Goal: Task Accomplishment & Management: Complete application form

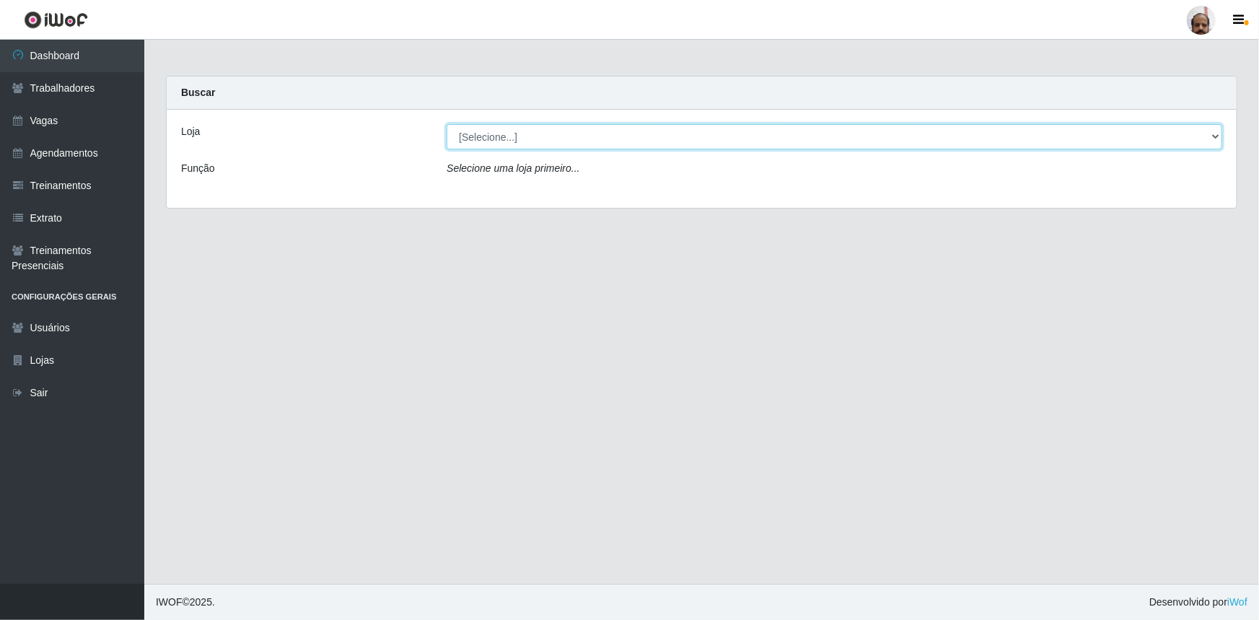
click at [486, 143] on select "[Selecione...] Mar Vermelho - Loja 05" at bounding box center [835, 136] width 776 height 25
select select "252"
click at [447, 124] on select "[Selecione...] Mar Vermelho - Loja 05" at bounding box center [835, 136] width 776 height 25
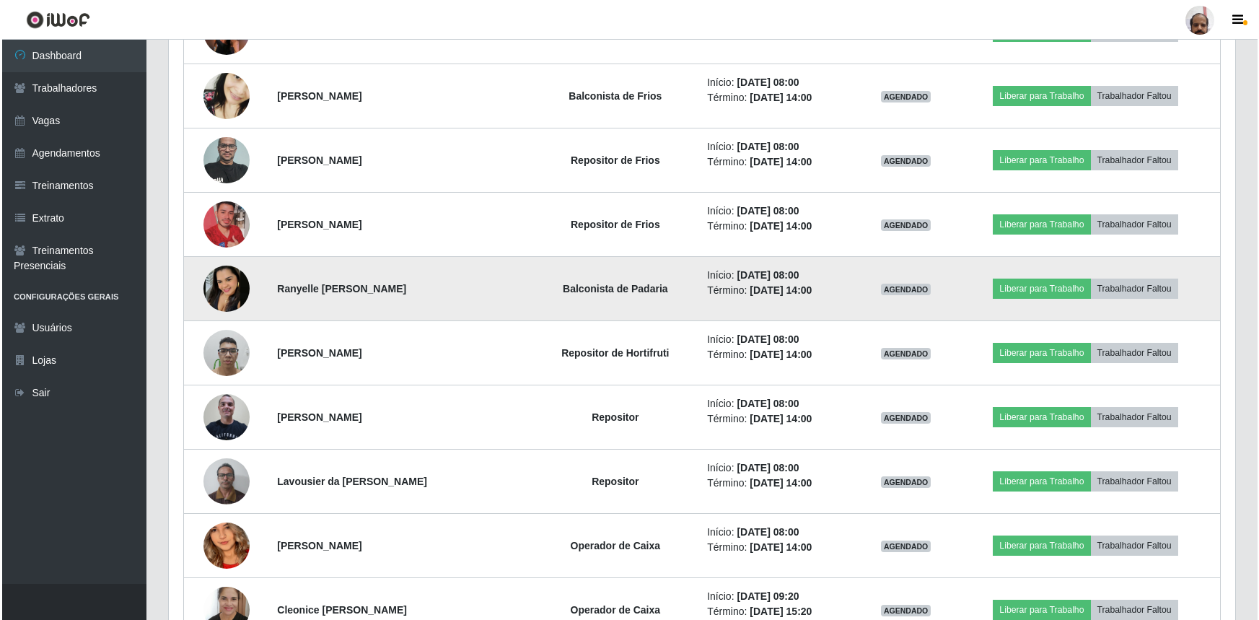
scroll to position [656, 0]
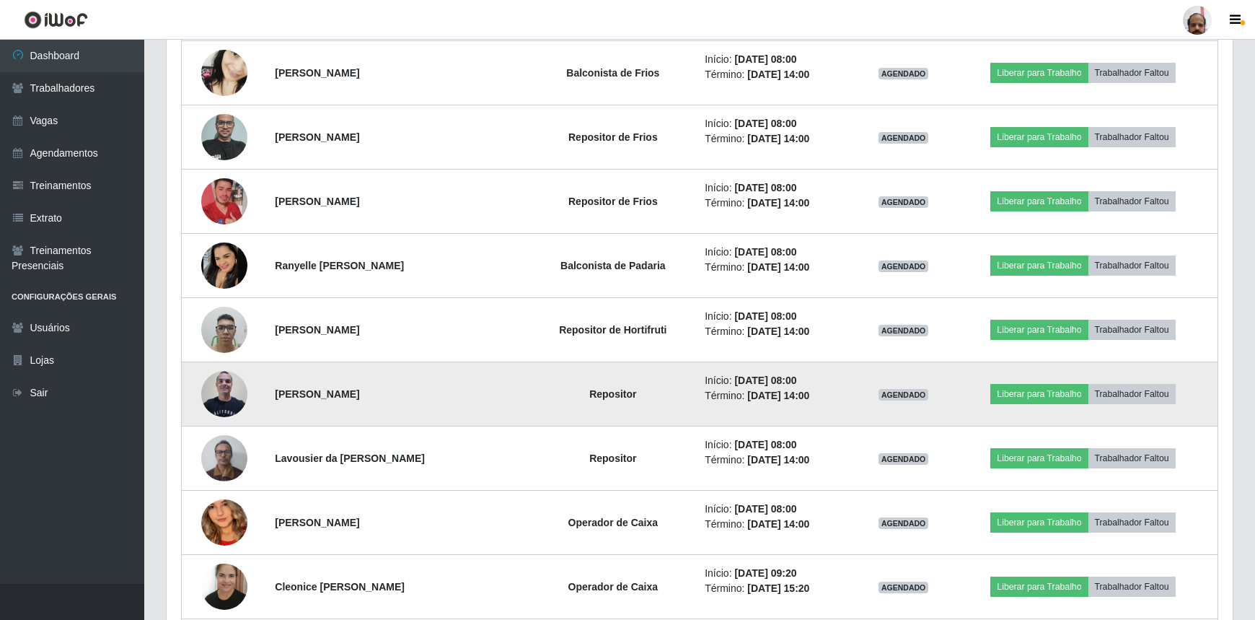
click at [225, 398] on img at bounding box center [224, 393] width 46 height 61
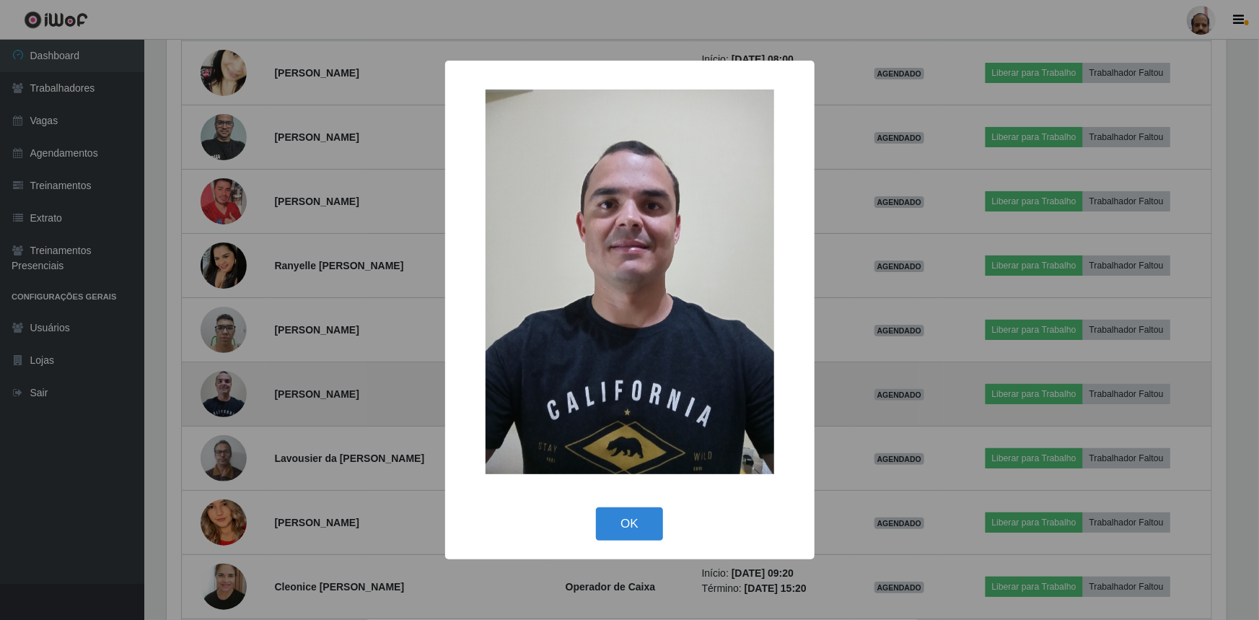
click at [225, 398] on div "× OK Cancel" at bounding box center [629, 310] width 1259 height 620
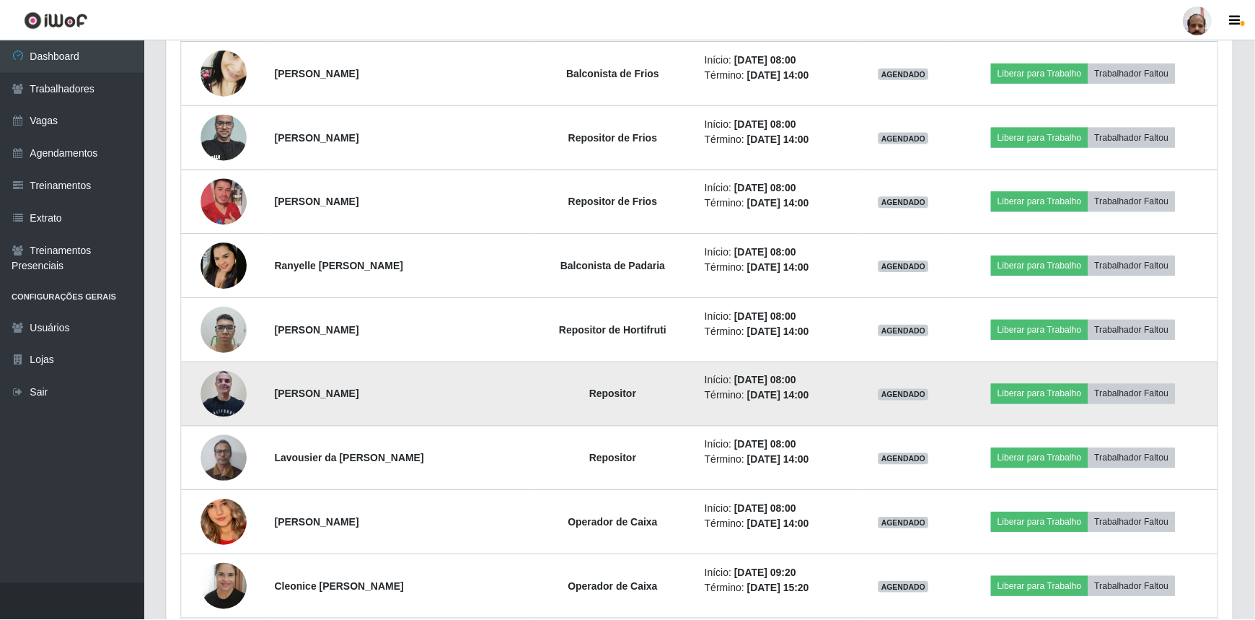
scroll to position [299, 1066]
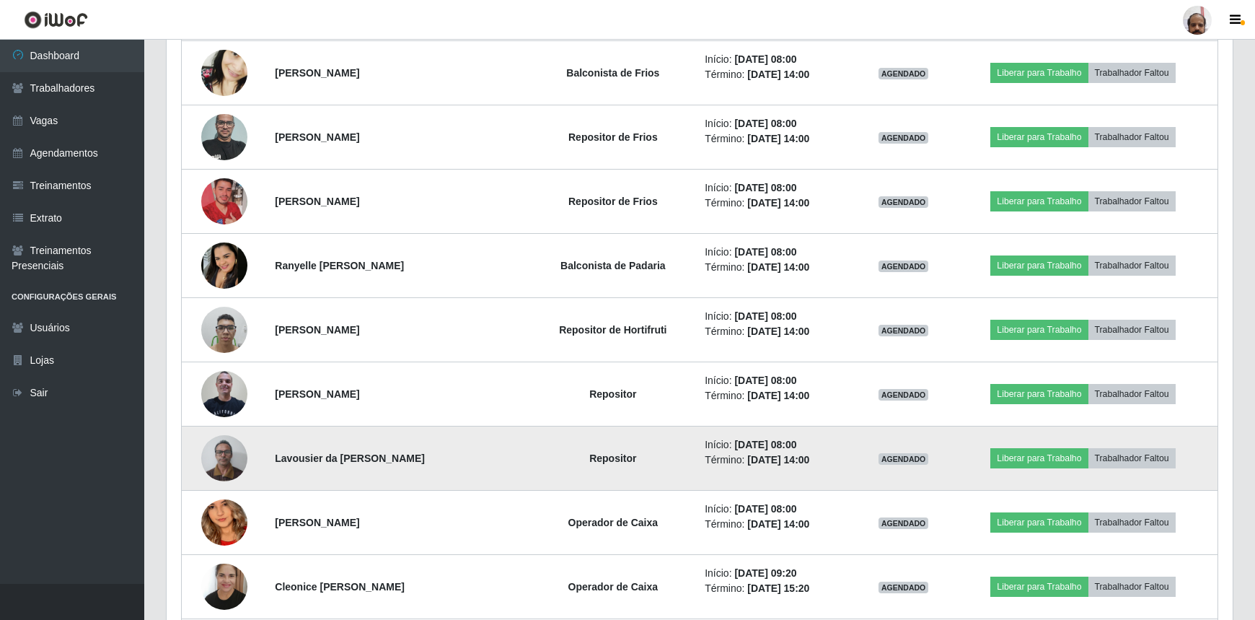
click at [221, 460] on img at bounding box center [224, 457] width 46 height 61
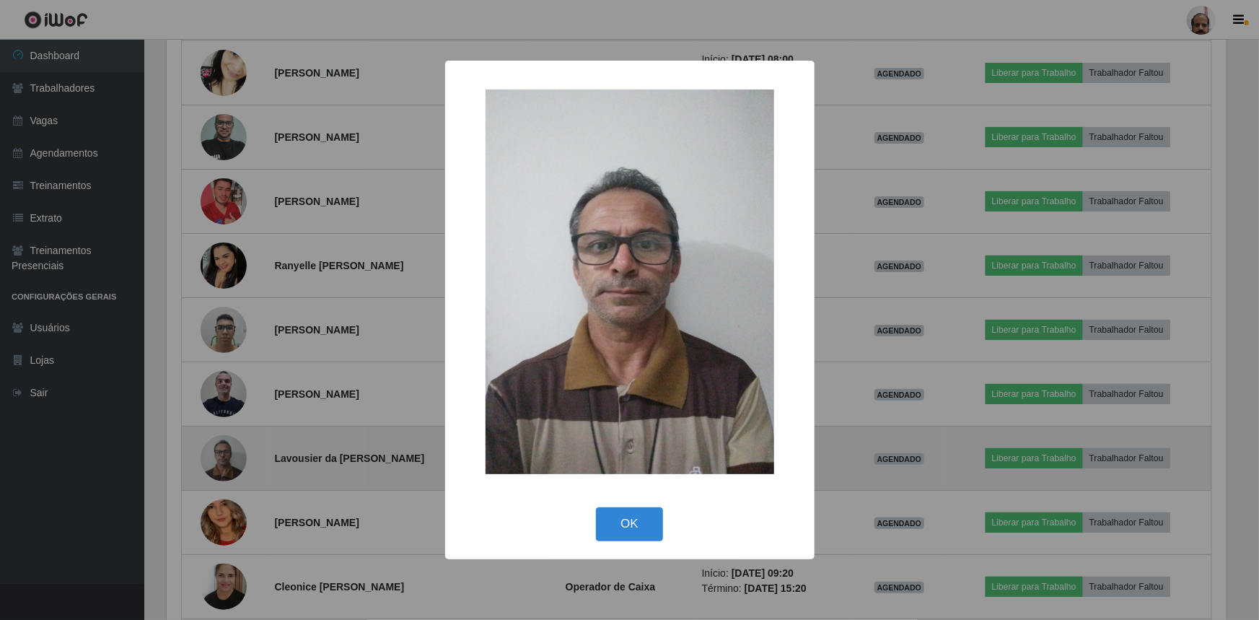
click at [221, 460] on div "× OK Cancel" at bounding box center [629, 310] width 1259 height 620
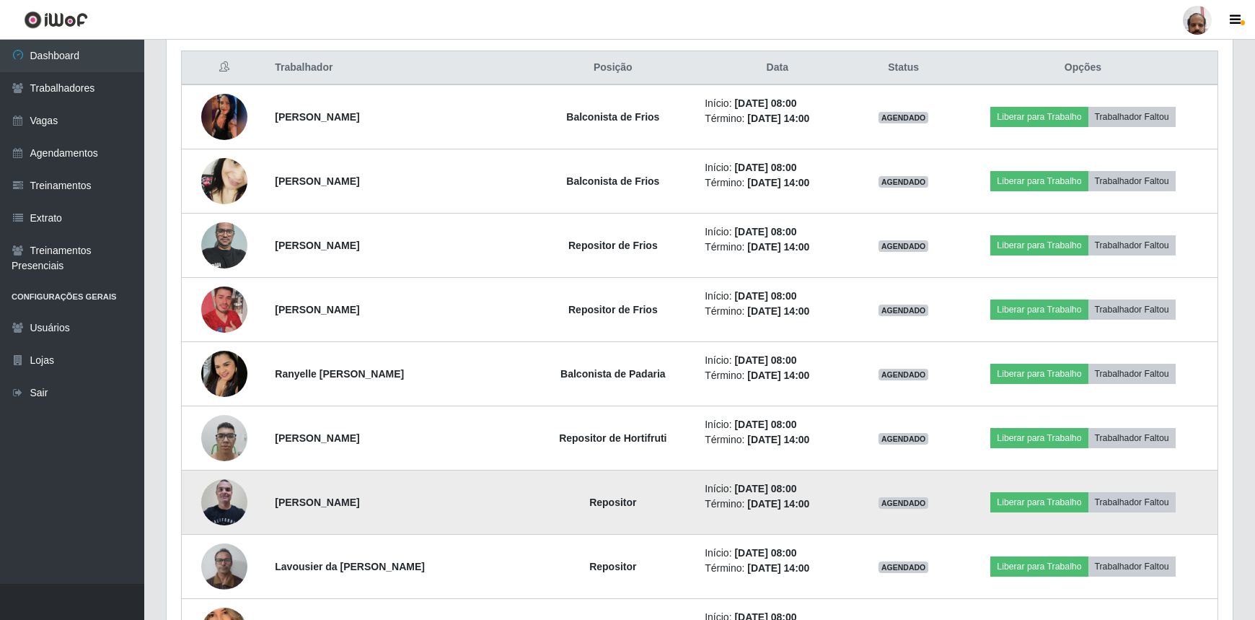
scroll to position [524, 0]
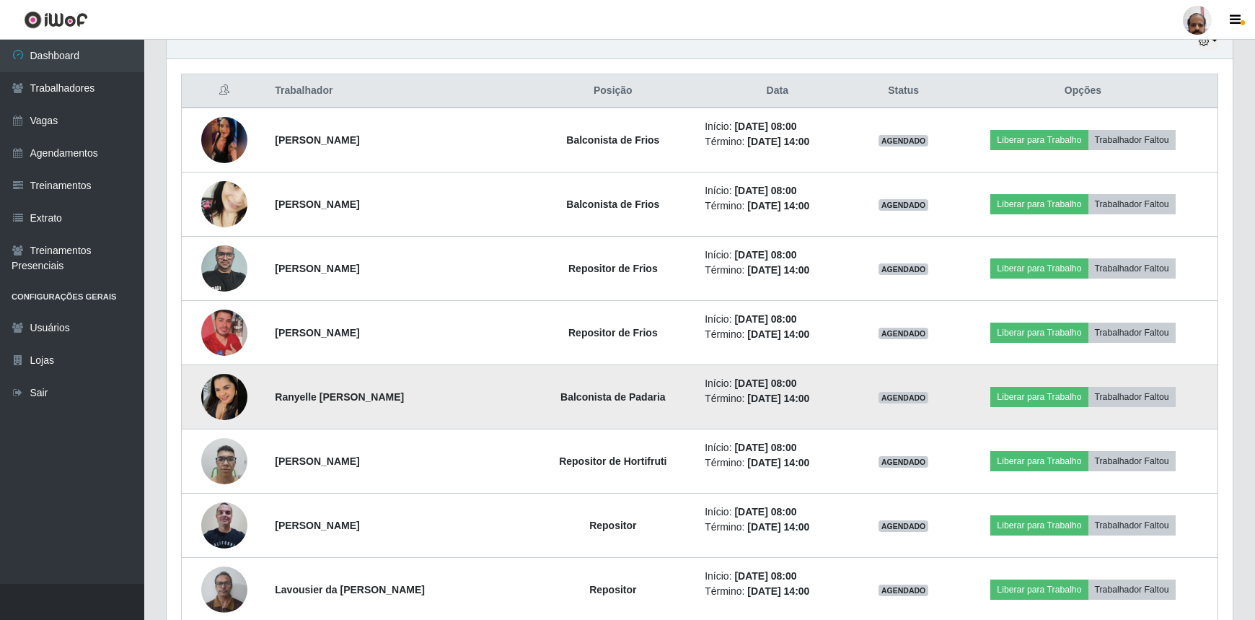
click at [224, 396] on img at bounding box center [224, 397] width 46 height 46
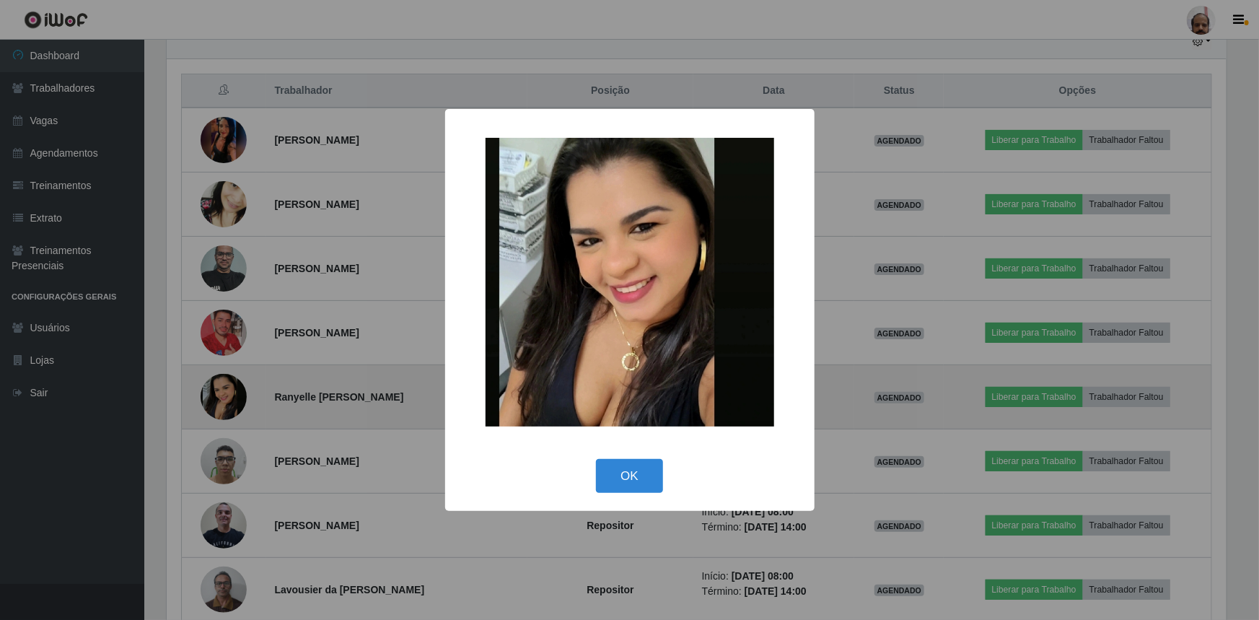
click at [224, 396] on div "× OK Cancel" at bounding box center [629, 310] width 1259 height 620
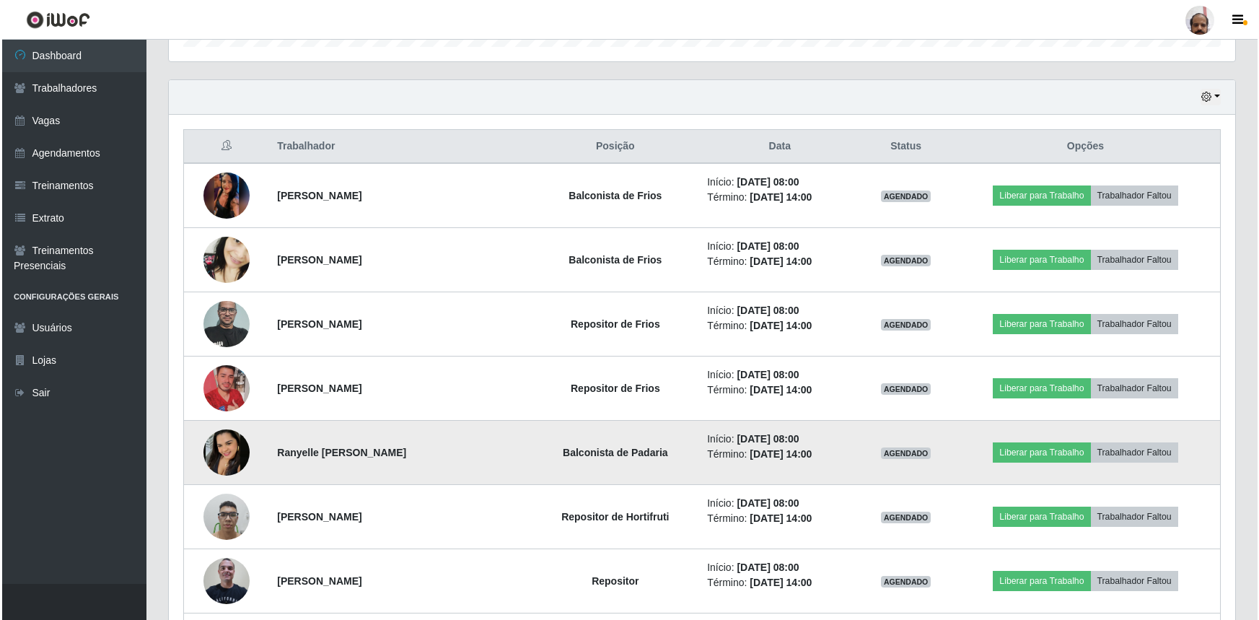
scroll to position [393, 0]
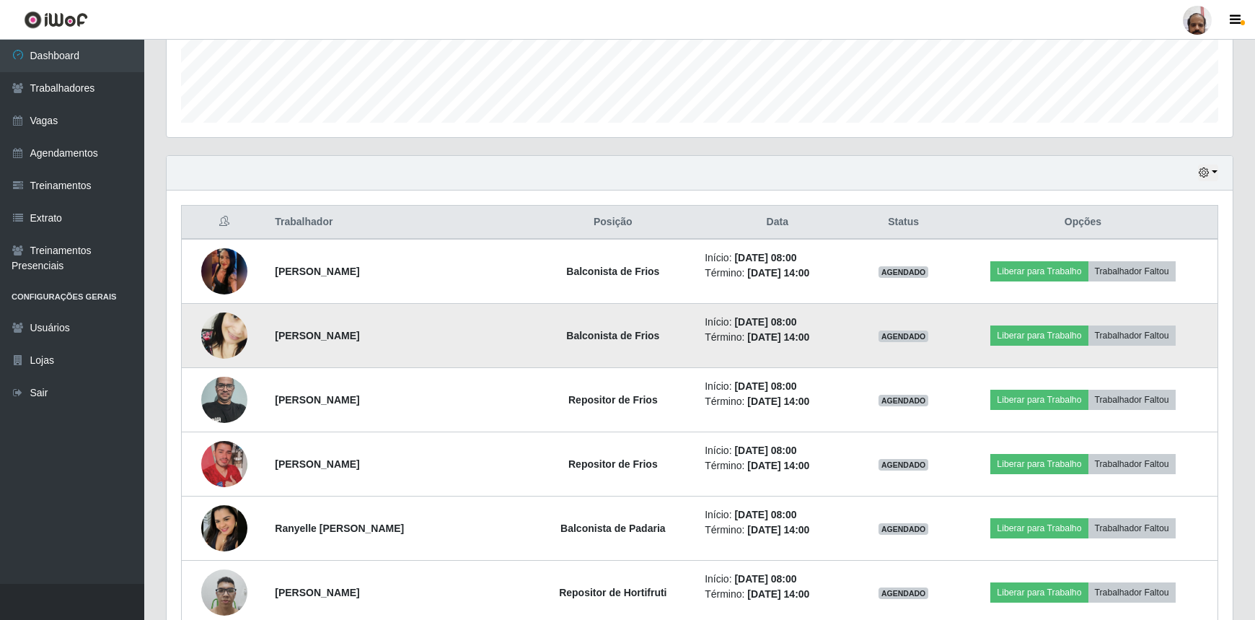
click at [227, 334] on img at bounding box center [224, 336] width 46 height 100
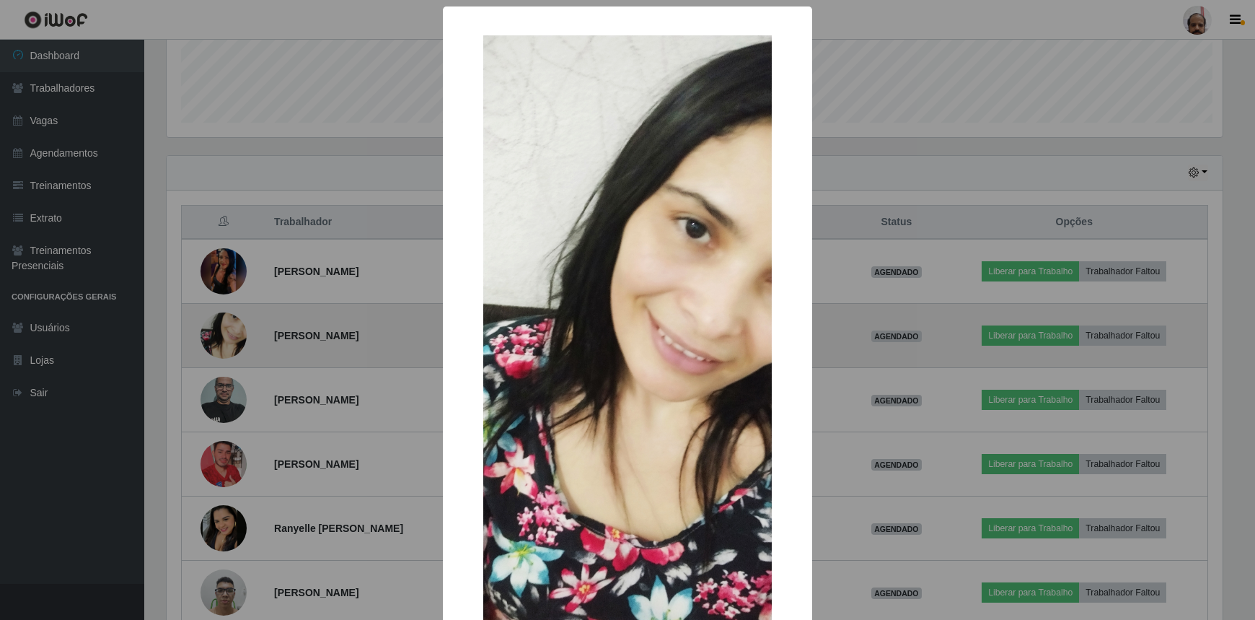
scroll to position [299, 1060]
click at [227, 334] on div "× OK Cancel" at bounding box center [629, 310] width 1259 height 620
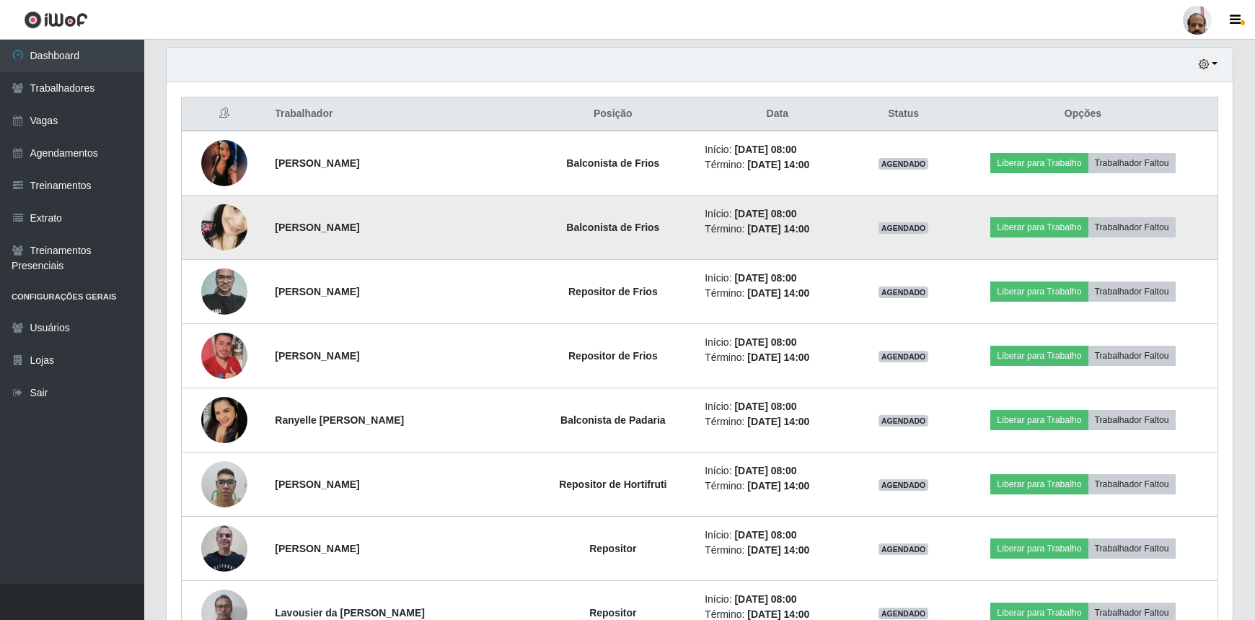
scroll to position [0, 0]
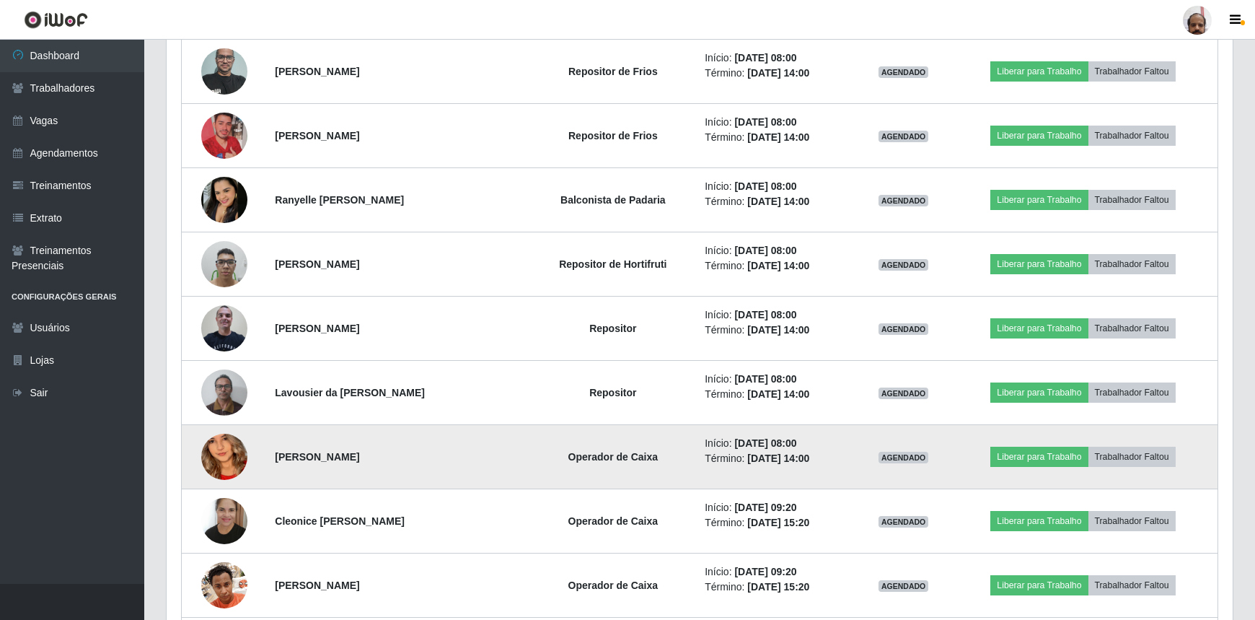
click at [213, 454] on img at bounding box center [224, 457] width 46 height 100
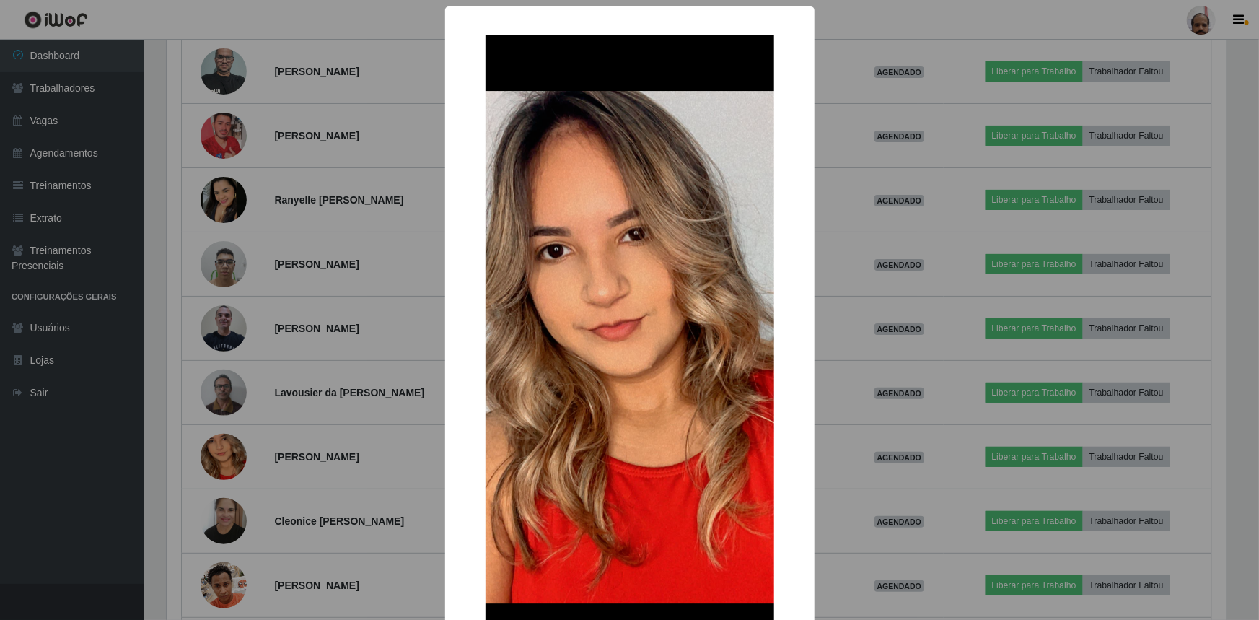
click at [214, 454] on div "× OK Cancel" at bounding box center [629, 310] width 1259 height 620
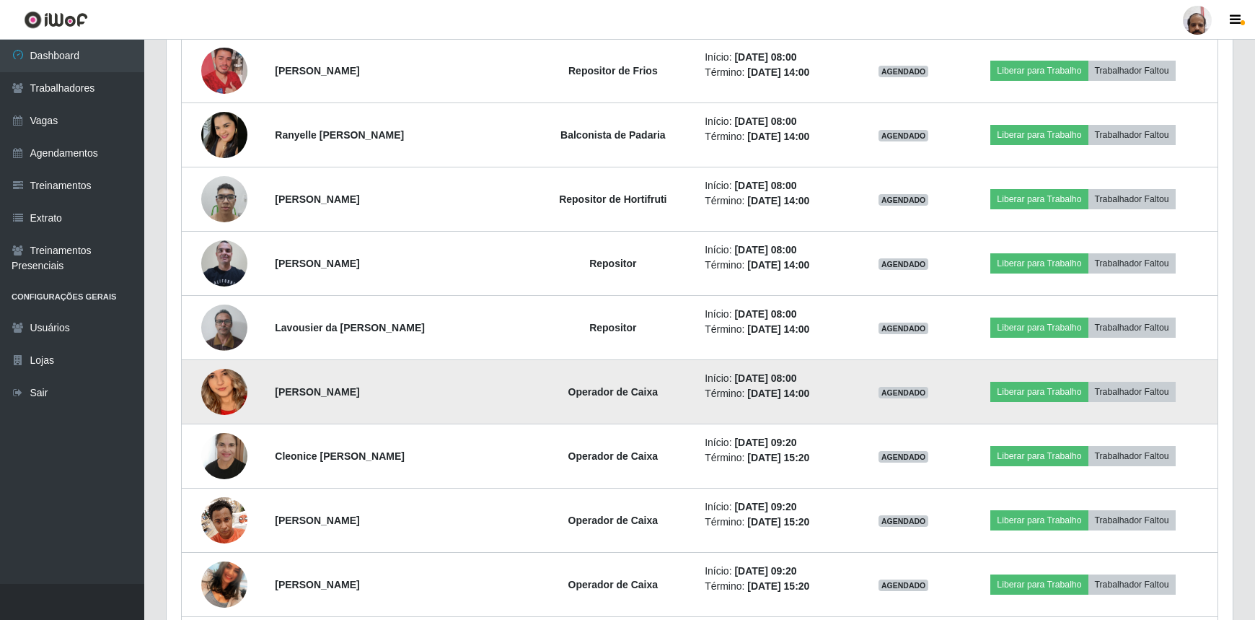
click at [216, 453] on img at bounding box center [224, 456] width 46 height 62
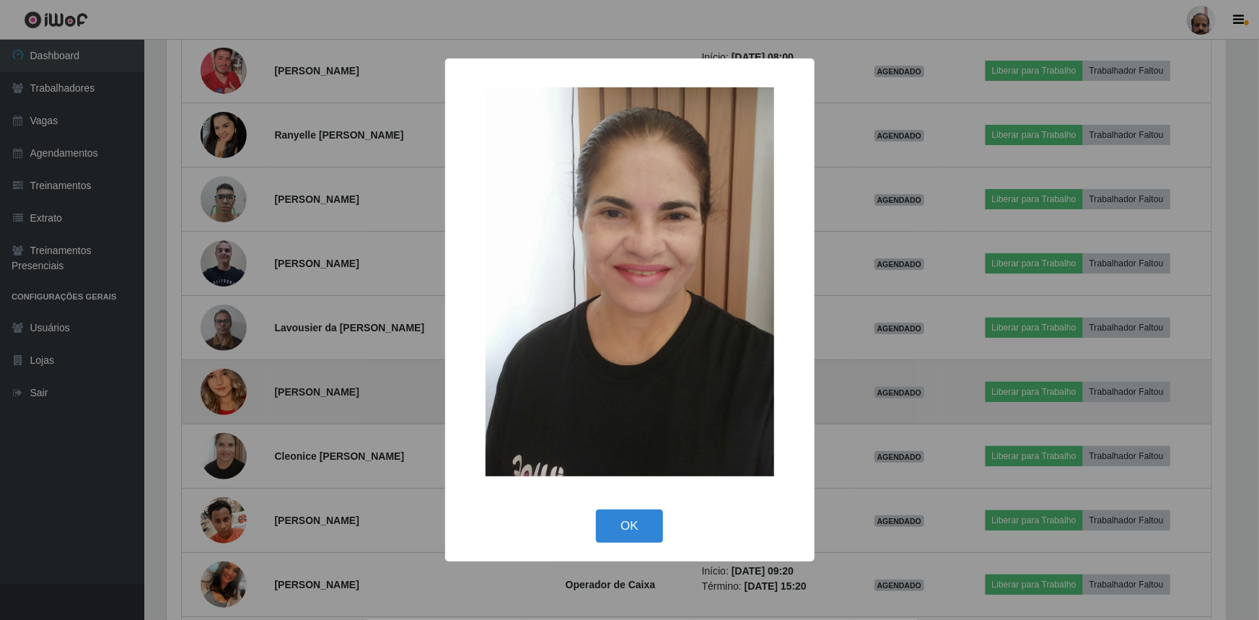
click at [216, 453] on div "× OK Cancel" at bounding box center [629, 310] width 1259 height 620
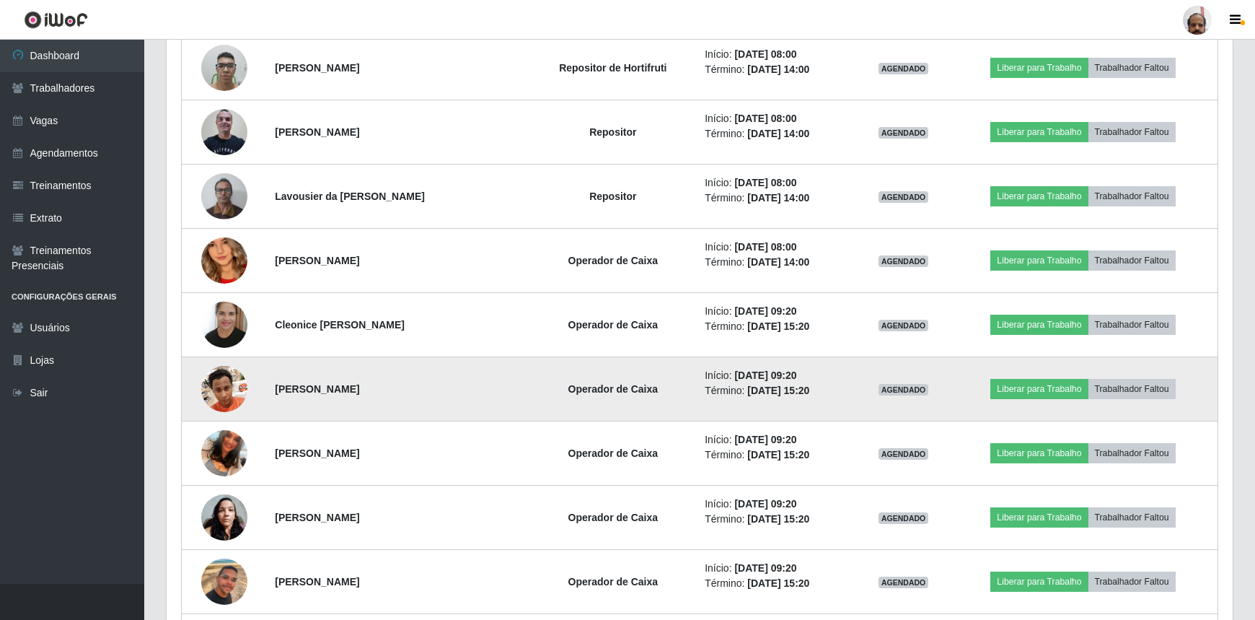
click at [224, 400] on img at bounding box center [224, 388] width 46 height 61
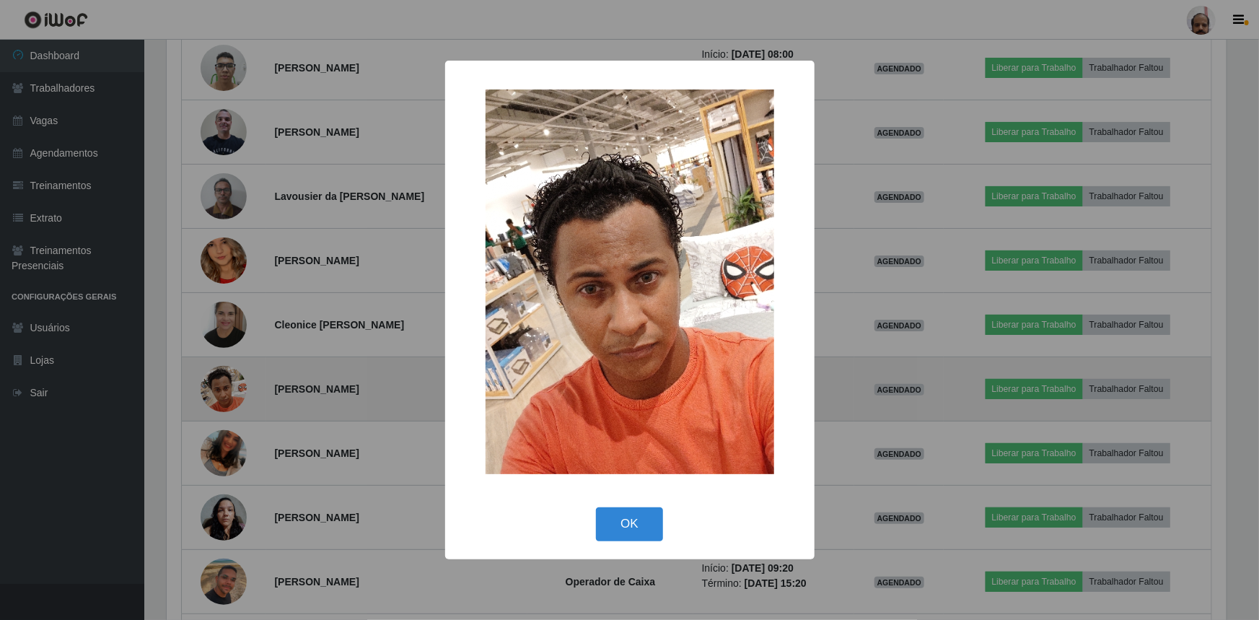
click at [224, 400] on div "× OK Cancel" at bounding box center [629, 310] width 1259 height 620
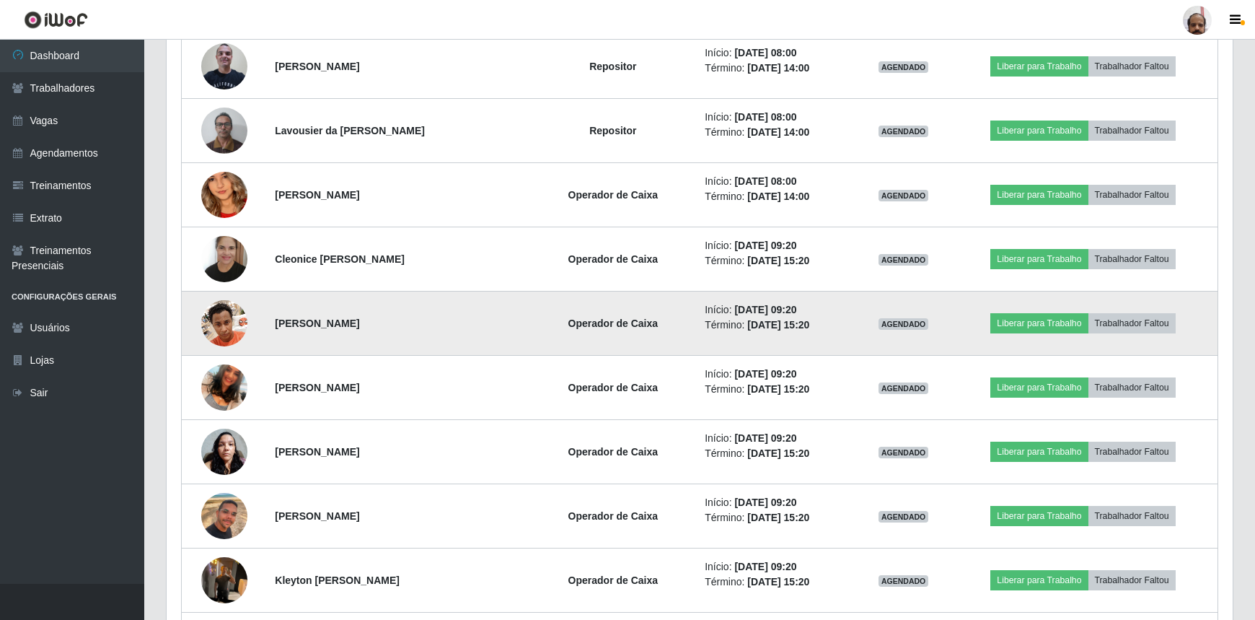
click at [224, 400] on img at bounding box center [224, 387] width 46 height 82
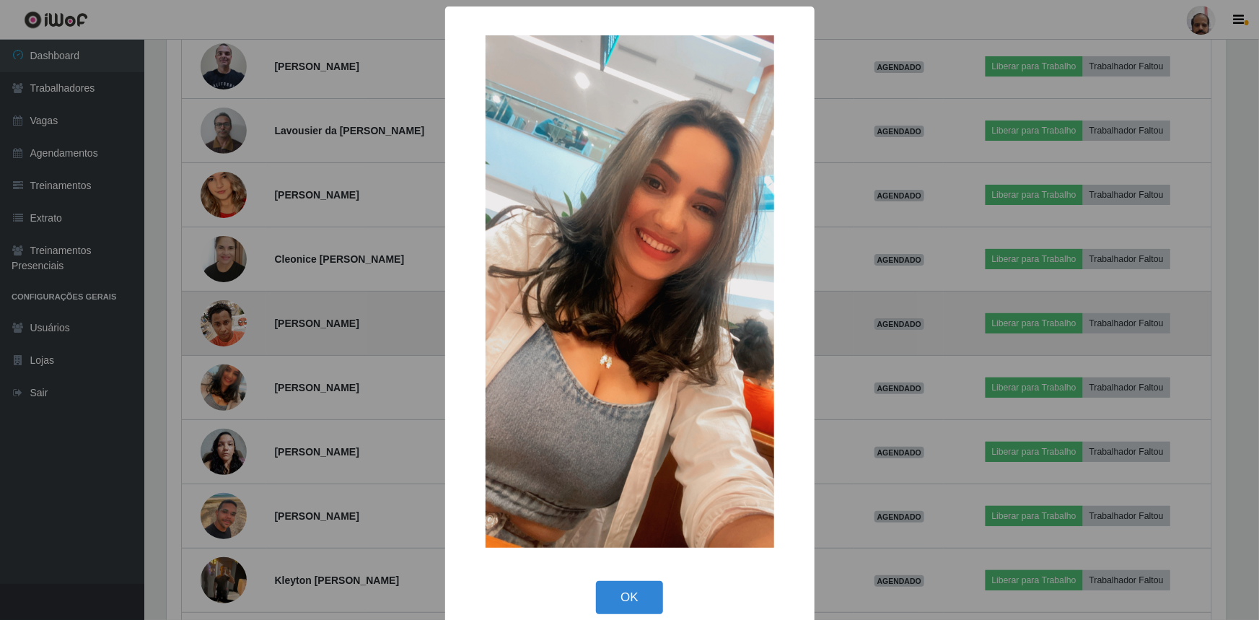
click at [224, 400] on div "× OK Cancel" at bounding box center [629, 310] width 1259 height 620
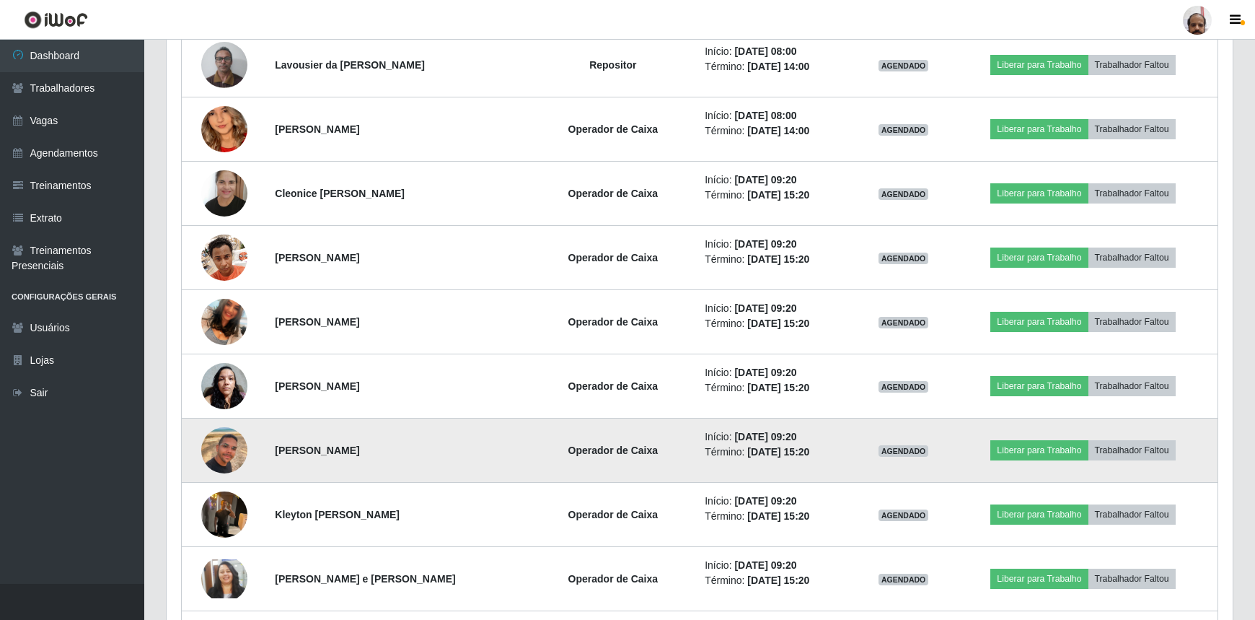
click at [226, 455] on img at bounding box center [224, 450] width 46 height 82
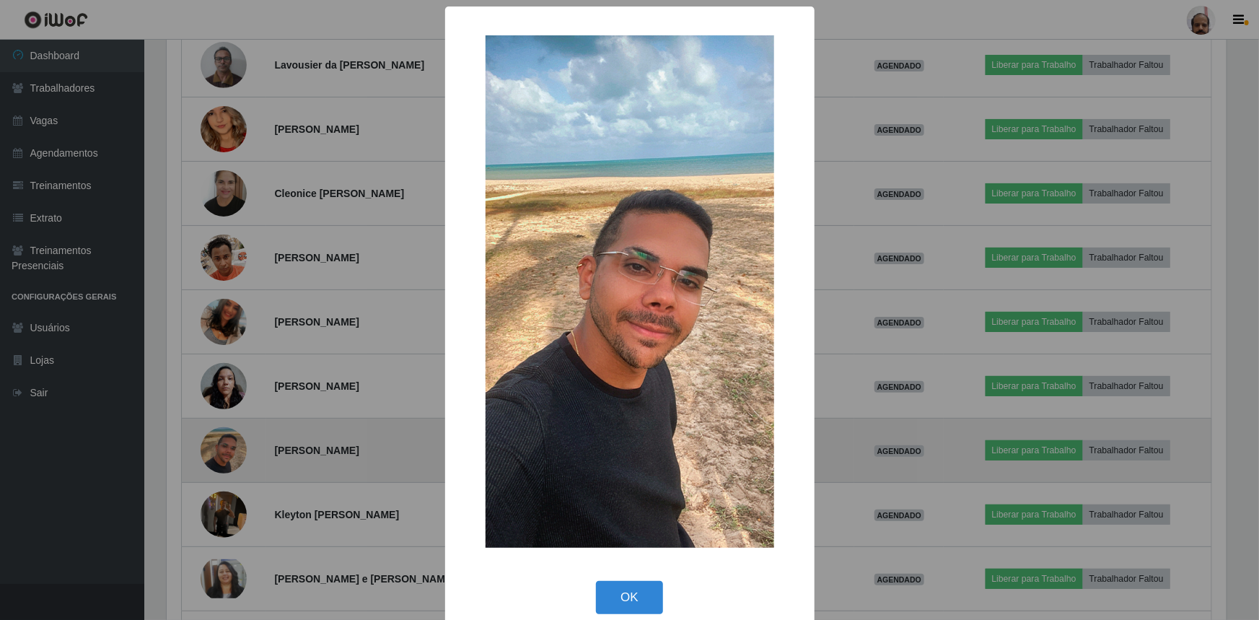
click at [226, 455] on div "× OK Cancel" at bounding box center [629, 310] width 1259 height 620
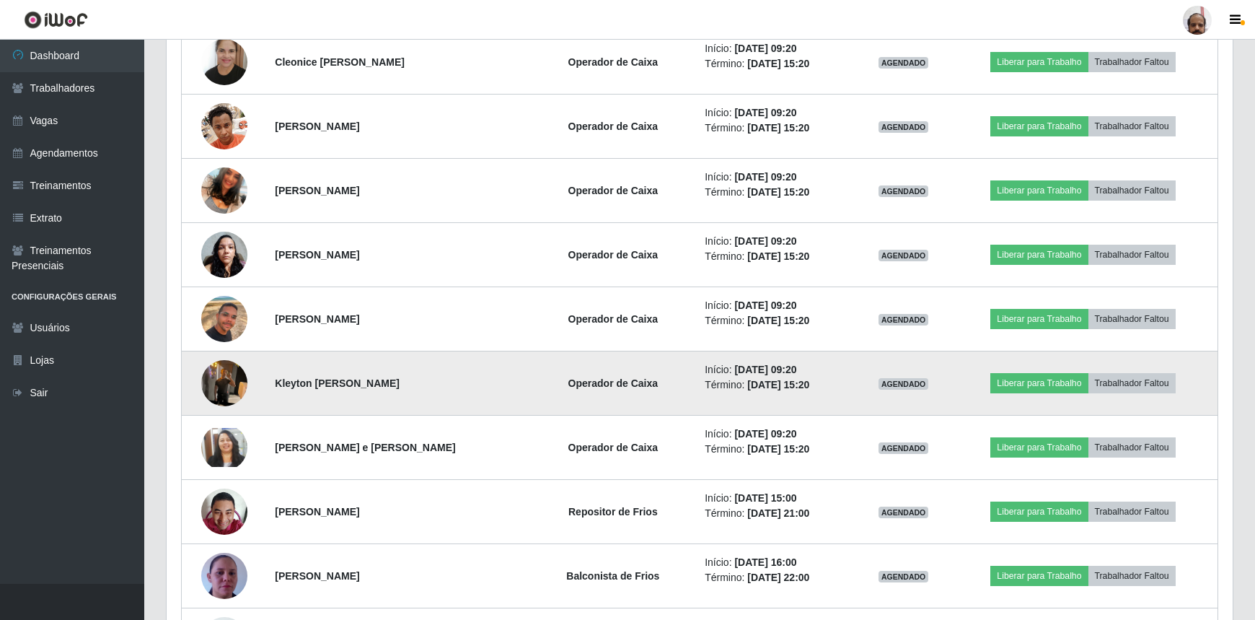
click at [225, 392] on img at bounding box center [224, 382] width 46 height 61
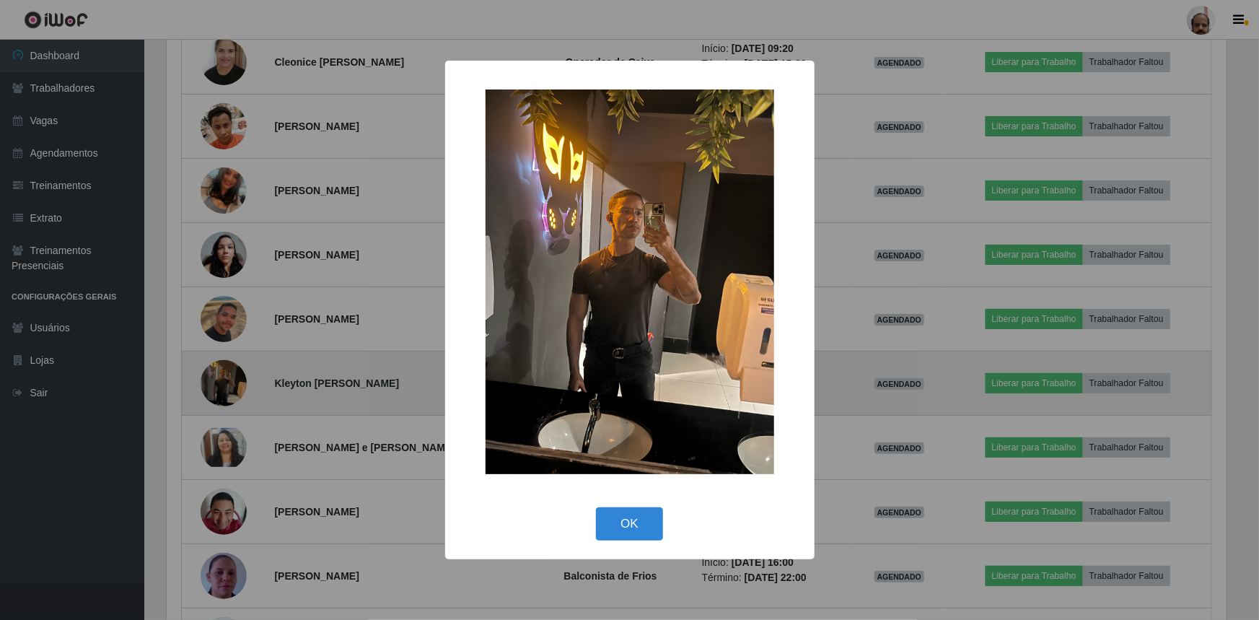
click at [225, 392] on div "× OK Cancel" at bounding box center [629, 310] width 1259 height 620
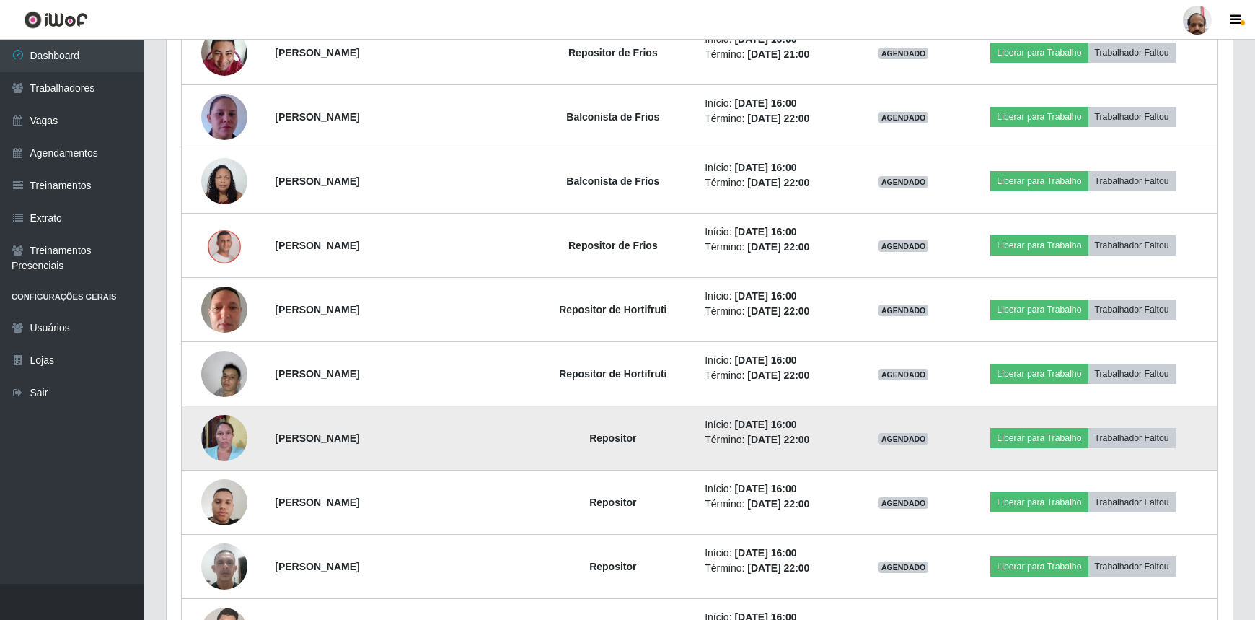
click at [225, 433] on img at bounding box center [224, 437] width 46 height 61
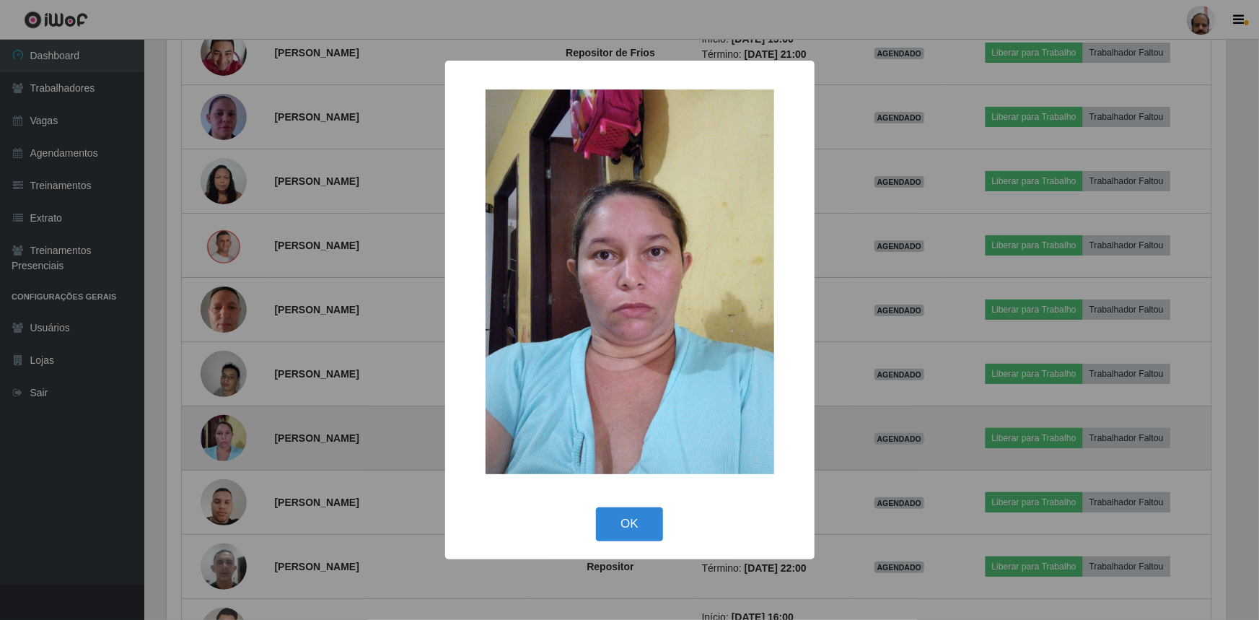
click at [225, 433] on div "× OK Cancel" at bounding box center [629, 310] width 1259 height 620
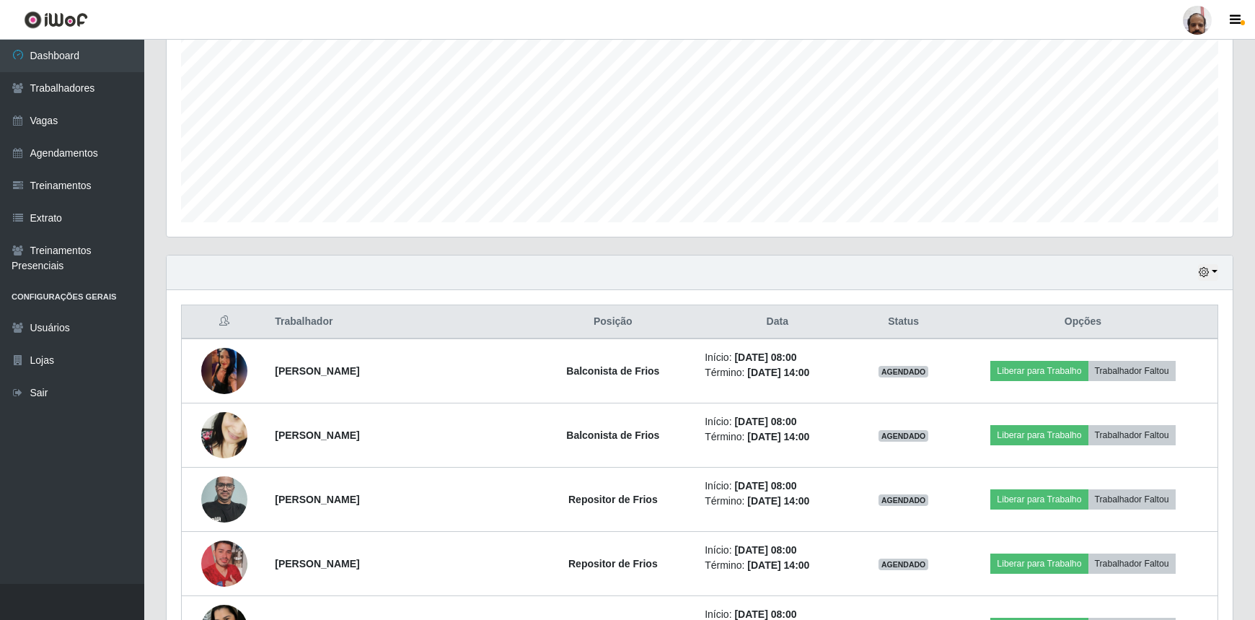
scroll to position [262, 0]
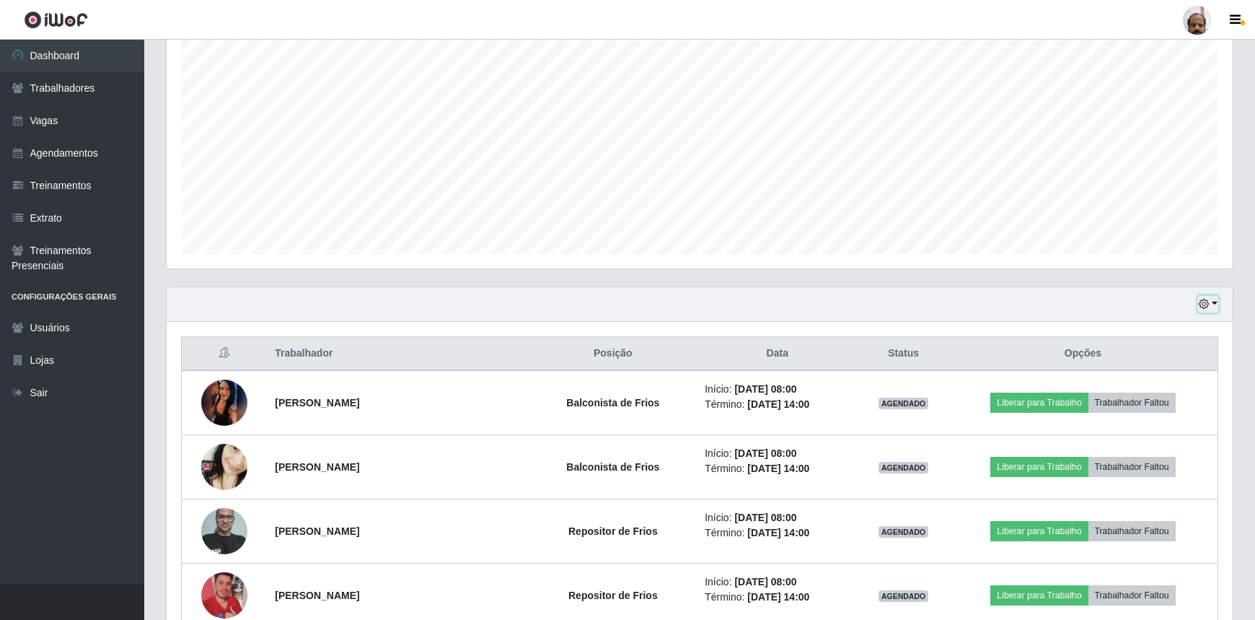
click at [1208, 303] on icon "button" at bounding box center [1204, 304] width 10 height 10
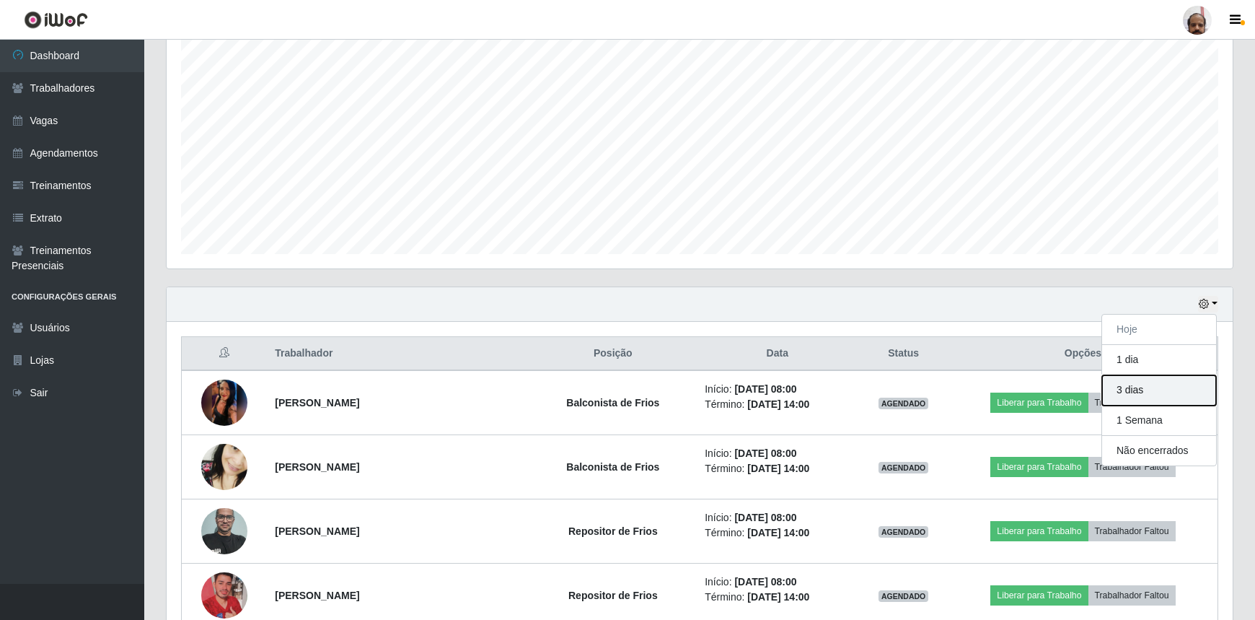
click at [1176, 395] on button "3 dias" at bounding box center [1159, 390] width 114 height 30
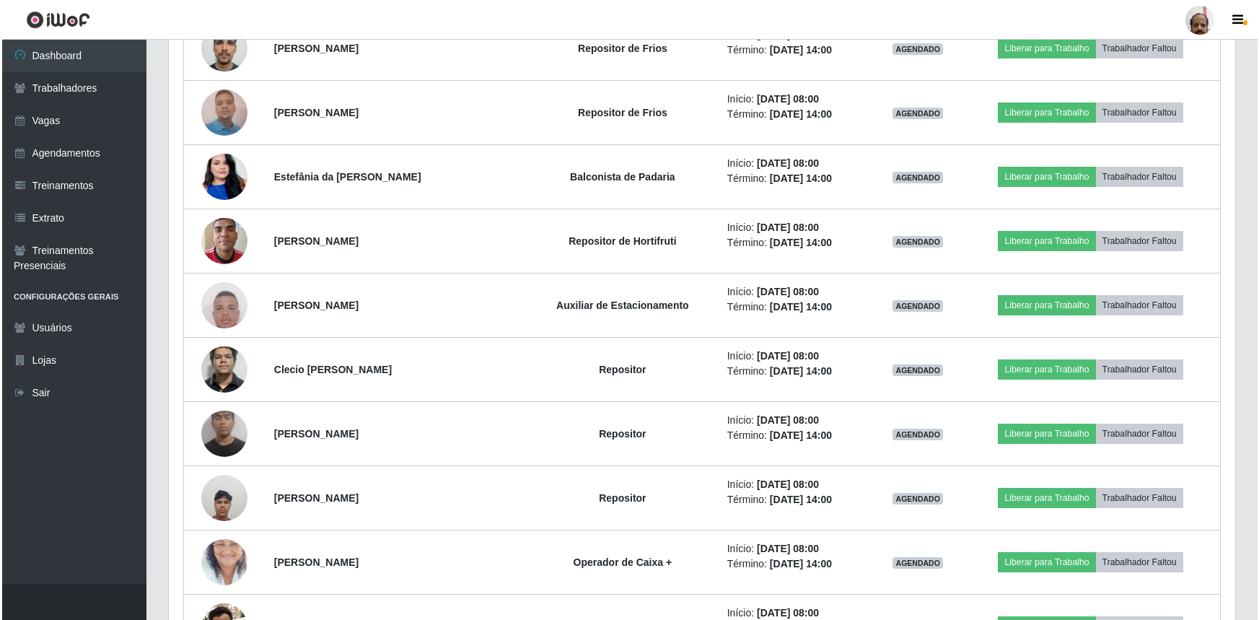
scroll to position [3476, 0]
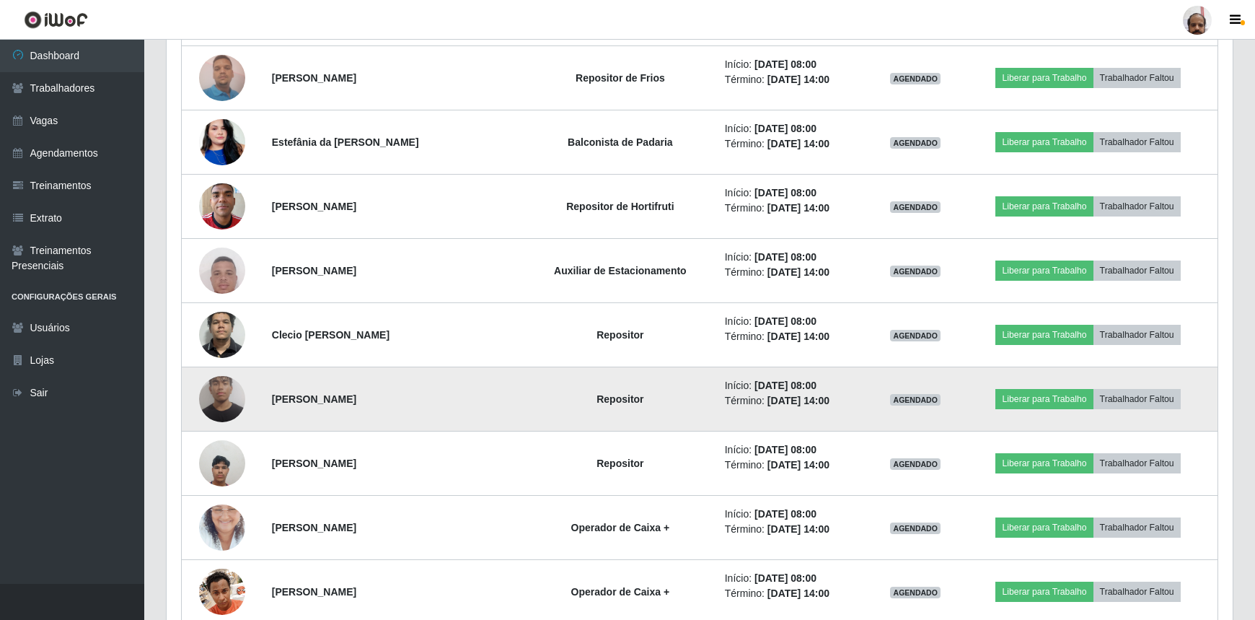
click at [206, 399] on img at bounding box center [222, 399] width 46 height 62
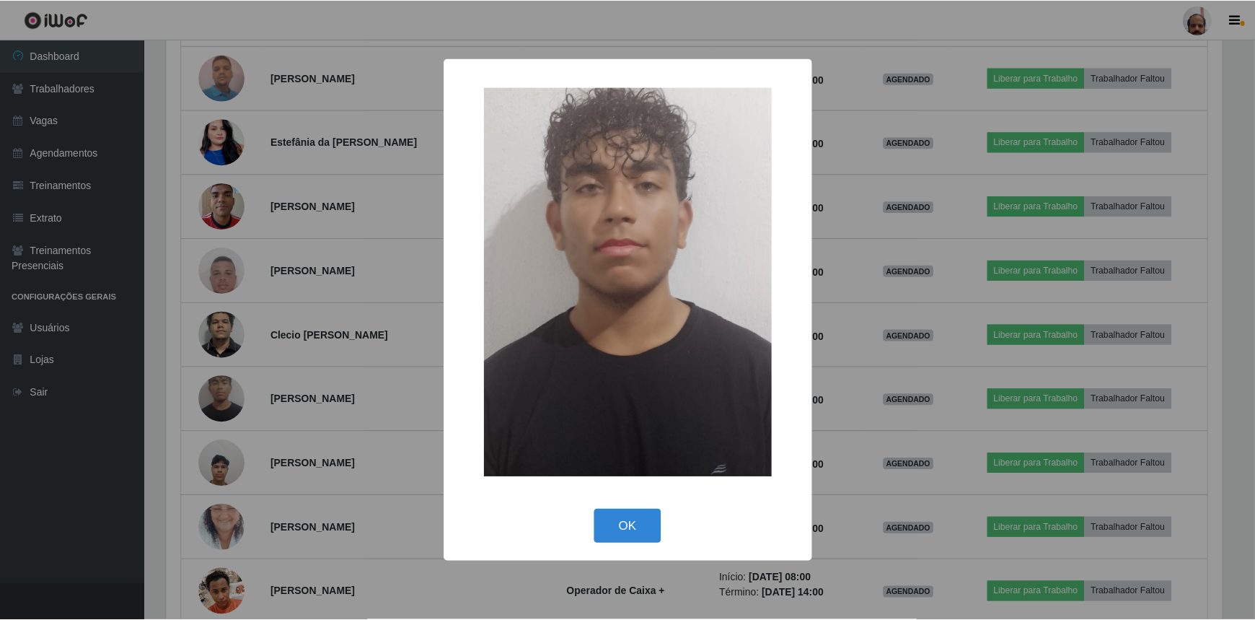
scroll to position [299, 1060]
click at [206, 395] on div "× OK Cancel" at bounding box center [629, 310] width 1259 height 620
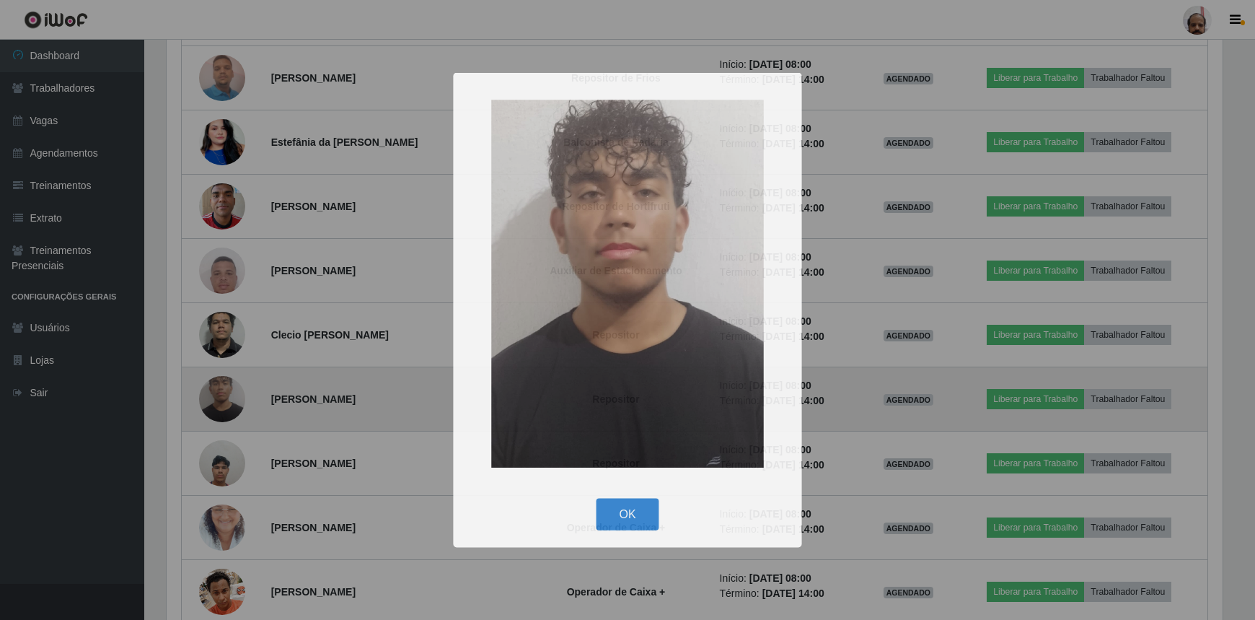
scroll to position [299, 1066]
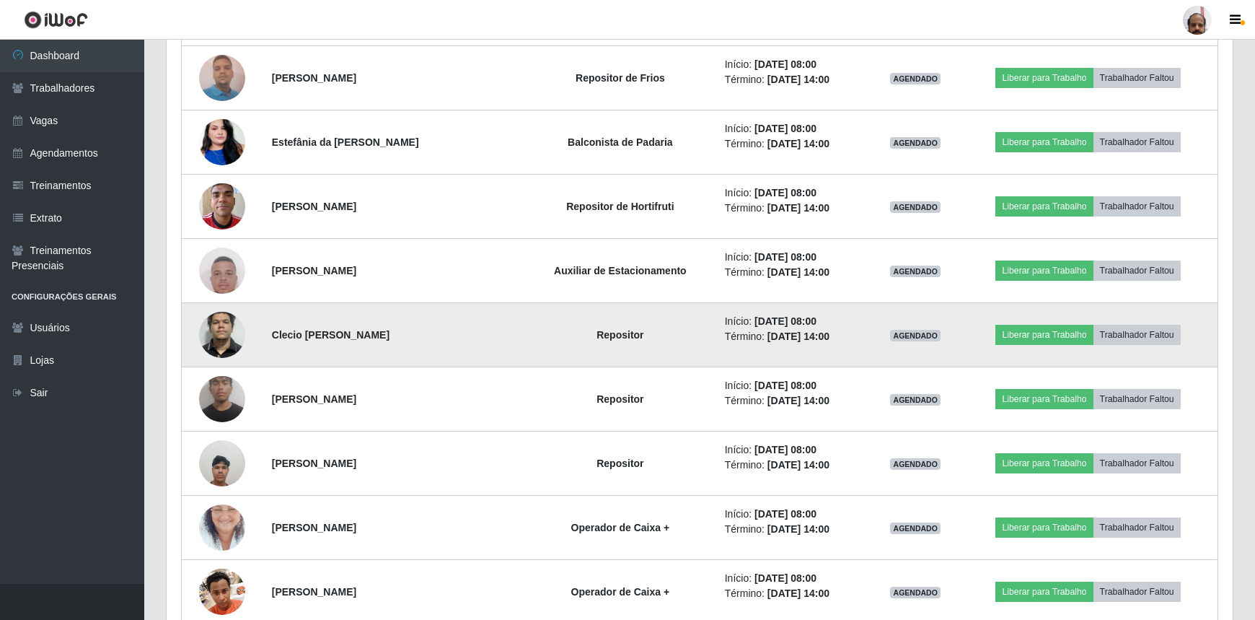
click at [217, 338] on img at bounding box center [222, 334] width 46 height 97
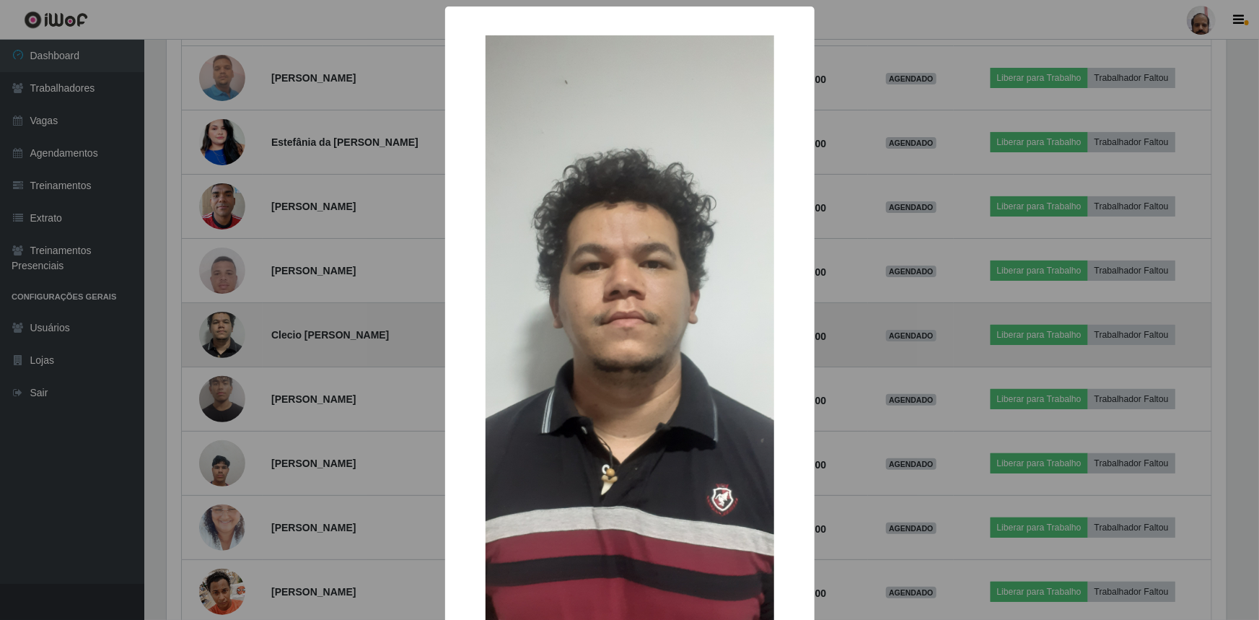
click at [217, 338] on div "× OK Cancel" at bounding box center [629, 310] width 1259 height 620
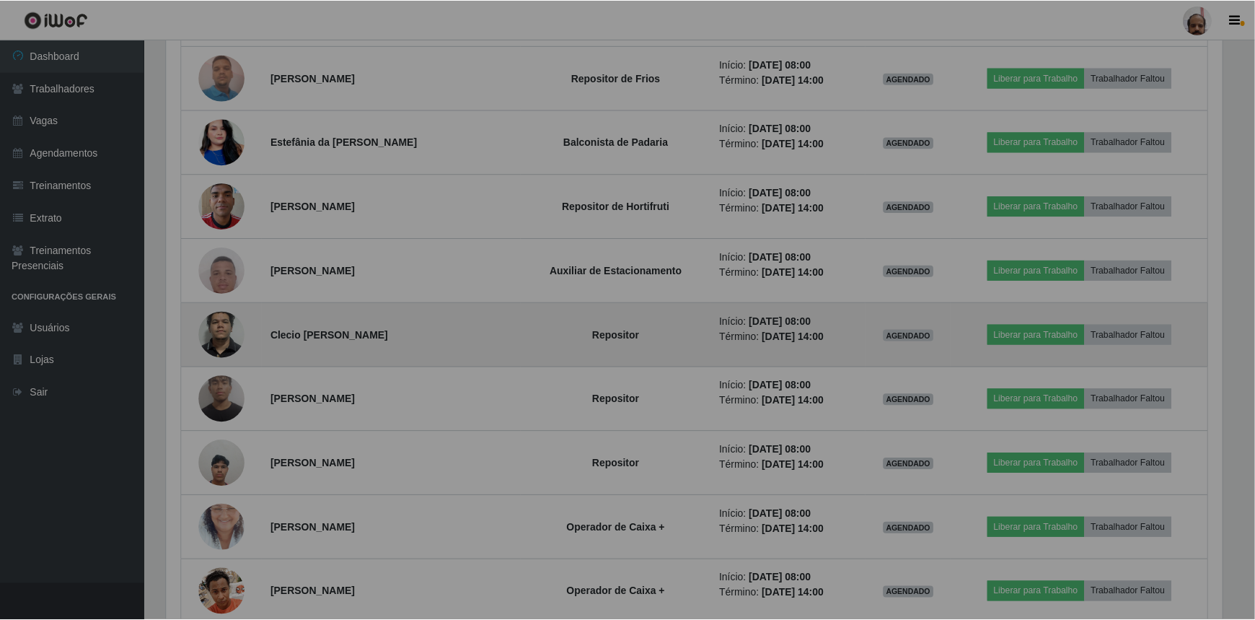
scroll to position [299, 1066]
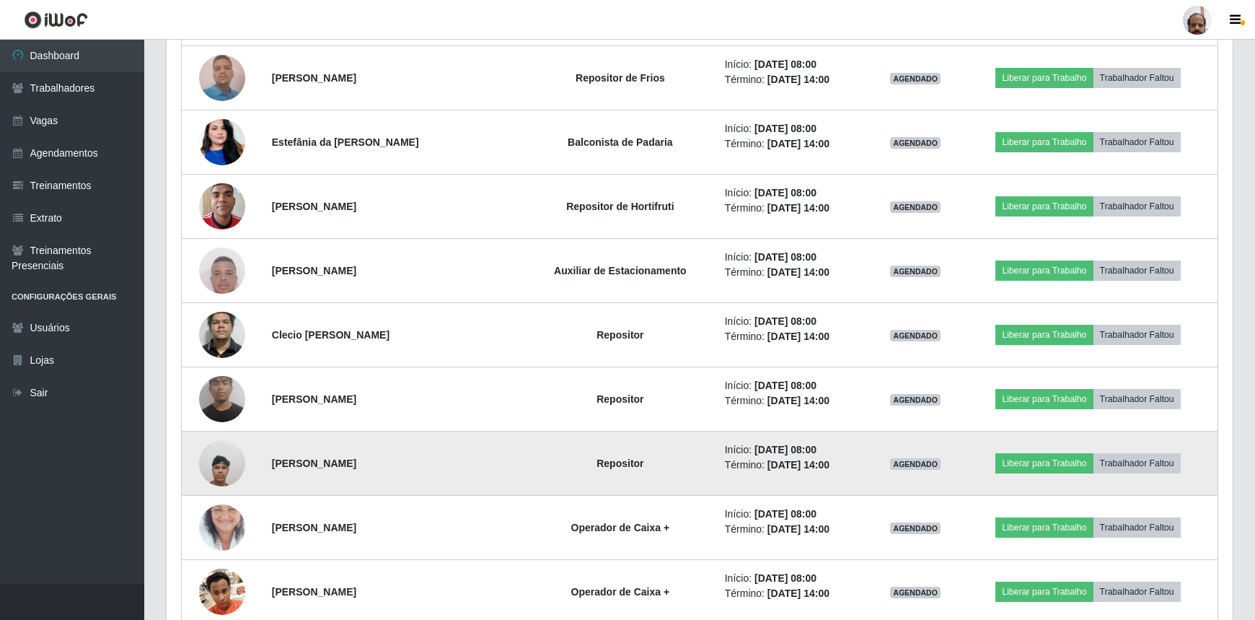
click at [227, 457] on img at bounding box center [222, 462] width 46 height 61
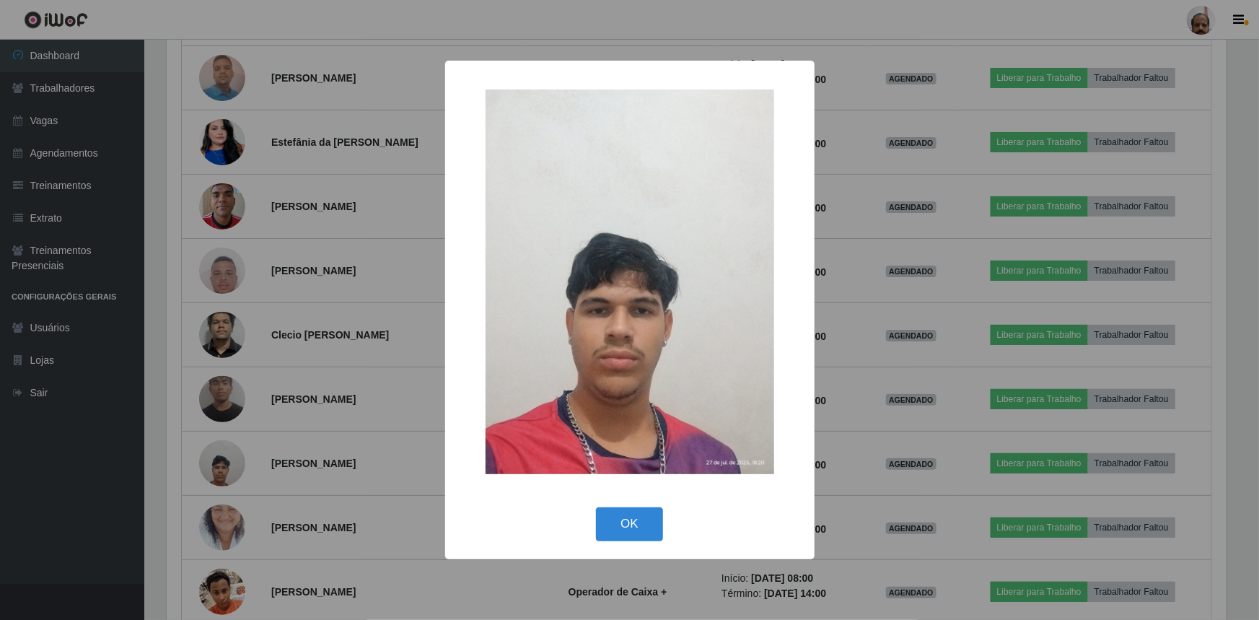
click at [227, 454] on div "× OK Cancel" at bounding box center [629, 310] width 1259 height 620
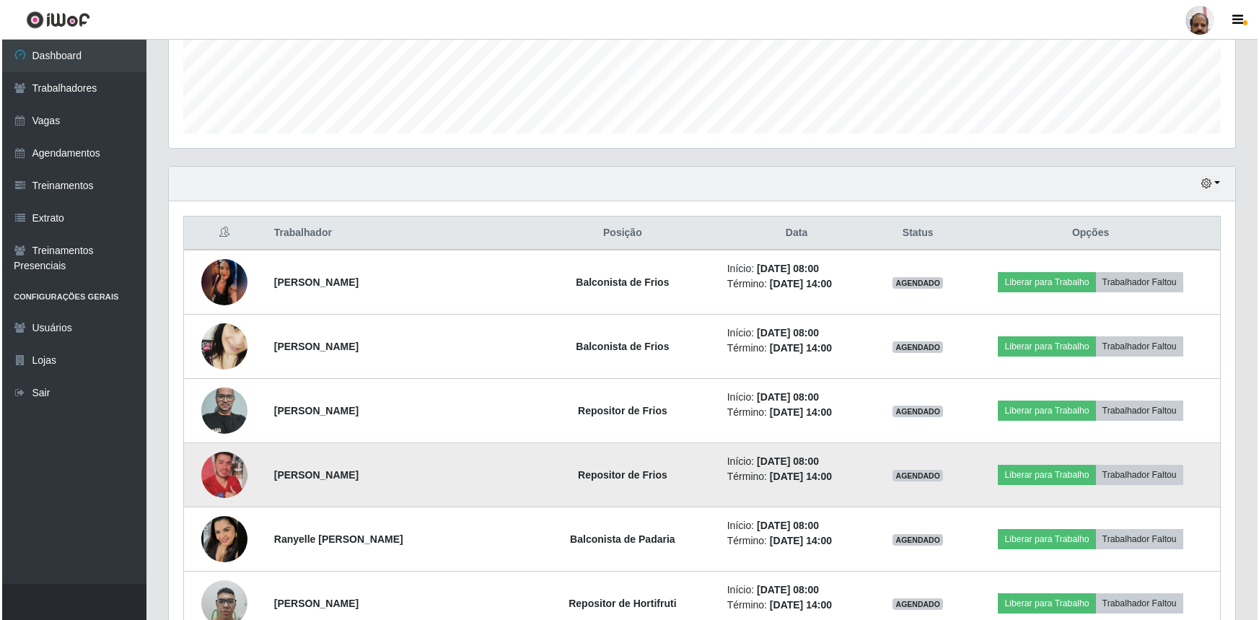
scroll to position [449, 0]
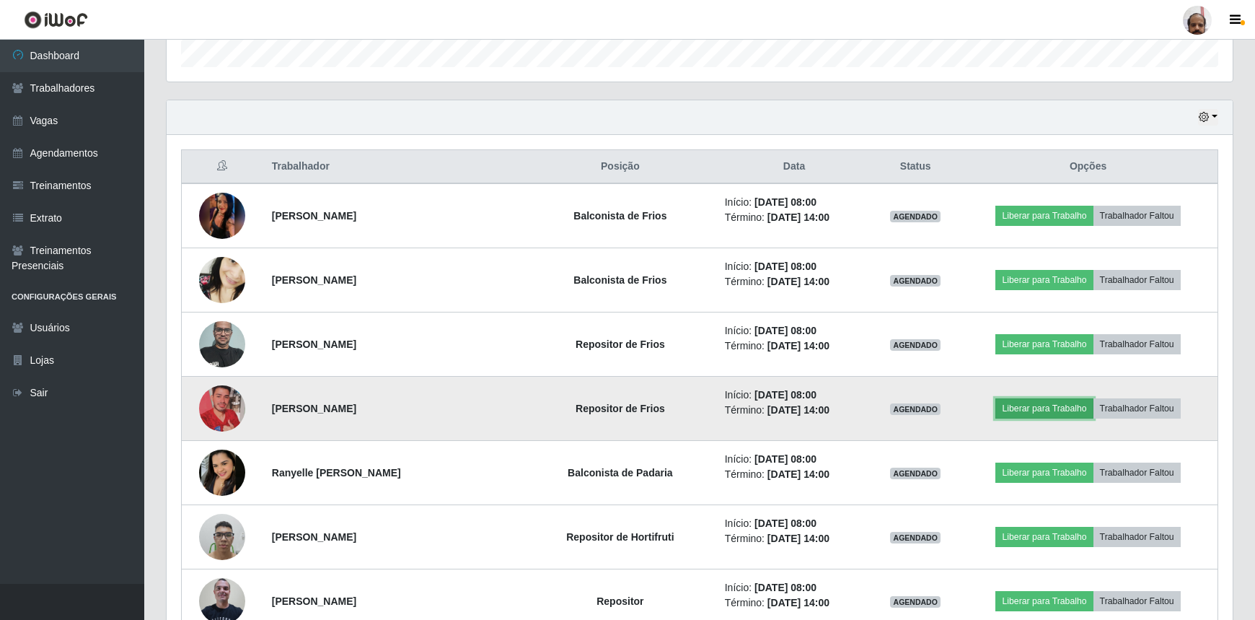
click at [1029, 403] on button "Liberar para Trabalho" at bounding box center [1044, 408] width 97 height 20
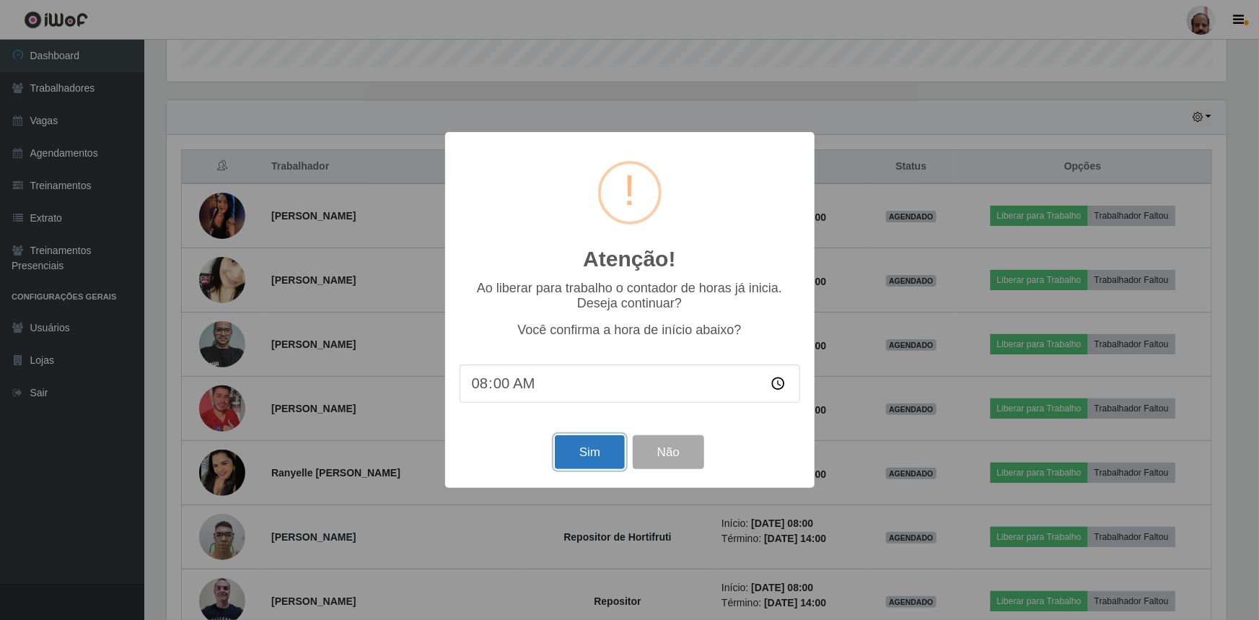
click at [592, 458] on button "Sim" at bounding box center [590, 452] width 70 height 34
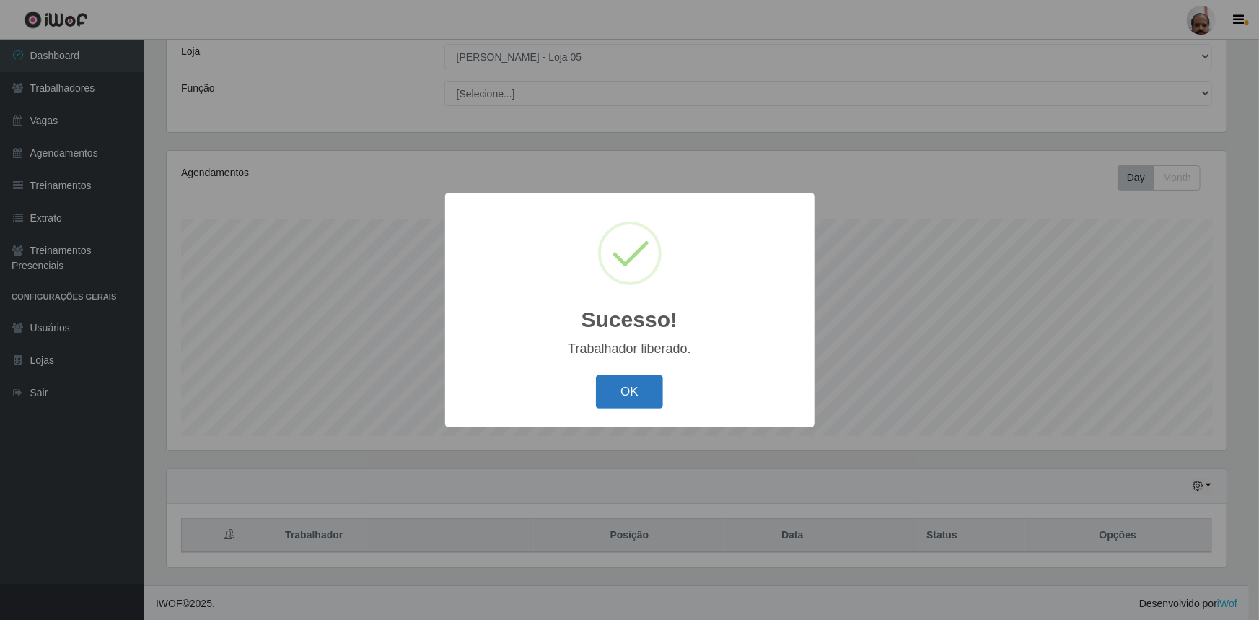
click at [617, 393] on button "OK" at bounding box center [629, 392] width 67 height 34
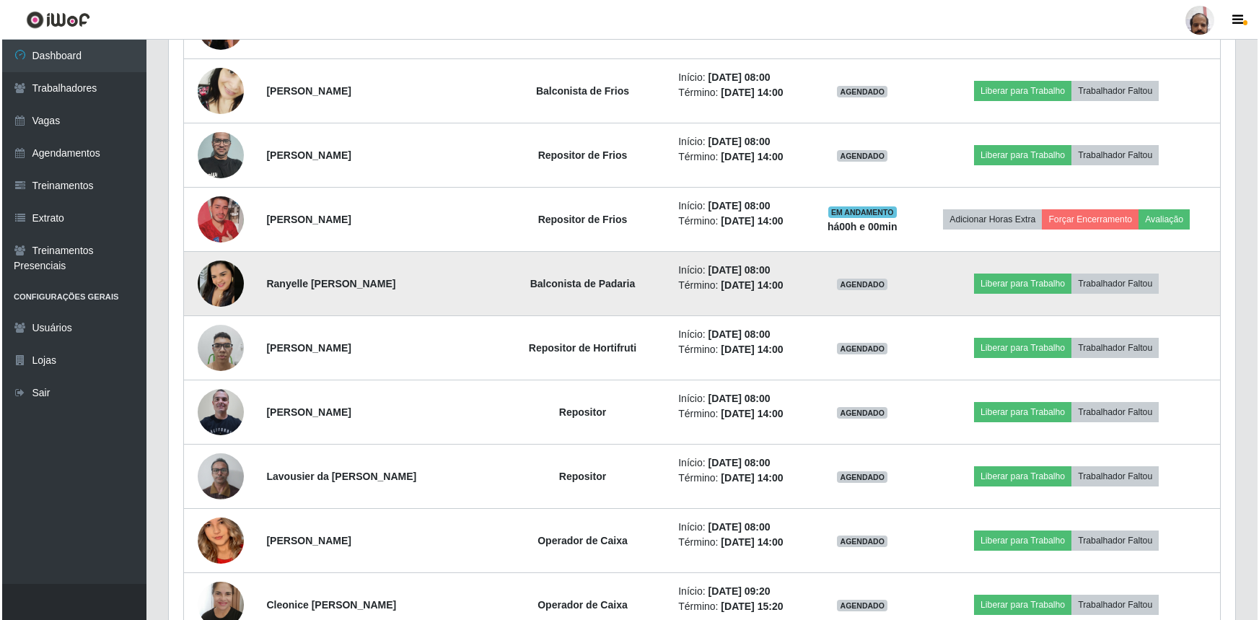
scroll to position [656, 0]
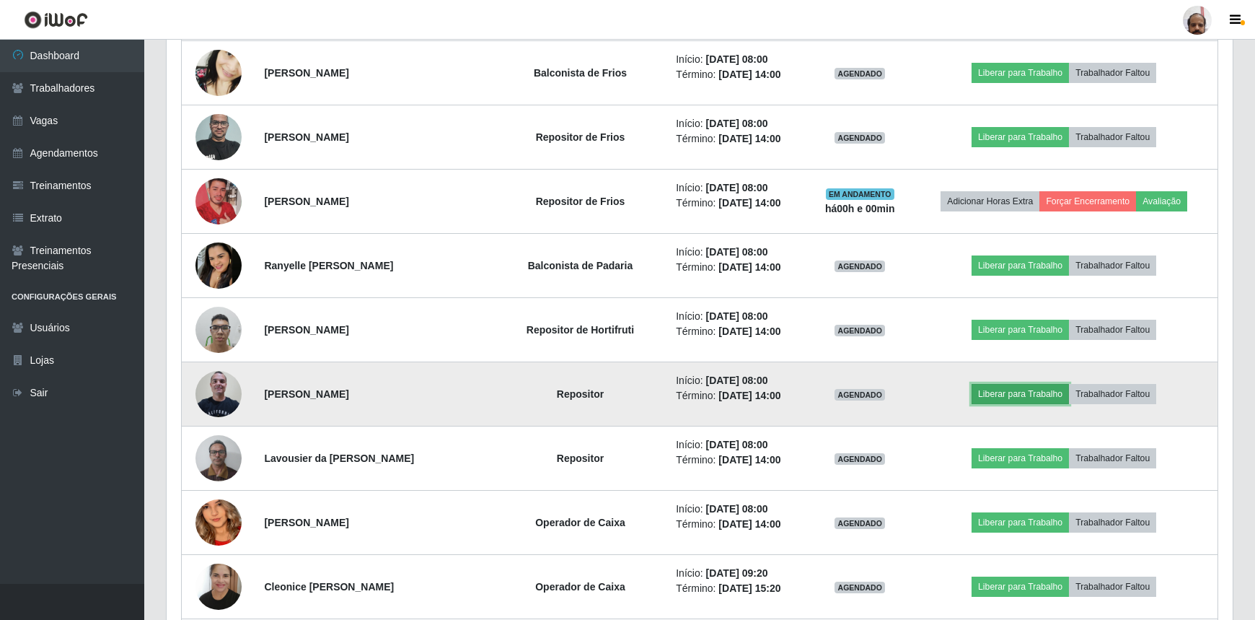
click at [1031, 395] on button "Liberar para Trabalho" at bounding box center [1020, 394] width 97 height 20
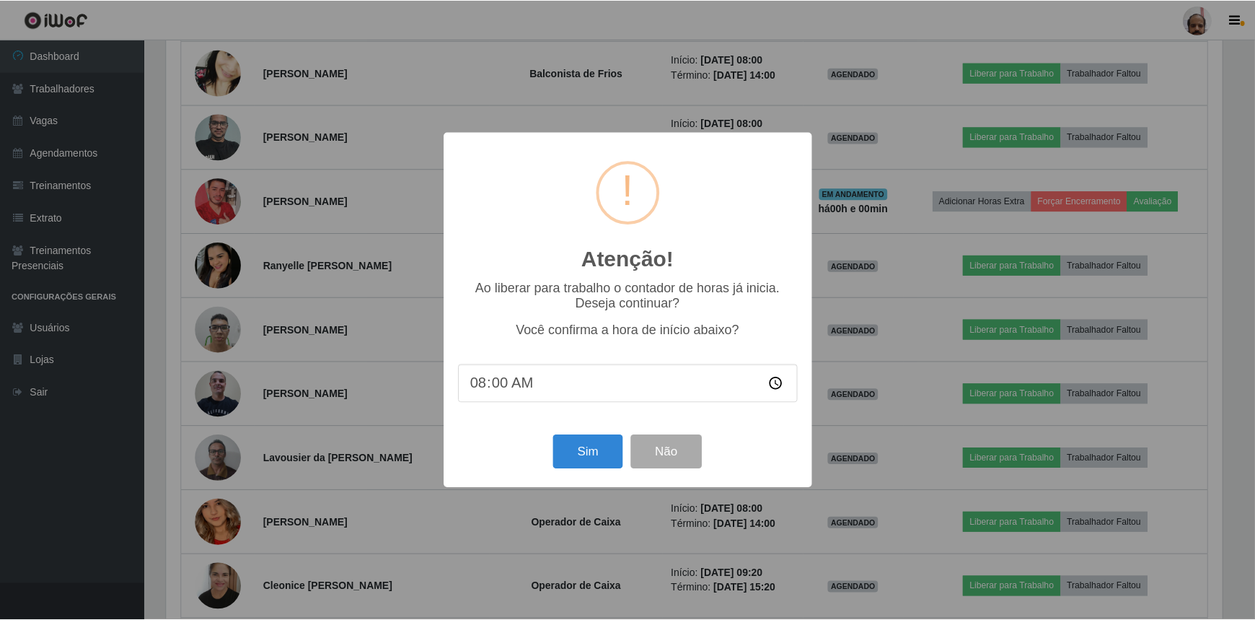
scroll to position [299, 1060]
click at [576, 451] on button "Sim" at bounding box center [590, 452] width 70 height 34
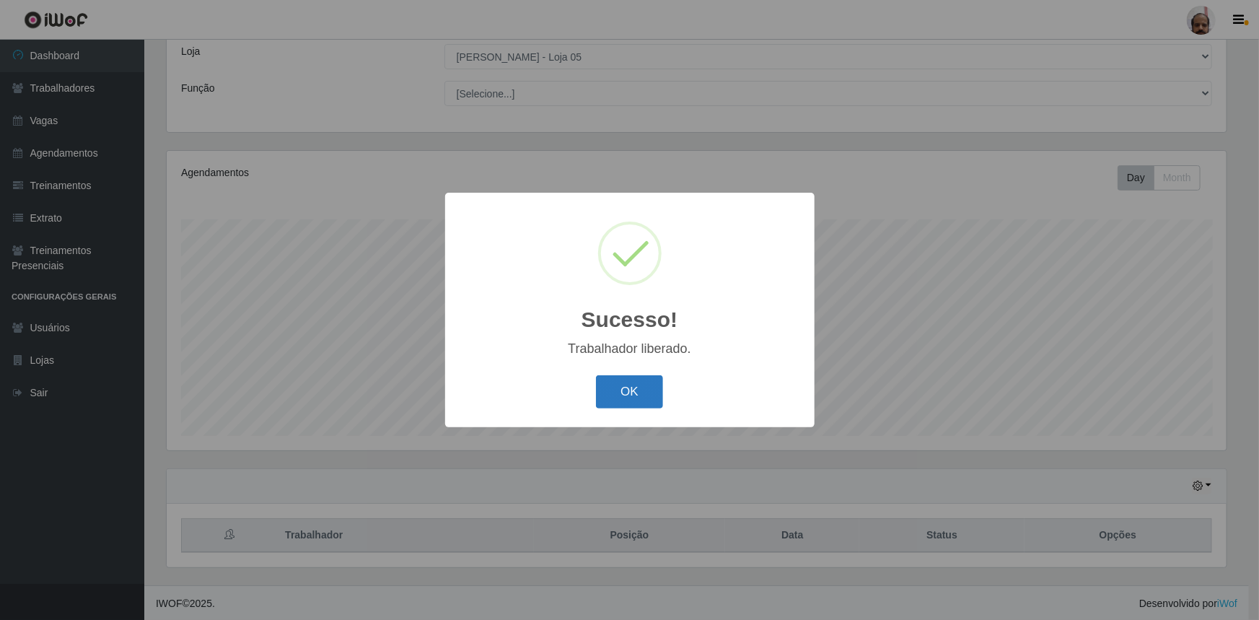
click at [631, 395] on button "OK" at bounding box center [629, 392] width 67 height 34
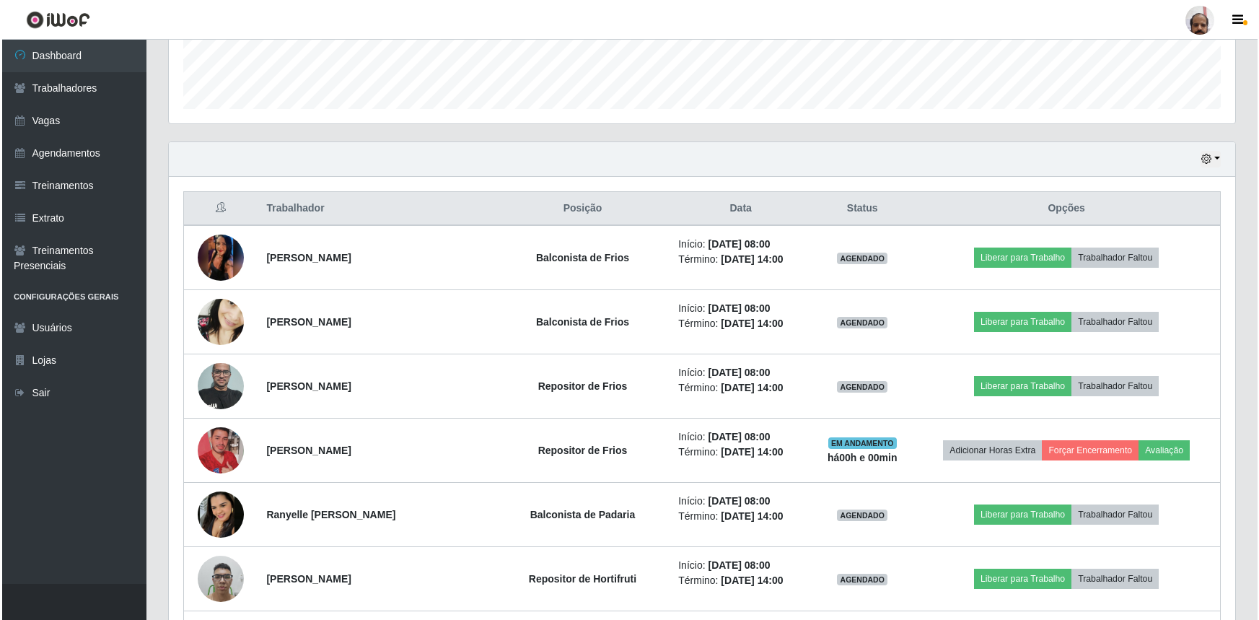
scroll to position [408, 0]
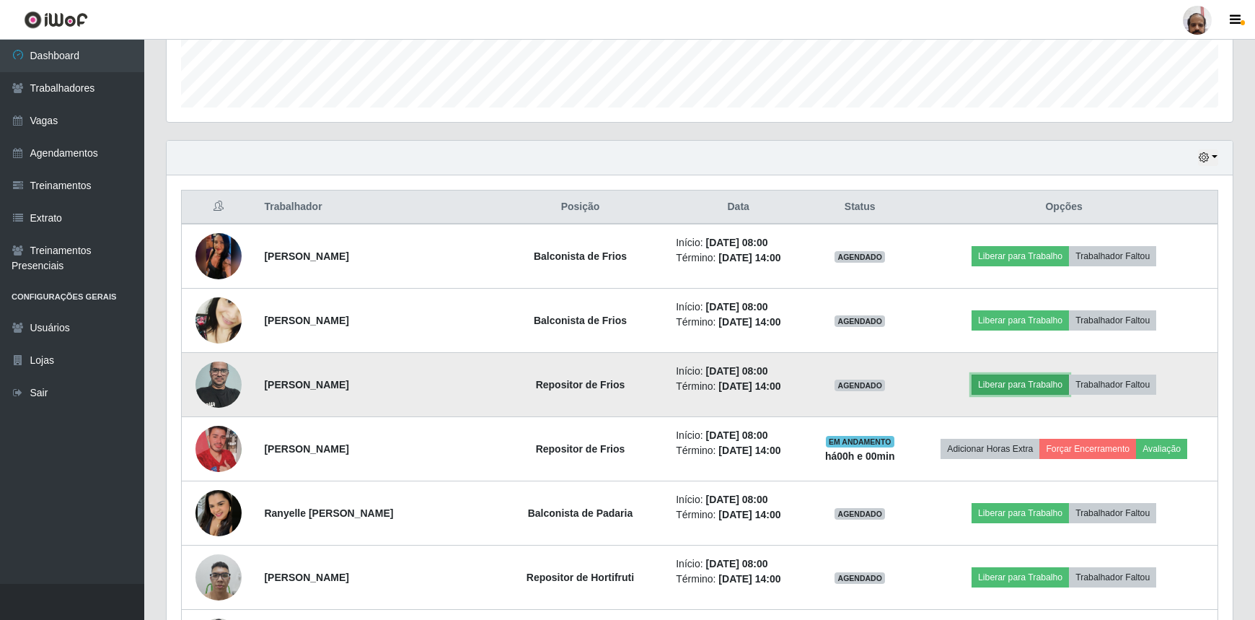
click at [1042, 382] on button "Liberar para Trabalho" at bounding box center [1020, 384] width 97 height 20
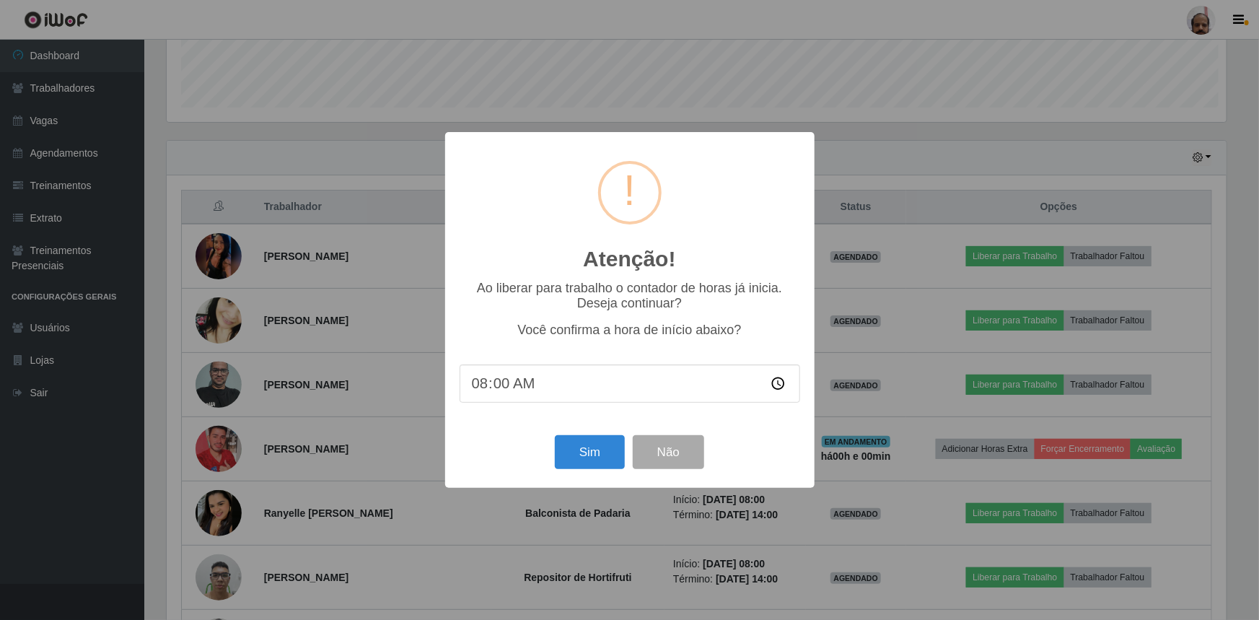
scroll to position [721110, 720349]
click at [606, 447] on button "Sim" at bounding box center [590, 452] width 70 height 34
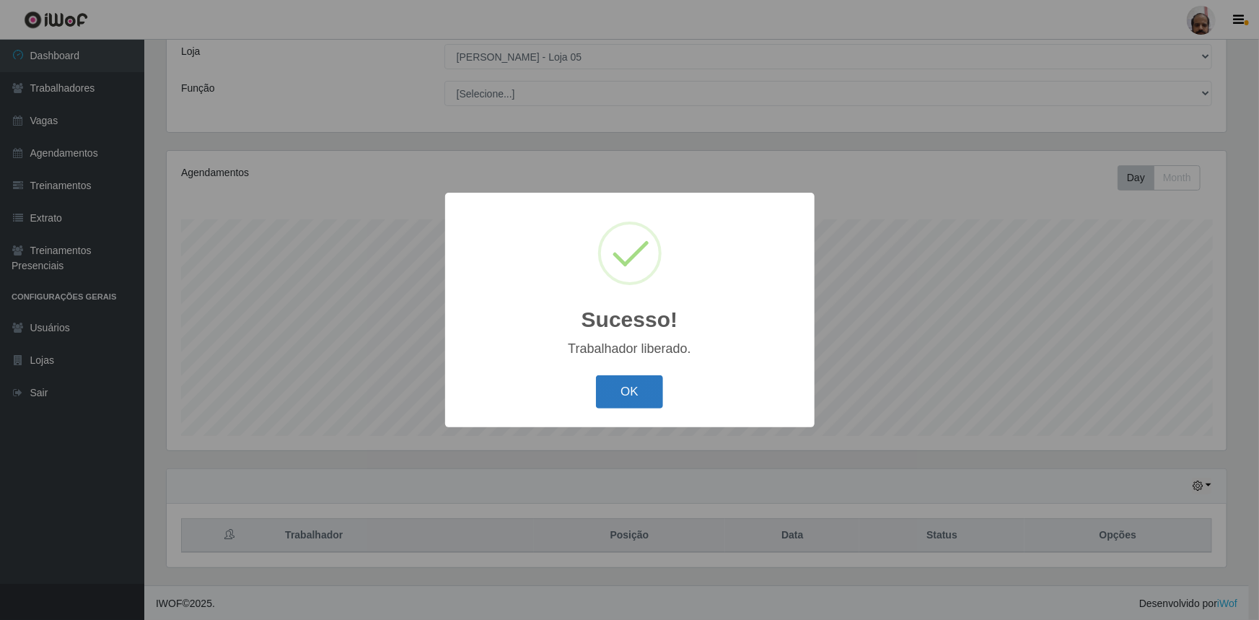
click at [624, 392] on button "OK" at bounding box center [629, 392] width 67 height 34
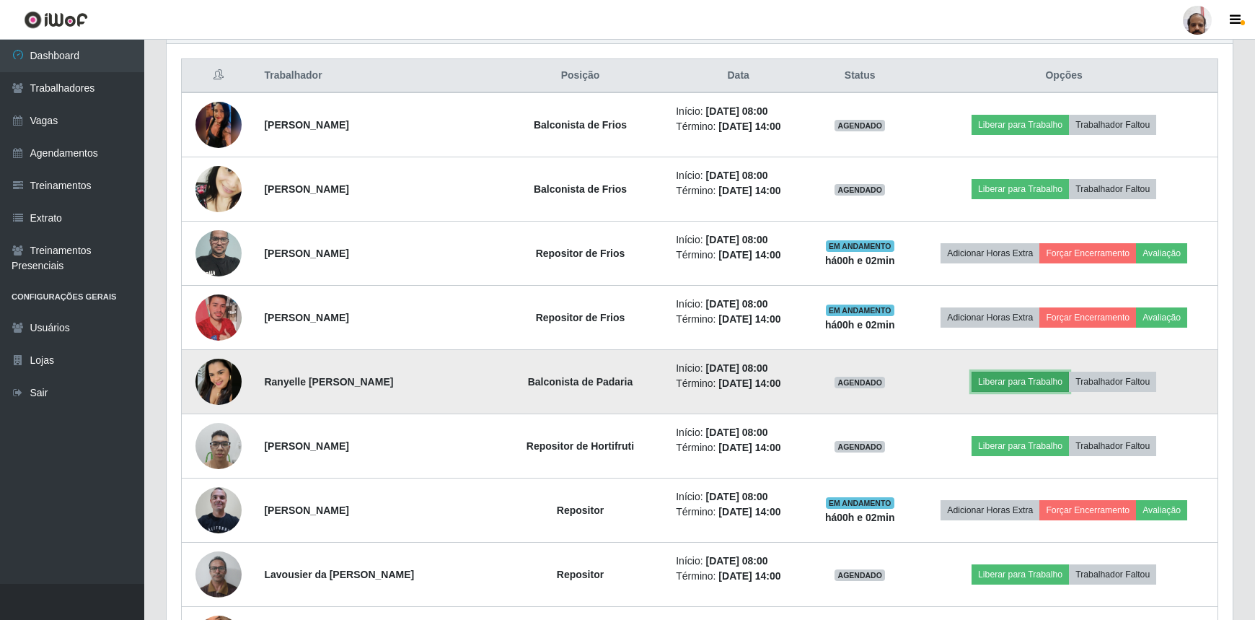
click at [1026, 375] on button "Liberar para Trabalho" at bounding box center [1020, 382] width 97 height 20
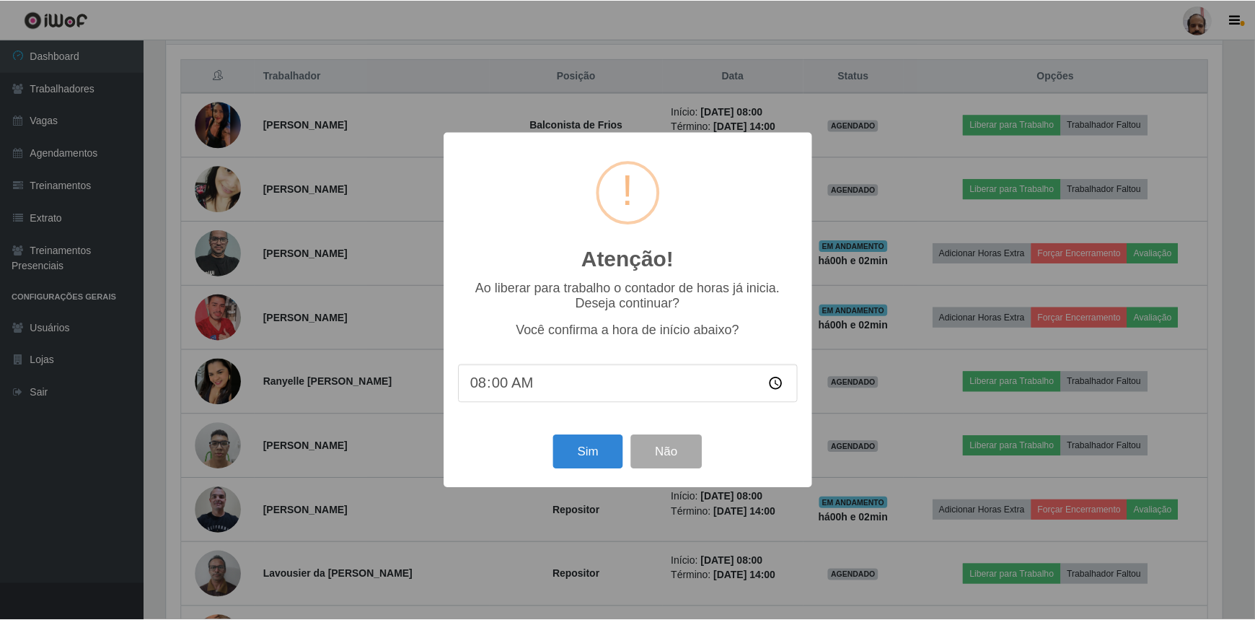
scroll to position [299, 1060]
click at [595, 449] on button "Sim" at bounding box center [590, 452] width 70 height 34
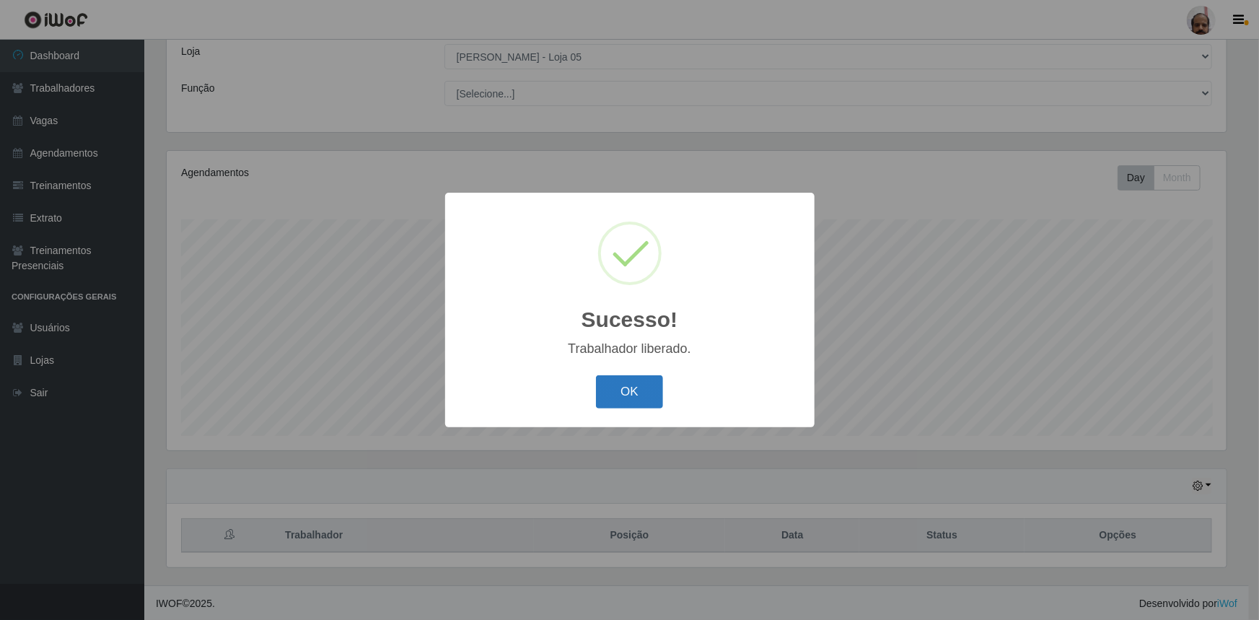
click at [631, 391] on button "OK" at bounding box center [629, 392] width 67 height 34
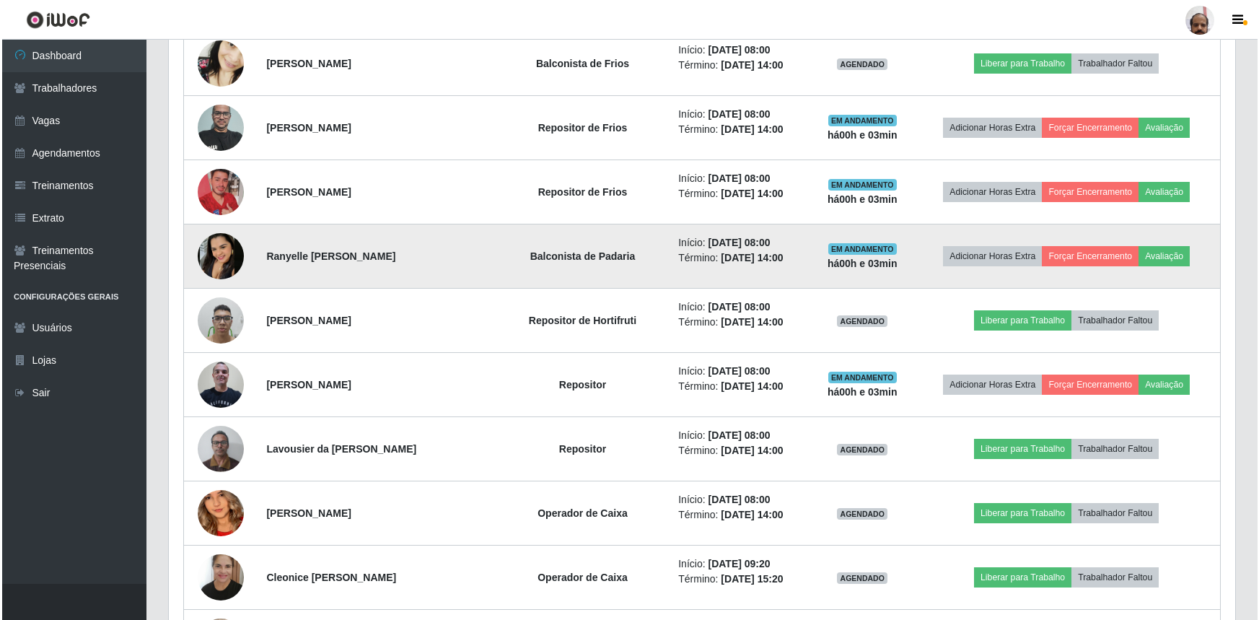
scroll to position [671, 0]
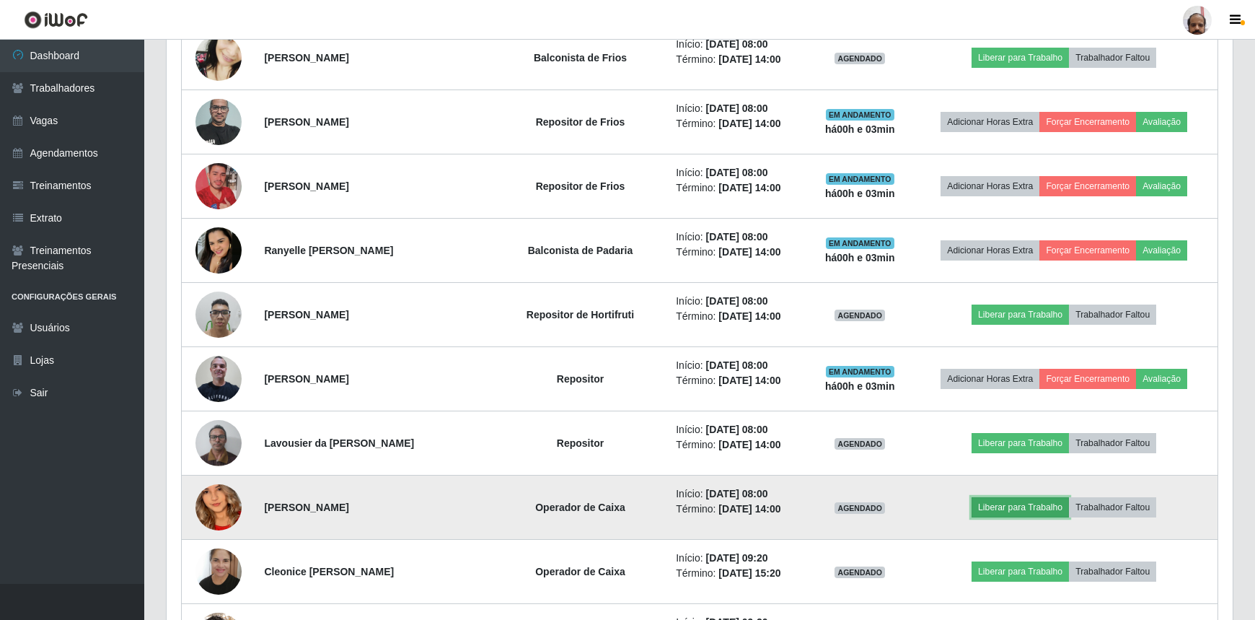
click at [1024, 504] on button "Liberar para Trabalho" at bounding box center [1020, 507] width 97 height 20
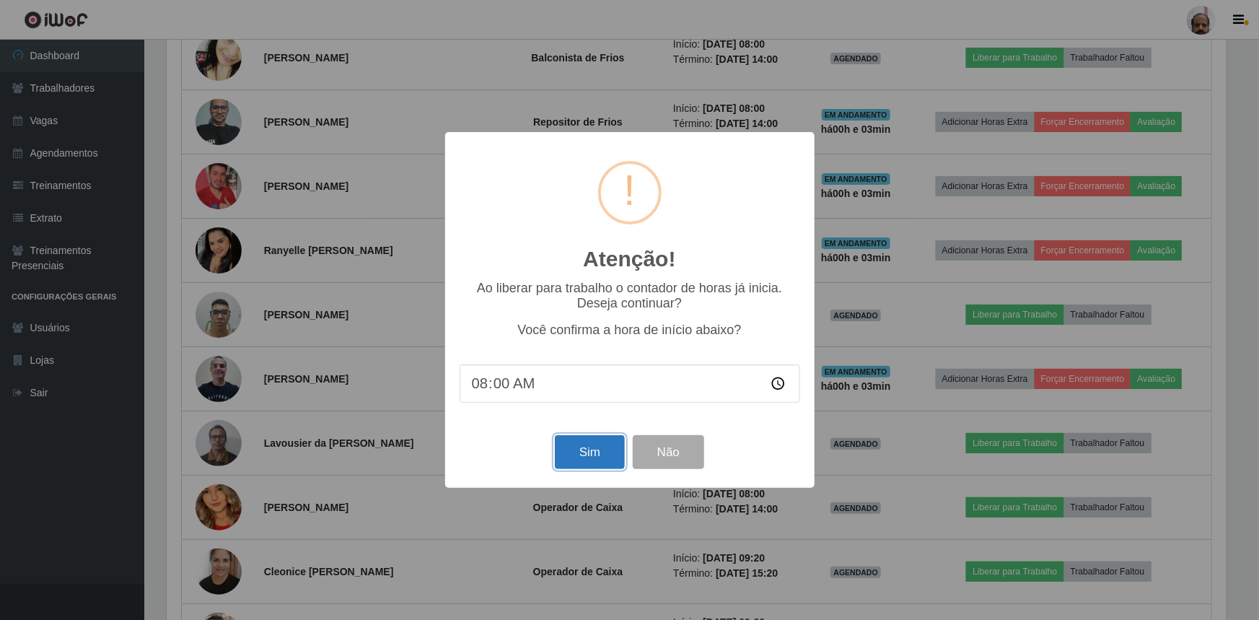
click at [587, 454] on button "Sim" at bounding box center [590, 452] width 70 height 34
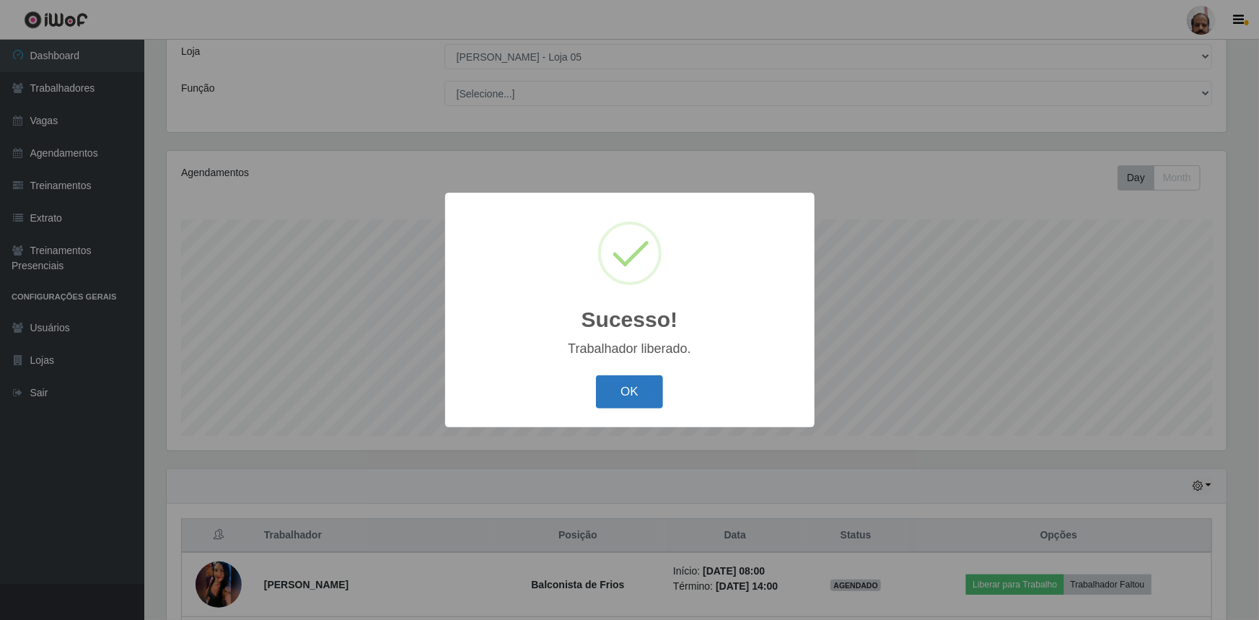
click at [618, 397] on button "OK" at bounding box center [629, 392] width 67 height 34
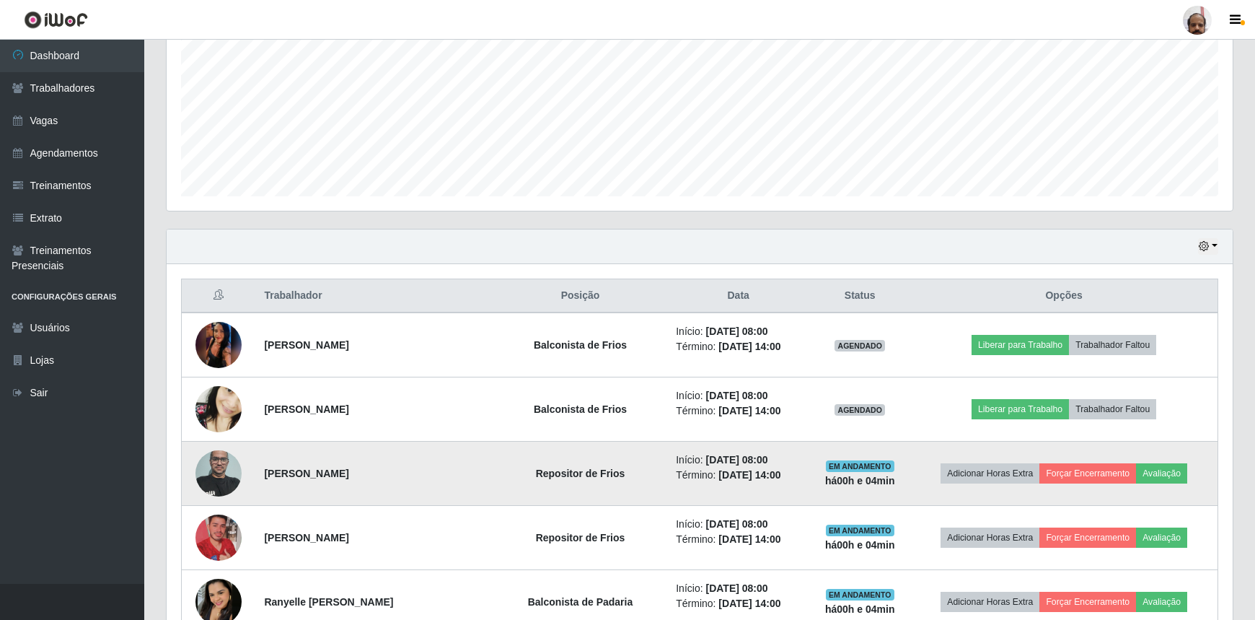
scroll to position [343, 0]
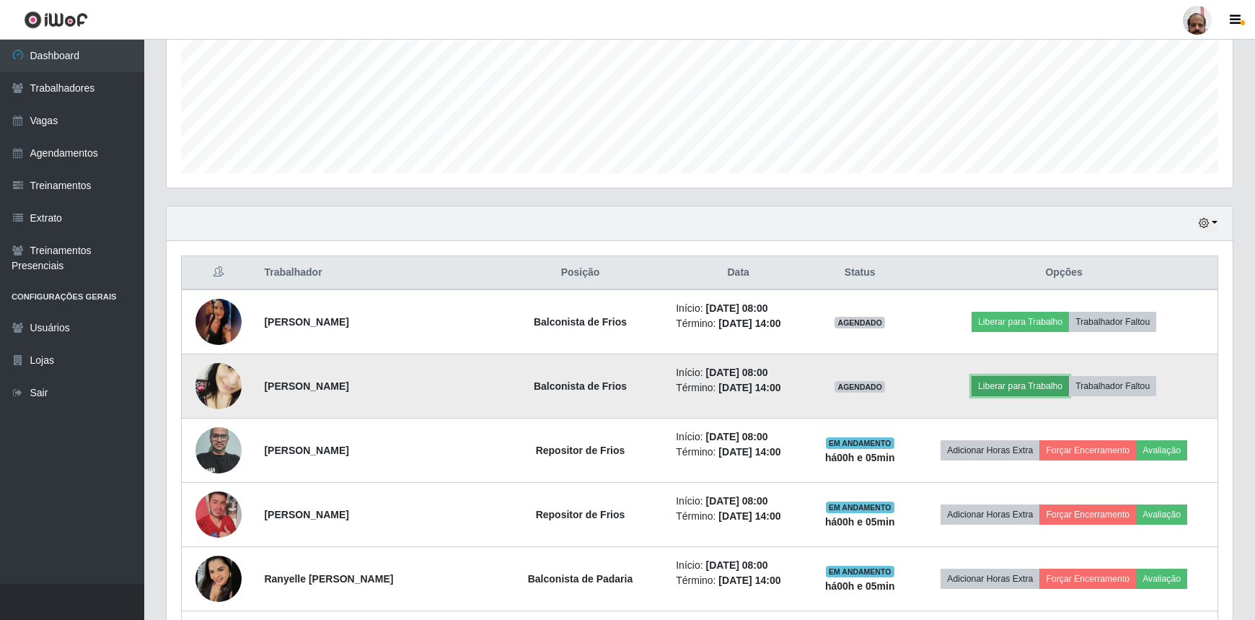
click at [1029, 381] on button "Liberar para Trabalho" at bounding box center [1020, 386] width 97 height 20
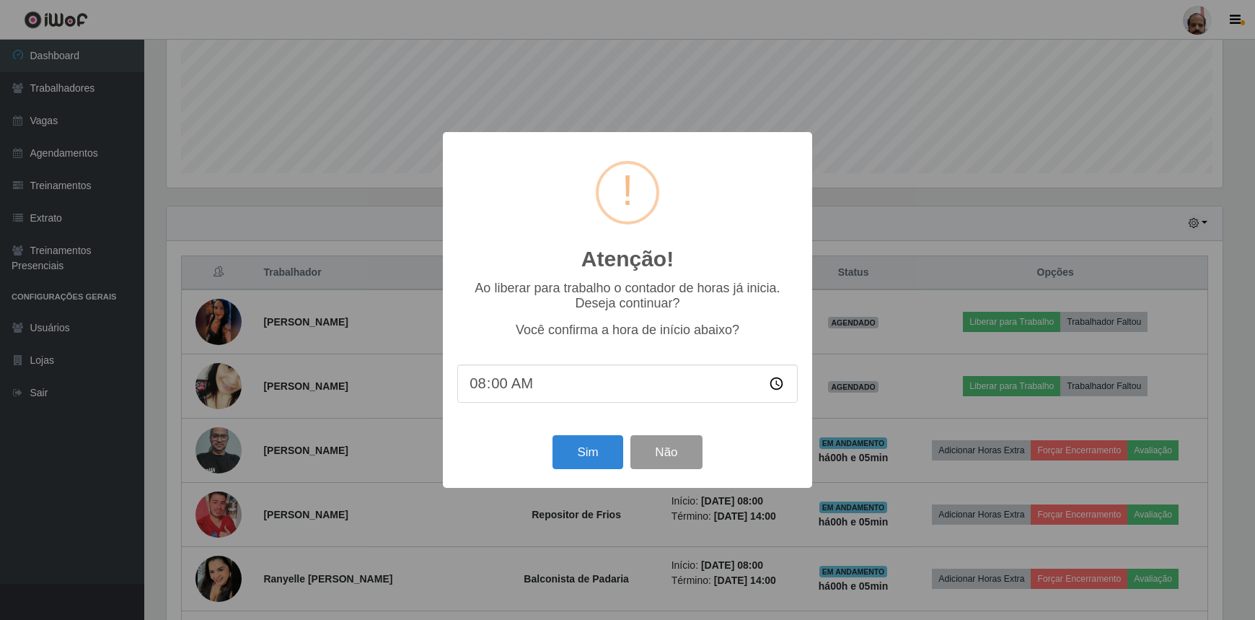
scroll to position [299, 1060]
drag, startPoint x: 599, startPoint y: 449, endPoint x: 602, endPoint y: 458, distance: 9.1
click at [603, 444] on button "Sim" at bounding box center [590, 452] width 70 height 34
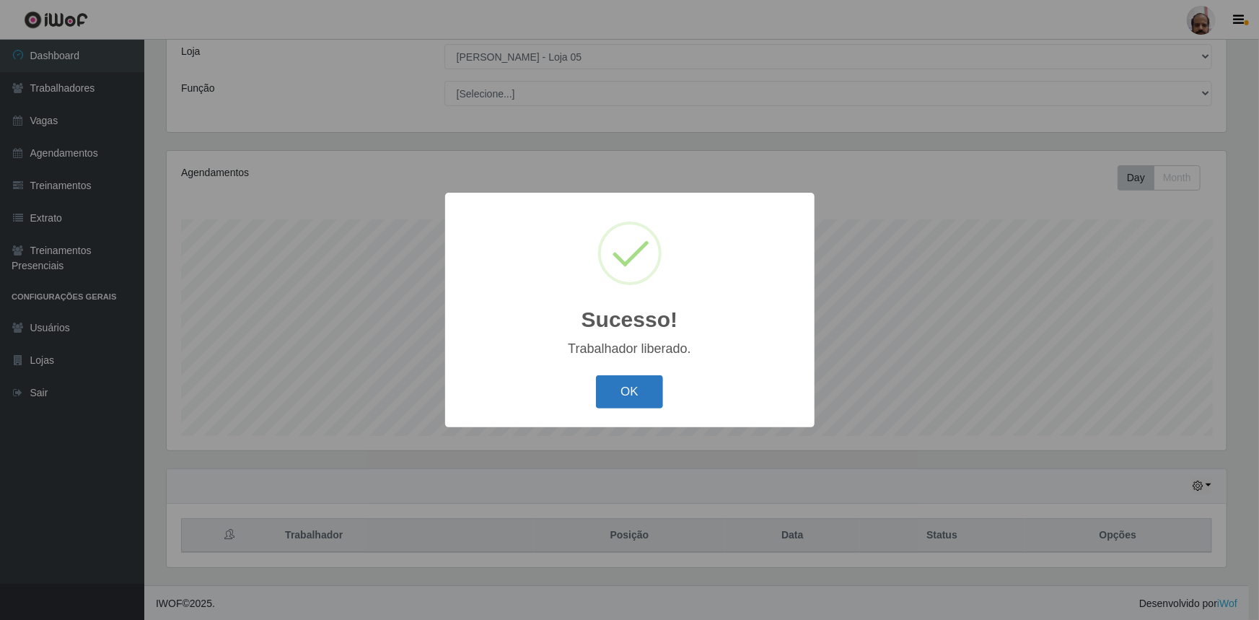
click at [636, 394] on button "OK" at bounding box center [629, 392] width 67 height 34
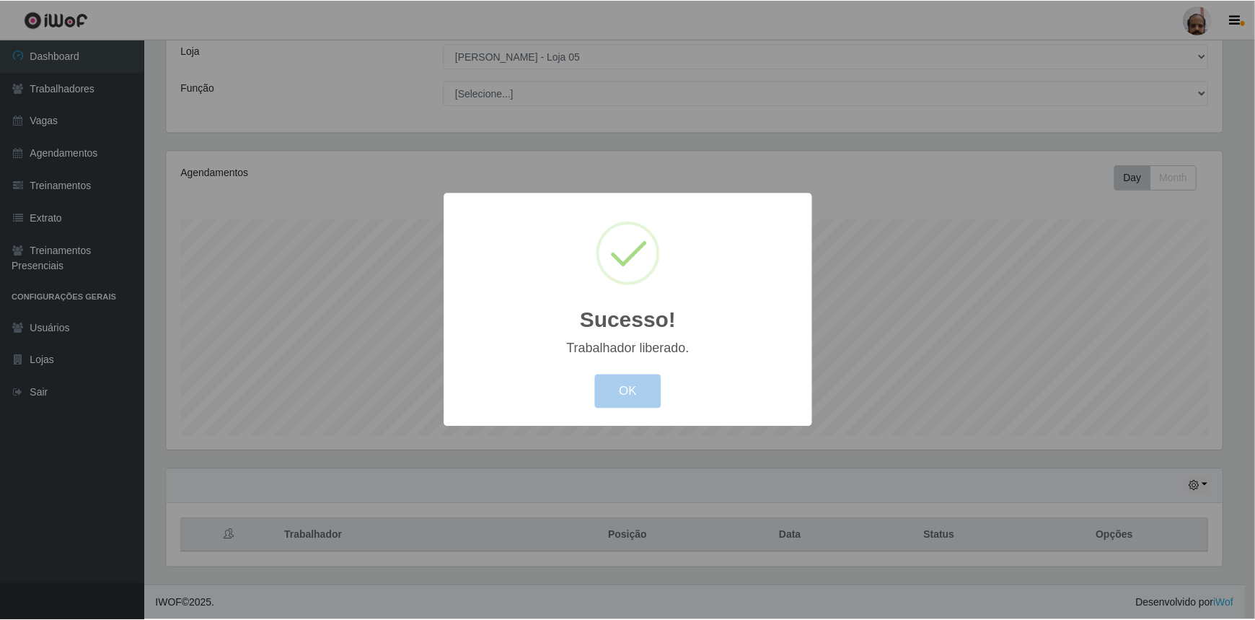
scroll to position [299, 1066]
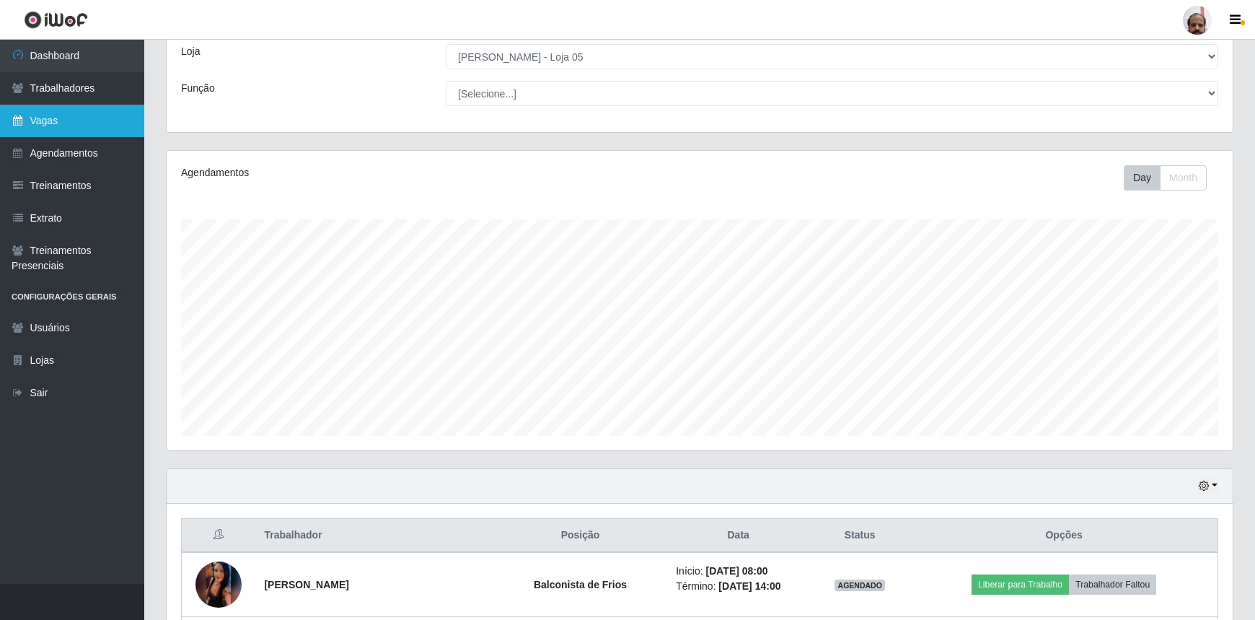
click at [70, 121] on link "Vagas" at bounding box center [72, 121] width 144 height 32
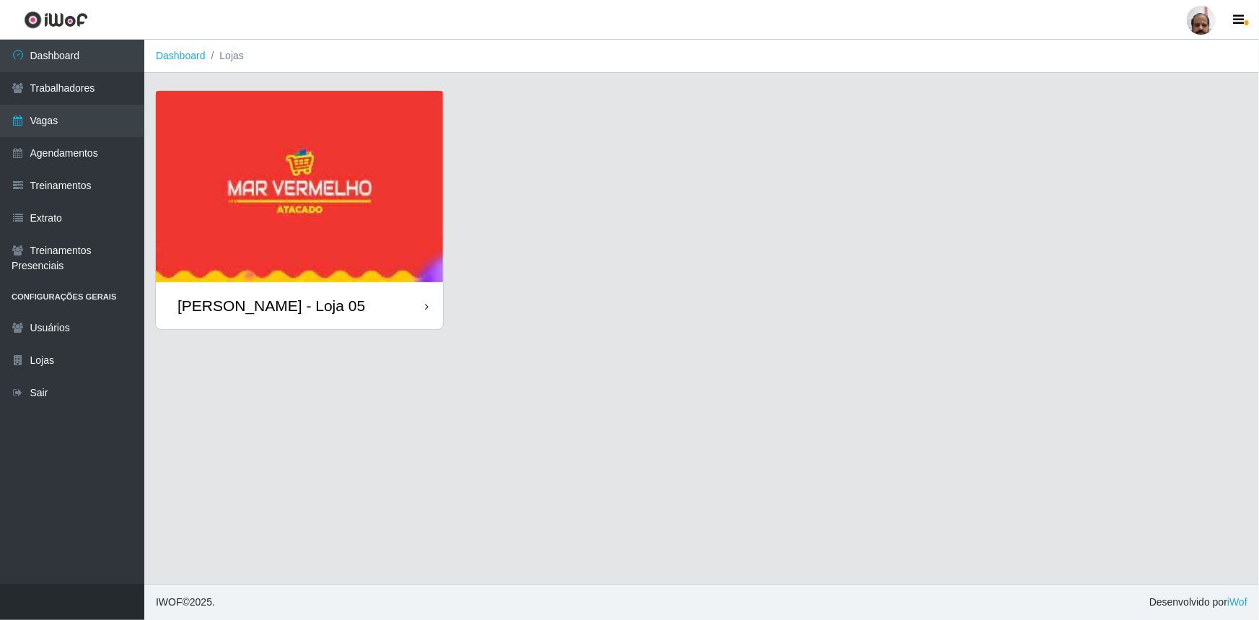
click at [296, 312] on div "[PERSON_NAME] - Loja 05" at bounding box center [271, 305] width 188 height 18
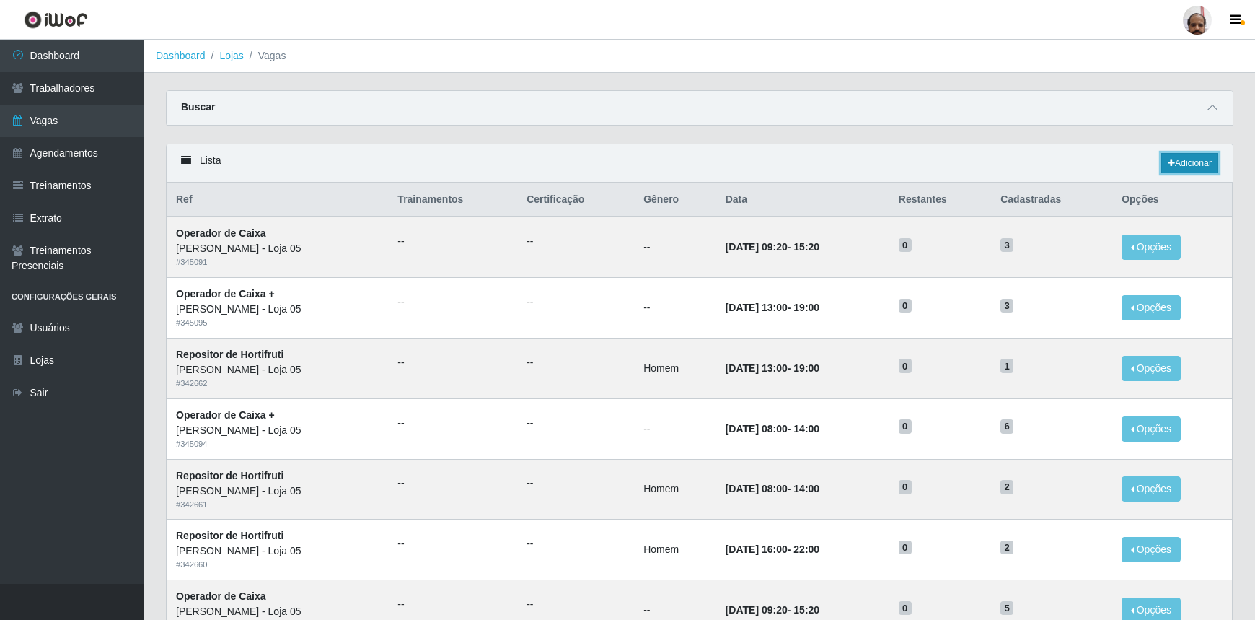
click at [1186, 157] on link "Adicionar" at bounding box center [1189, 163] width 57 height 20
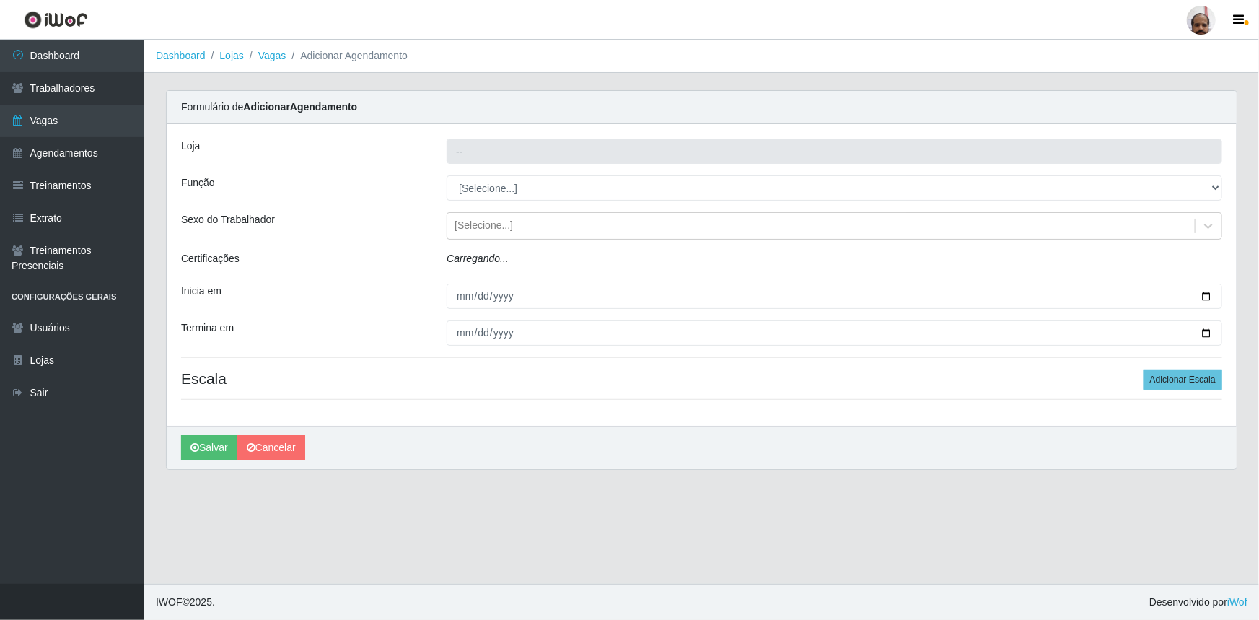
type input "[PERSON_NAME] - Loja 05"
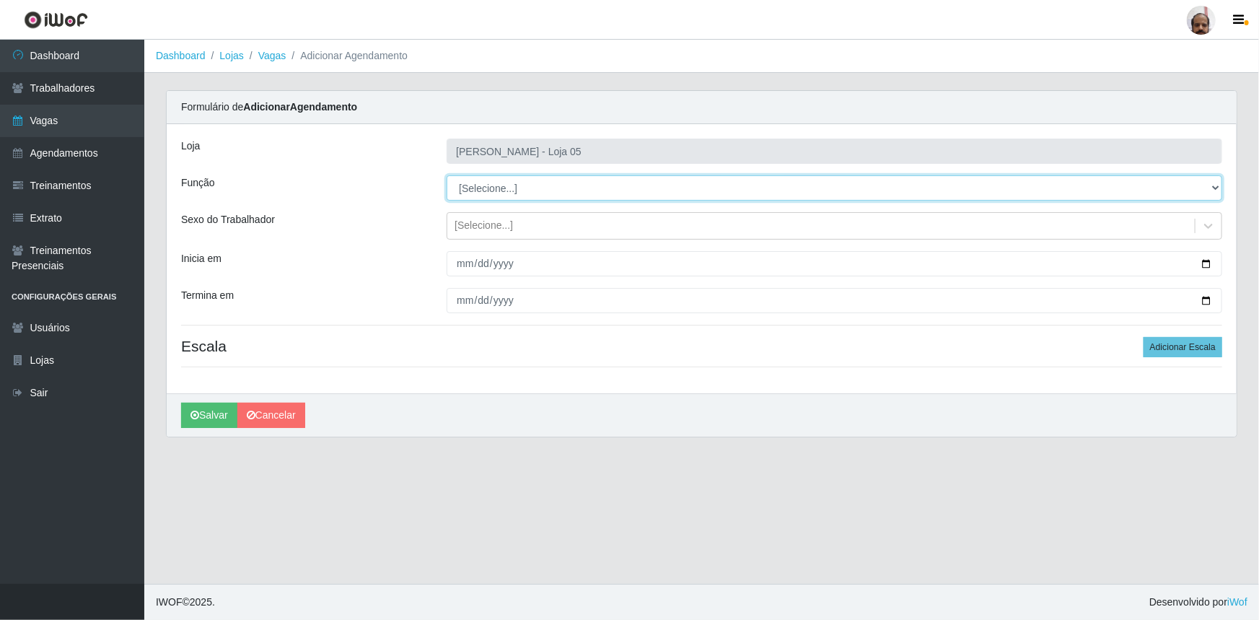
click at [1211, 188] on select "[Selecione...] ASG ASG + ASG ++ Auxiliar de Depósito Auxiliar de Depósito + Aux…" at bounding box center [835, 187] width 776 height 25
select select "24"
click at [447, 175] on select "[Selecione...] ASG ASG + ASG ++ Auxiliar de Depósito Auxiliar de Depósito + Aux…" at bounding box center [835, 187] width 776 height 25
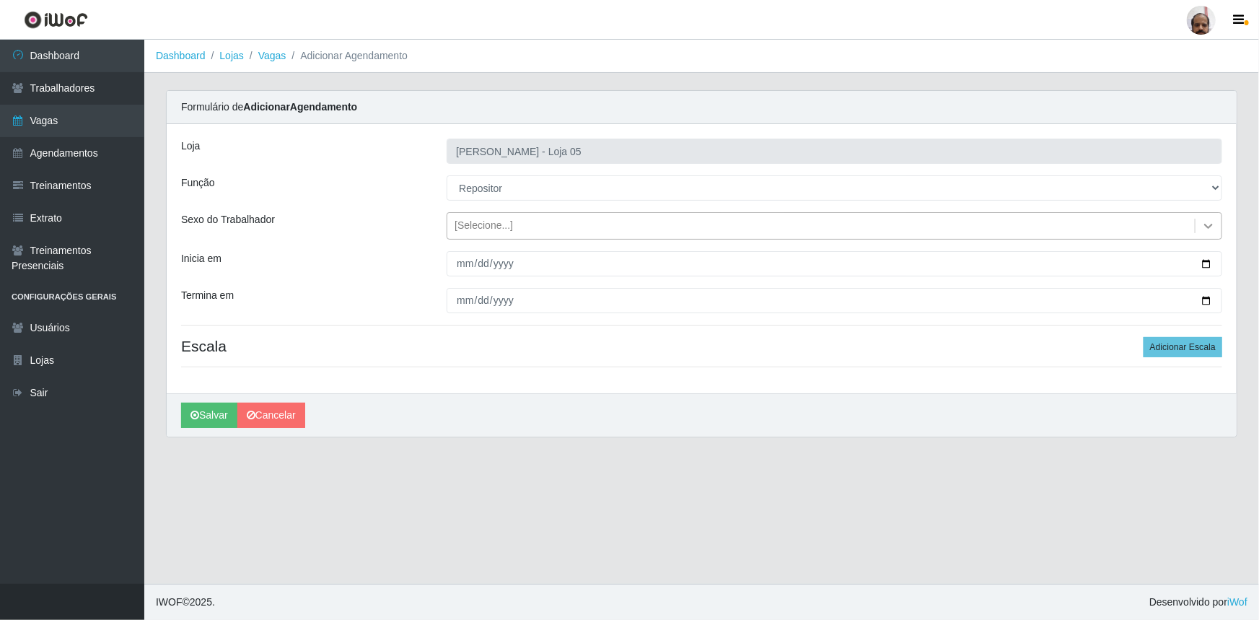
click at [1212, 224] on icon at bounding box center [1208, 226] width 9 height 5
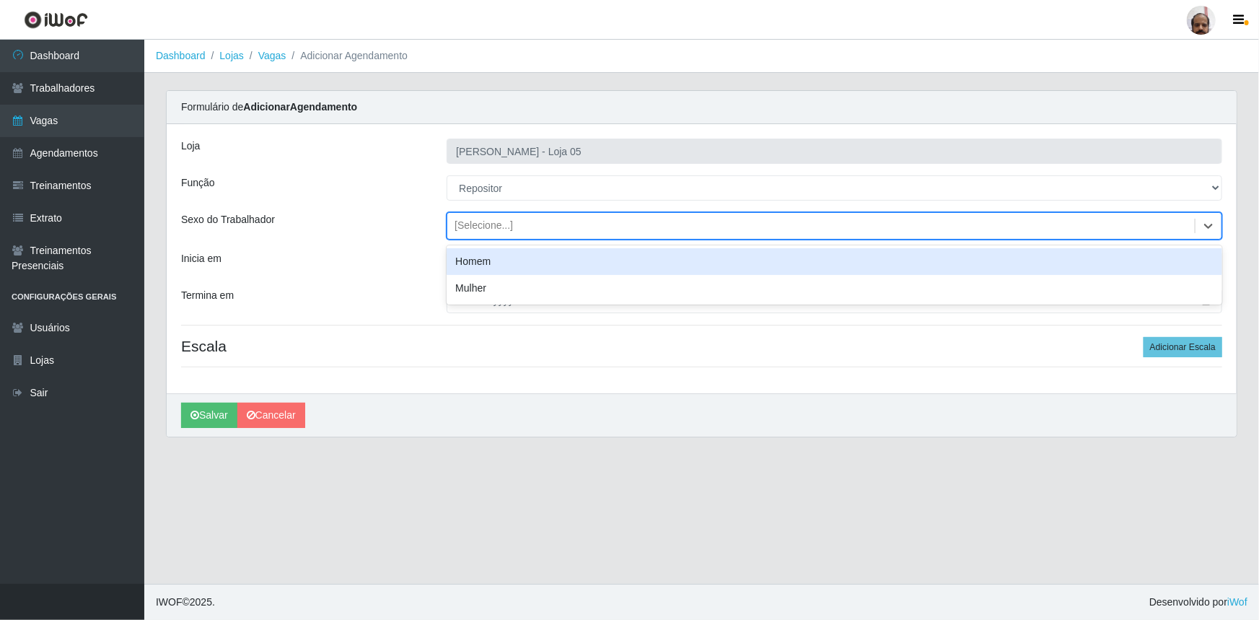
click at [469, 263] on div "Homem" at bounding box center [835, 261] width 776 height 27
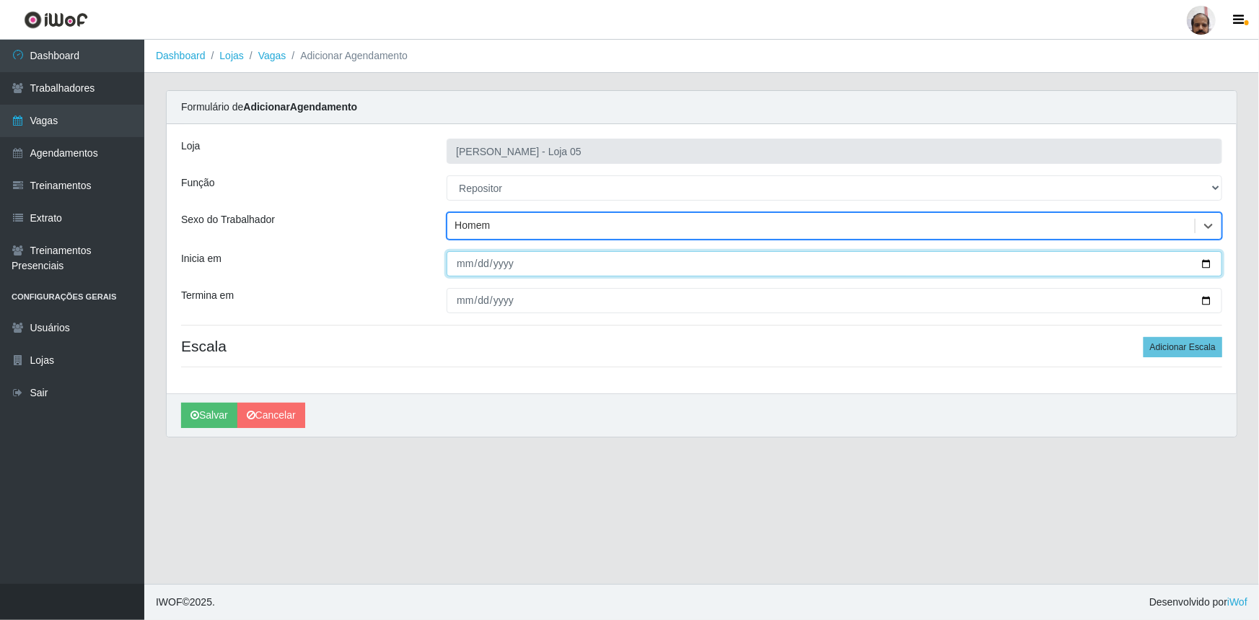
click at [1209, 263] on input "Inicia em" at bounding box center [835, 263] width 776 height 25
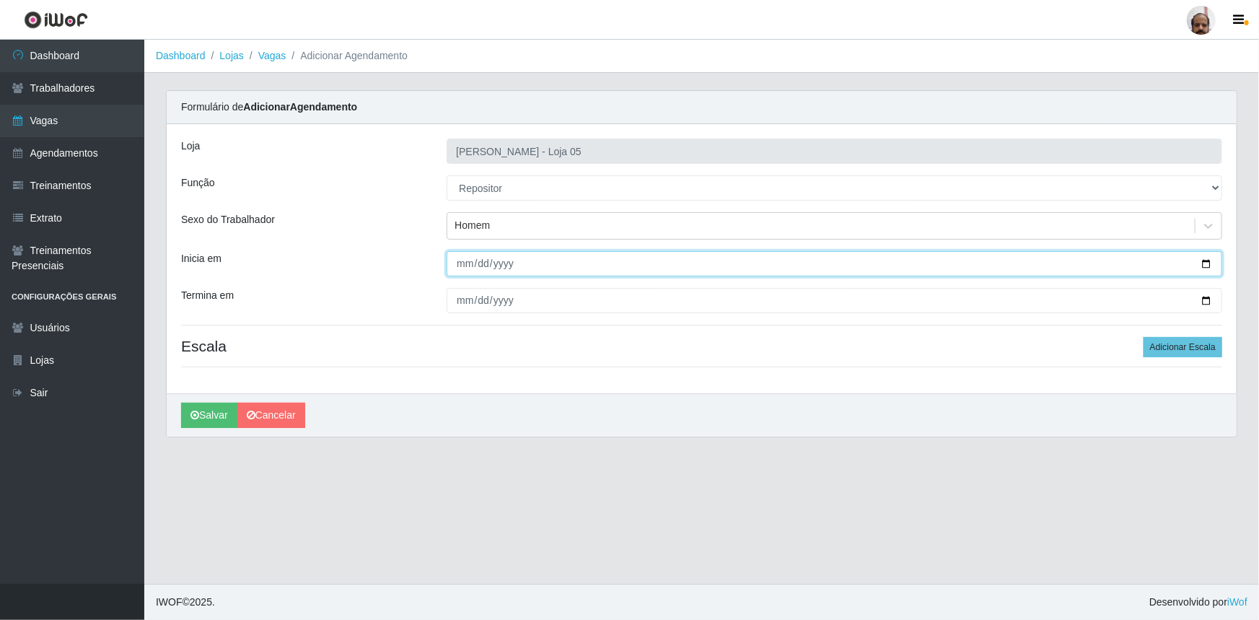
type input "2025-09-14"
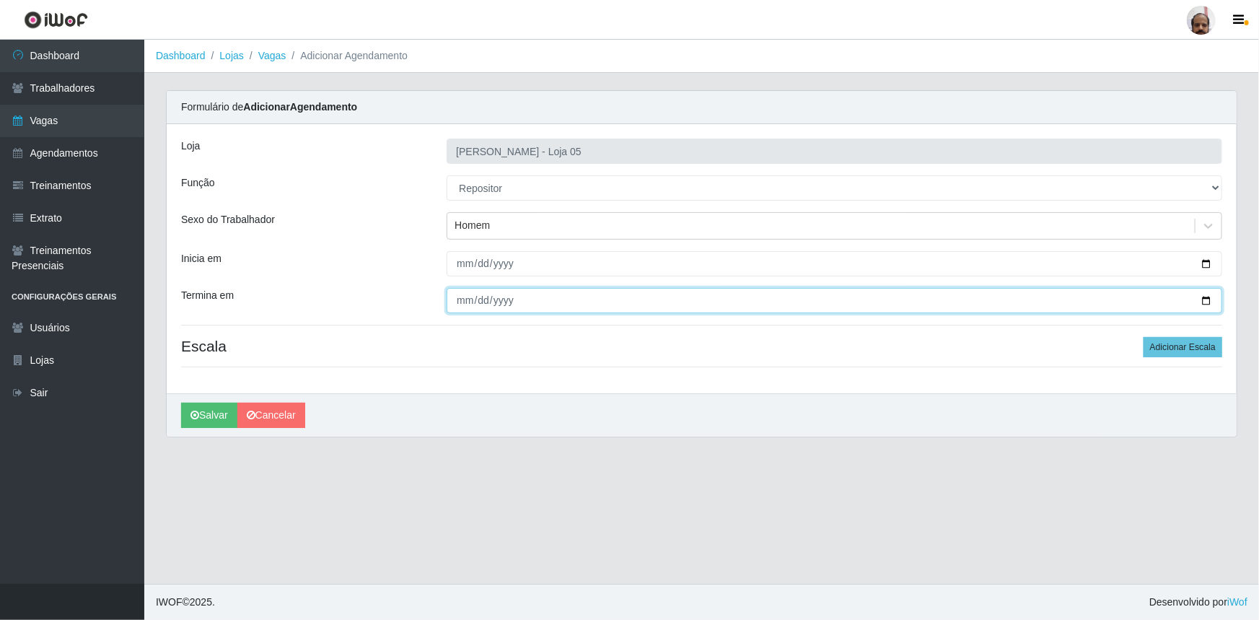
click at [1197, 296] on input "Termina em" at bounding box center [835, 300] width 776 height 25
click at [1211, 299] on input "Termina em" at bounding box center [835, 300] width 776 height 25
type input "2025-09-14"
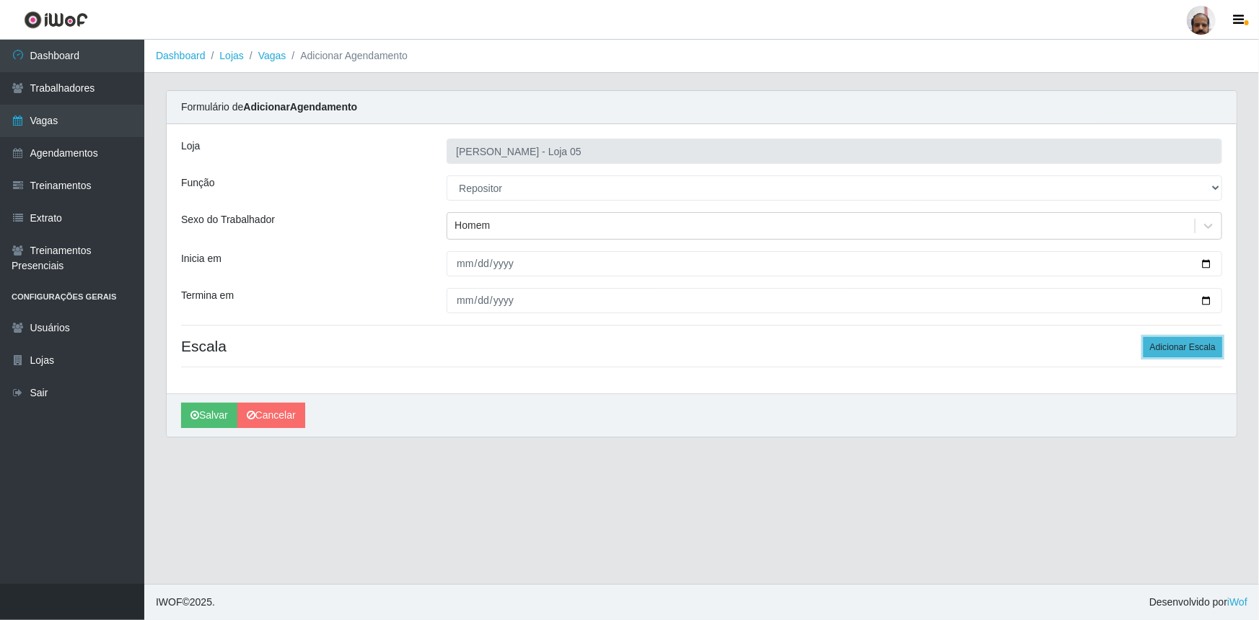
click at [1182, 352] on button "Adicionar Escala" at bounding box center [1182, 347] width 79 height 20
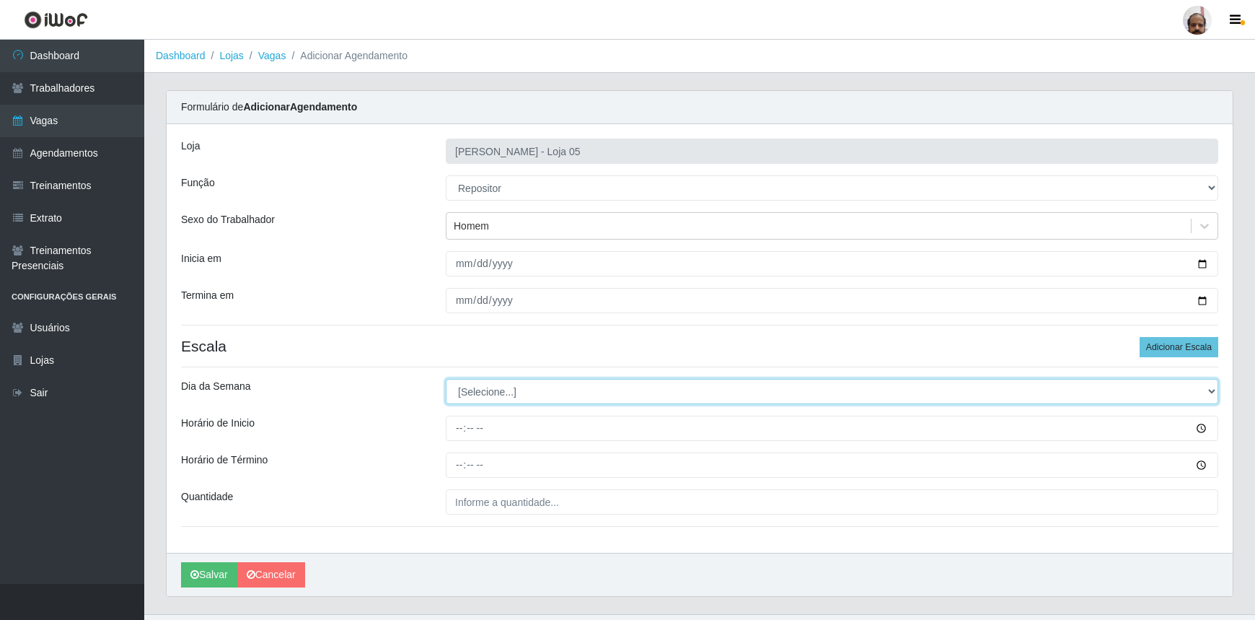
click at [1211, 390] on select "[Selecione...] Segunda Terça Quarta Quinta Sexta Sábado Domingo" at bounding box center [832, 391] width 773 height 25
select select "0"
click at [446, 379] on select "[Selecione...] Segunda Terça Quarta Quinta Sexta Sábado Domingo" at bounding box center [832, 391] width 773 height 25
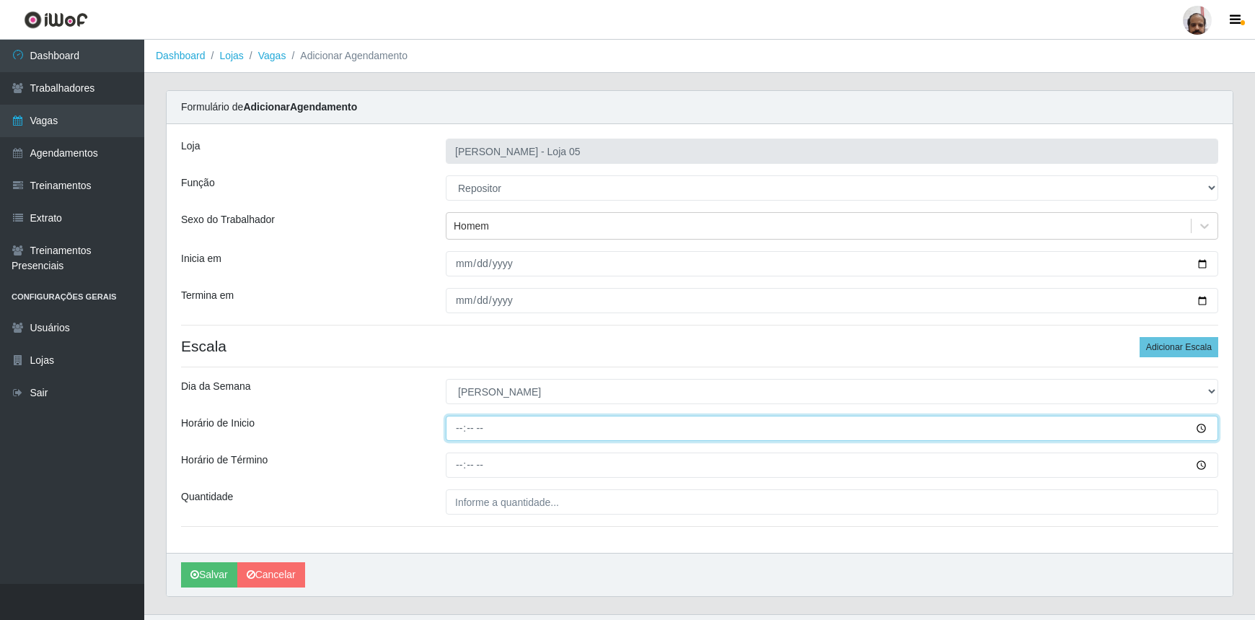
click at [457, 427] on input "Horário de Inicio" at bounding box center [832, 428] width 773 height 25
type input "13:00"
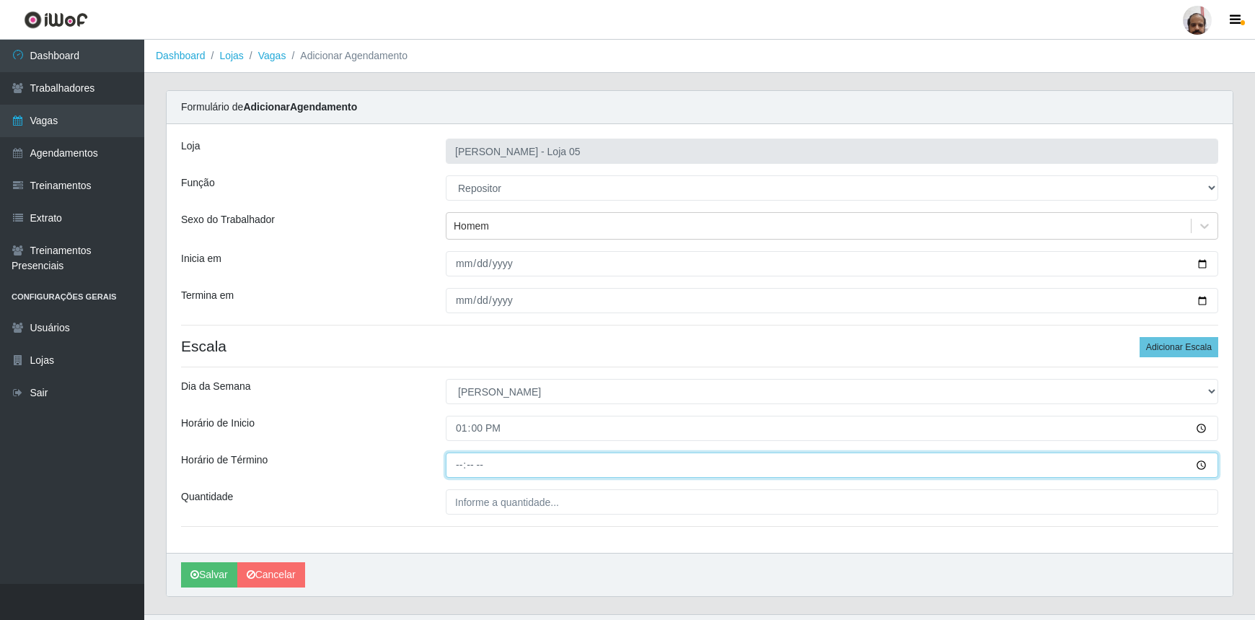
drag, startPoint x: 453, startPoint y: 465, endPoint x: 473, endPoint y: 470, distance: 20.1
click at [454, 464] on input "Horário de Término" at bounding box center [832, 464] width 773 height 25
type input "19:00"
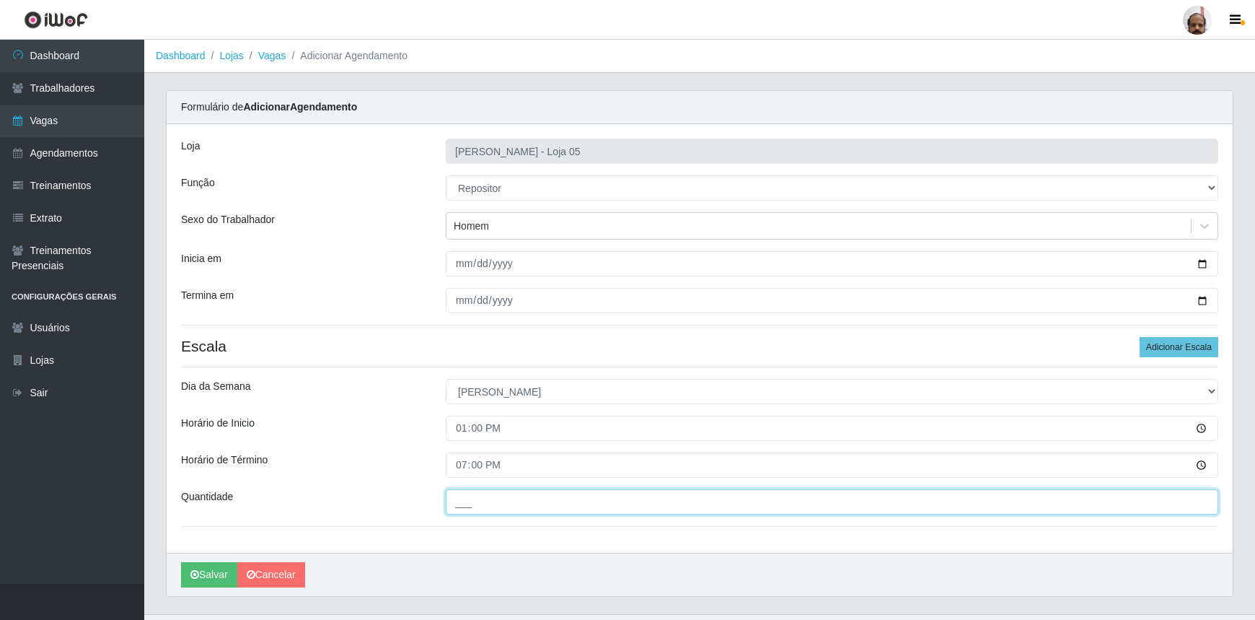
drag, startPoint x: 454, startPoint y: 511, endPoint x: 462, endPoint y: 509, distance: 7.4
click at [454, 510] on input "___" at bounding box center [832, 501] width 773 height 25
type input "5__"
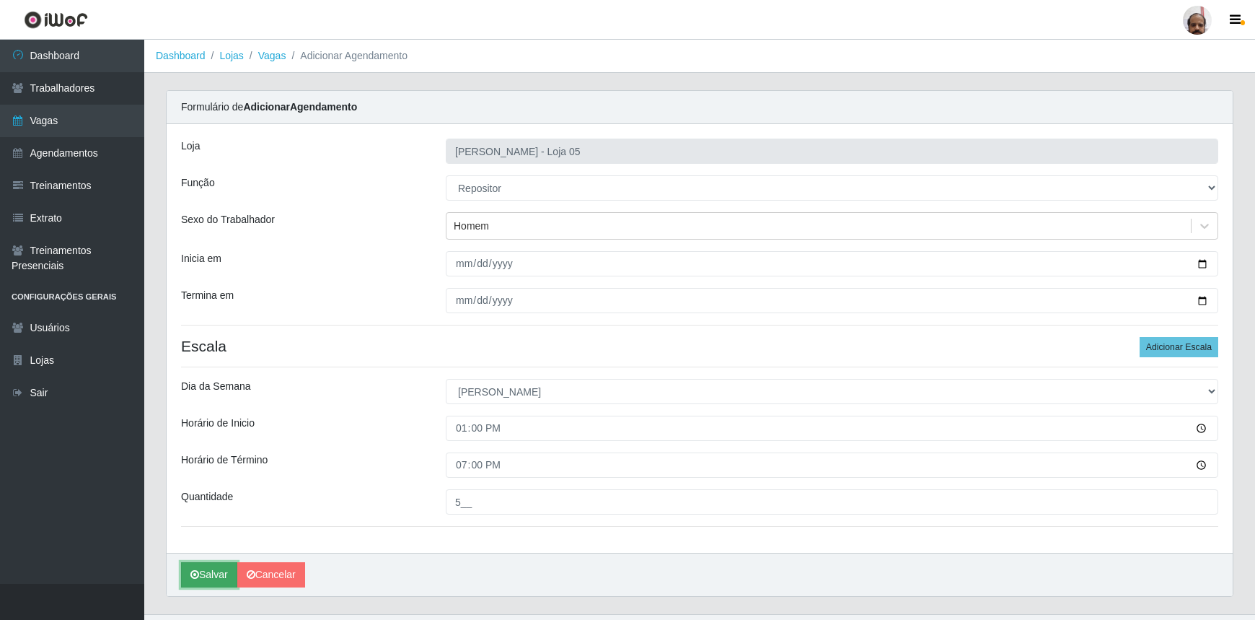
click at [223, 571] on button "Salvar" at bounding box center [209, 574] width 56 height 25
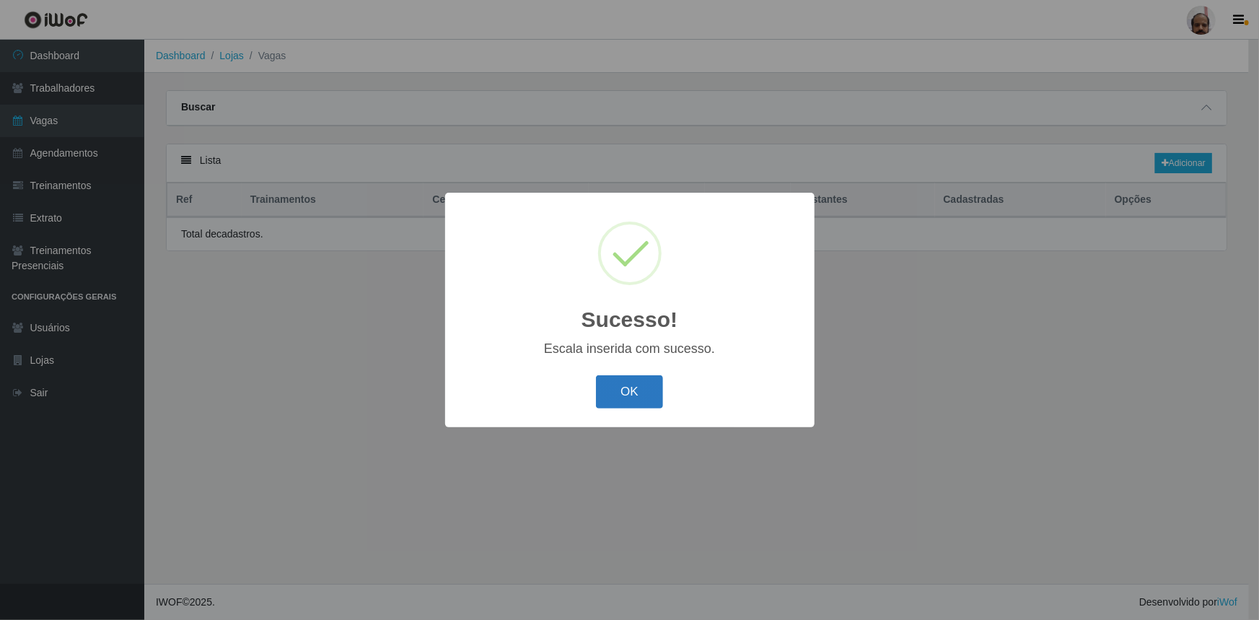
click at [650, 390] on button "OK" at bounding box center [629, 392] width 67 height 34
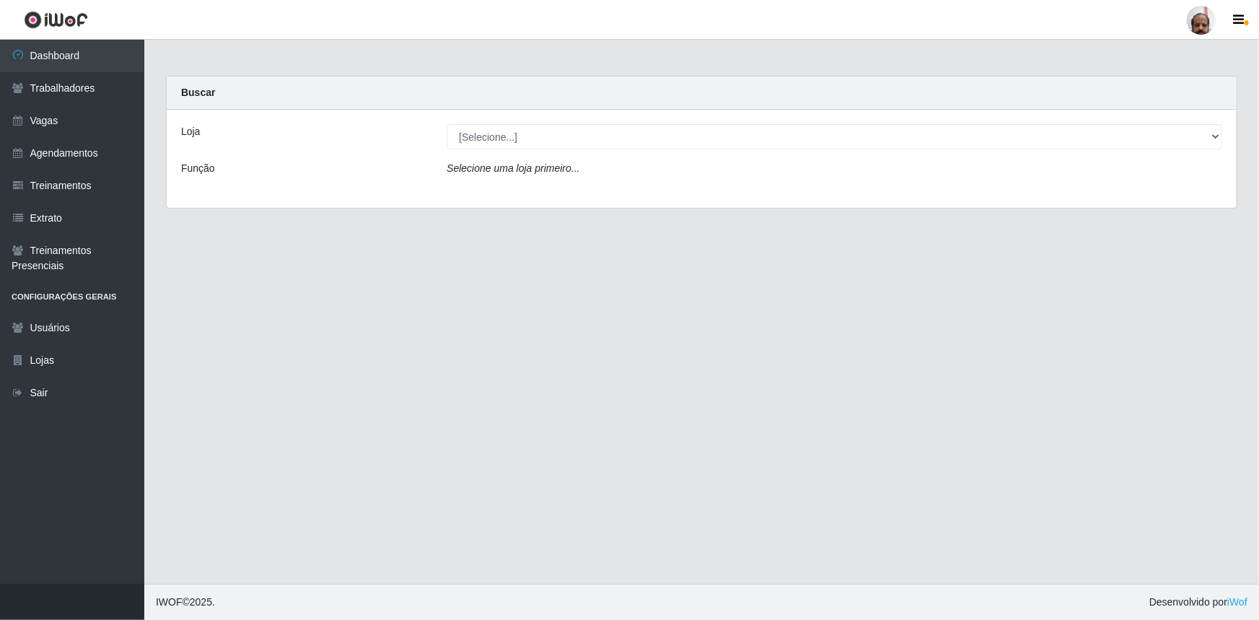
click at [489, 138] on select "[Selecione...] Mar Vermelho - Loja 05" at bounding box center [835, 136] width 776 height 25
select select "252"
click at [447, 124] on select "[Selecione...] Mar Vermelho - Loja 05" at bounding box center [835, 136] width 776 height 25
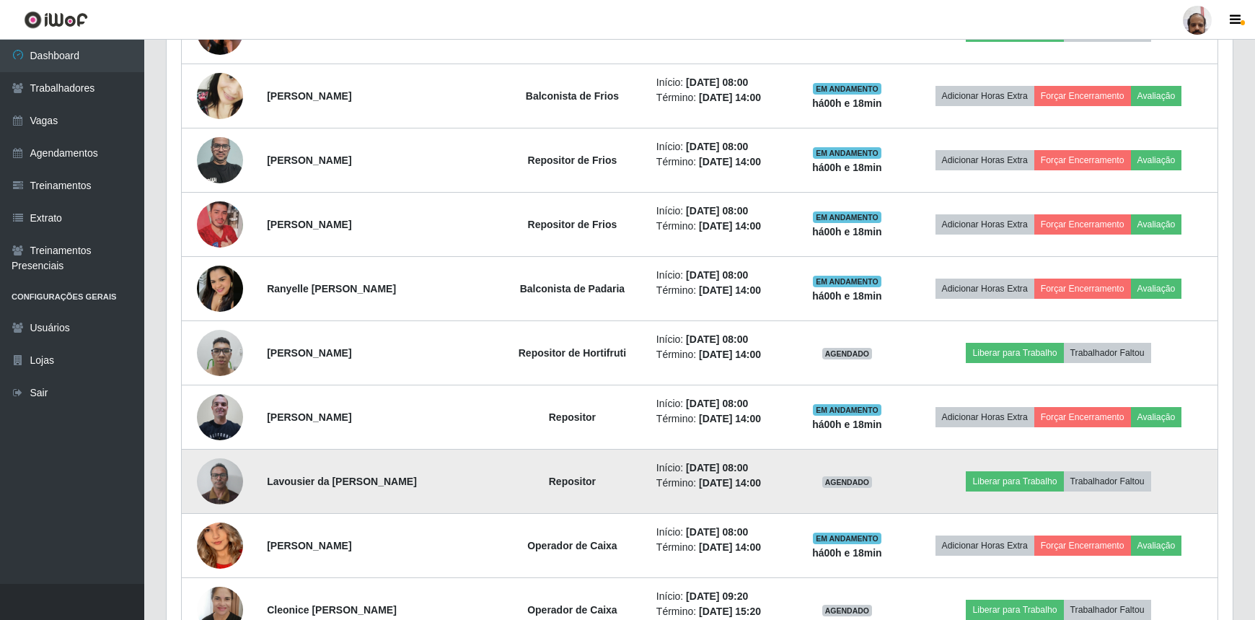
scroll to position [656, 0]
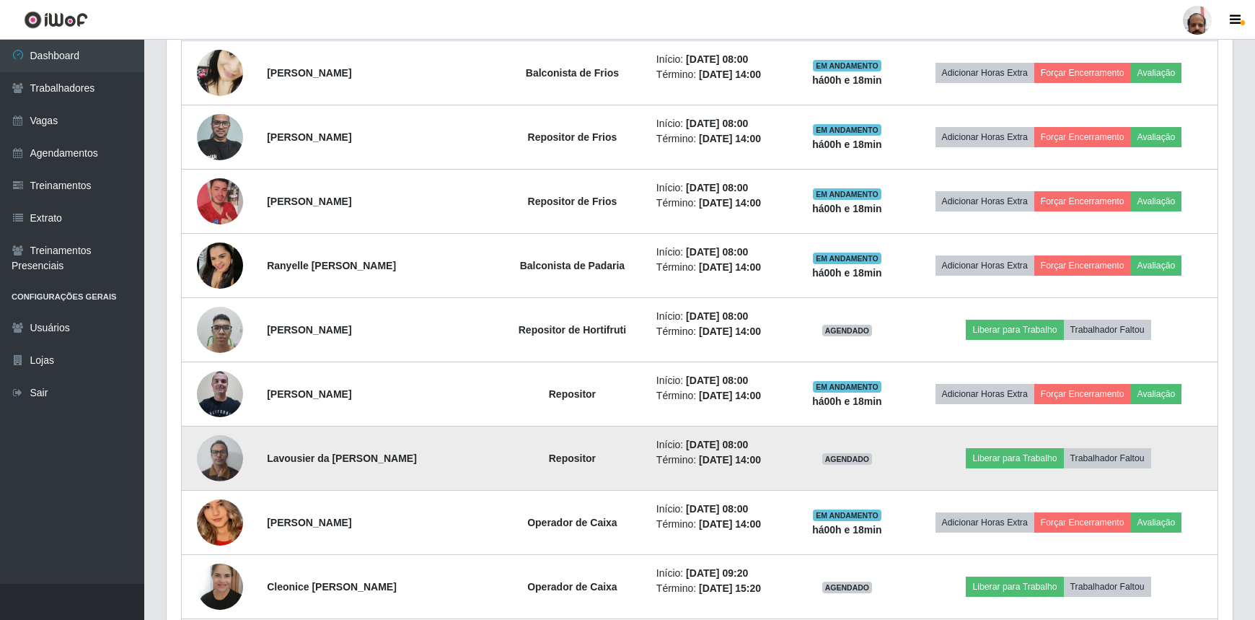
click at [211, 462] on img at bounding box center [220, 457] width 46 height 61
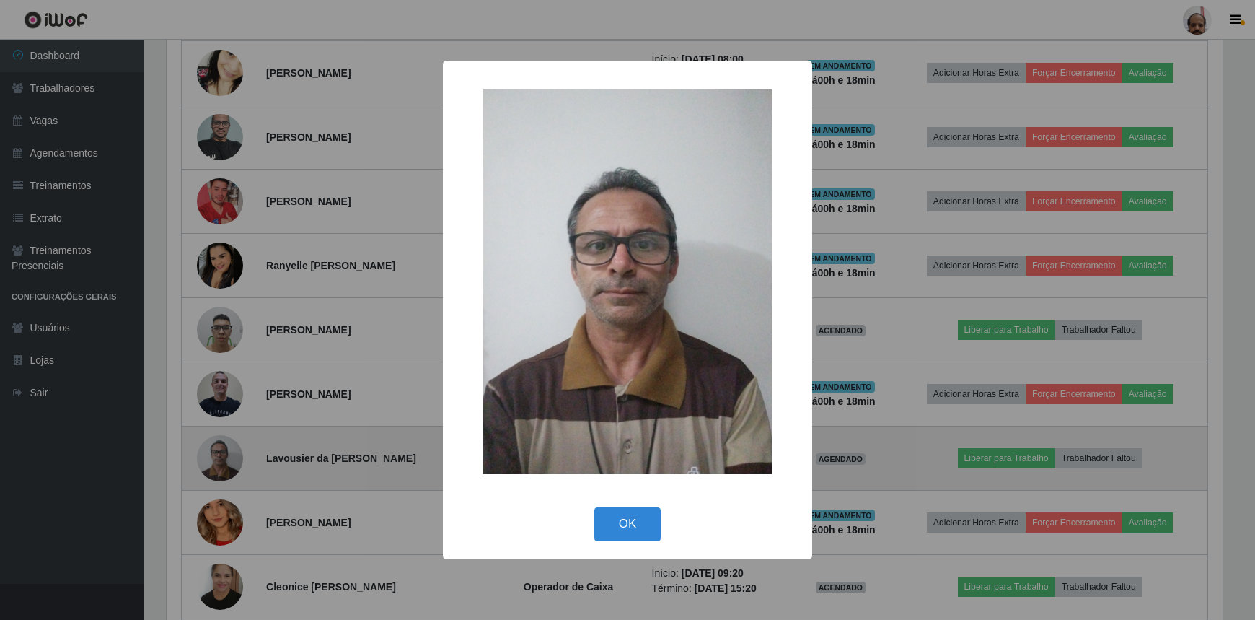
scroll to position [299, 1060]
click at [211, 462] on div "× OK Cancel" at bounding box center [629, 310] width 1259 height 620
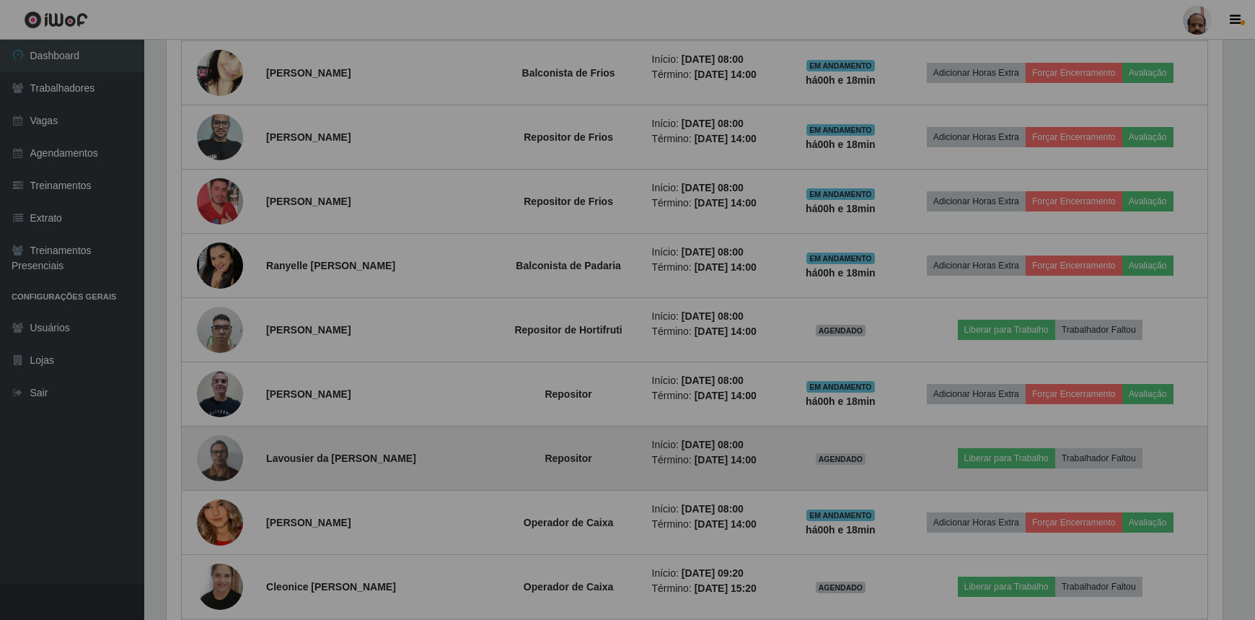
scroll to position [299, 1066]
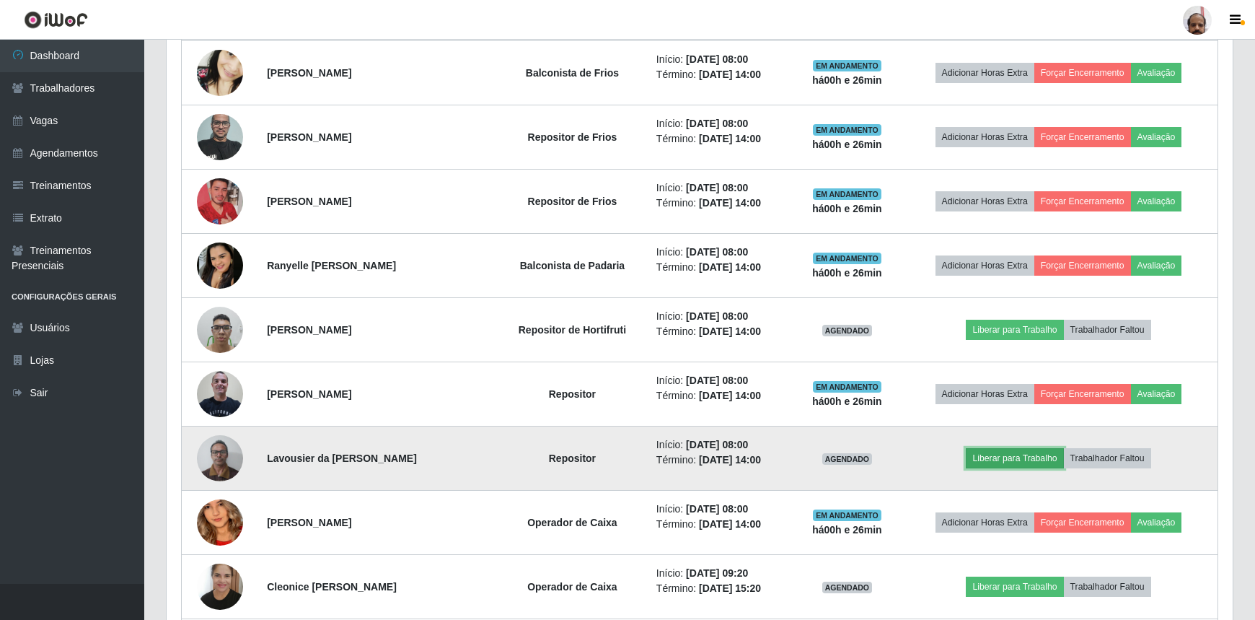
click at [1019, 462] on button "Liberar para Trabalho" at bounding box center [1014, 458] width 97 height 20
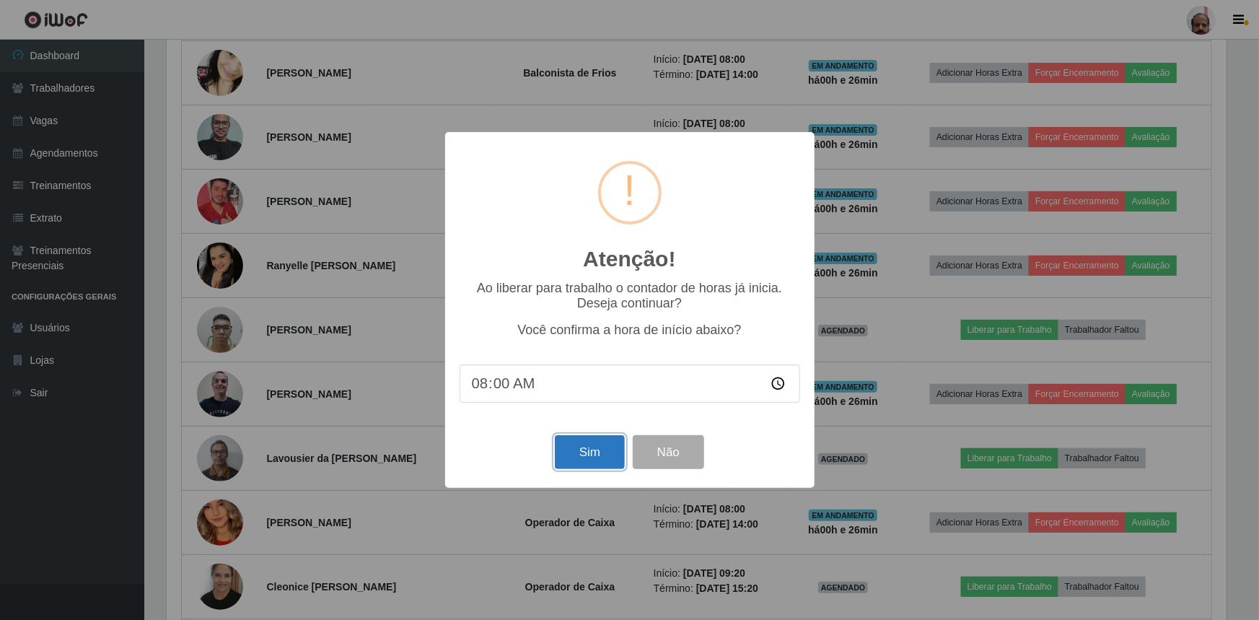
click at [592, 448] on button "Sim" at bounding box center [590, 452] width 70 height 34
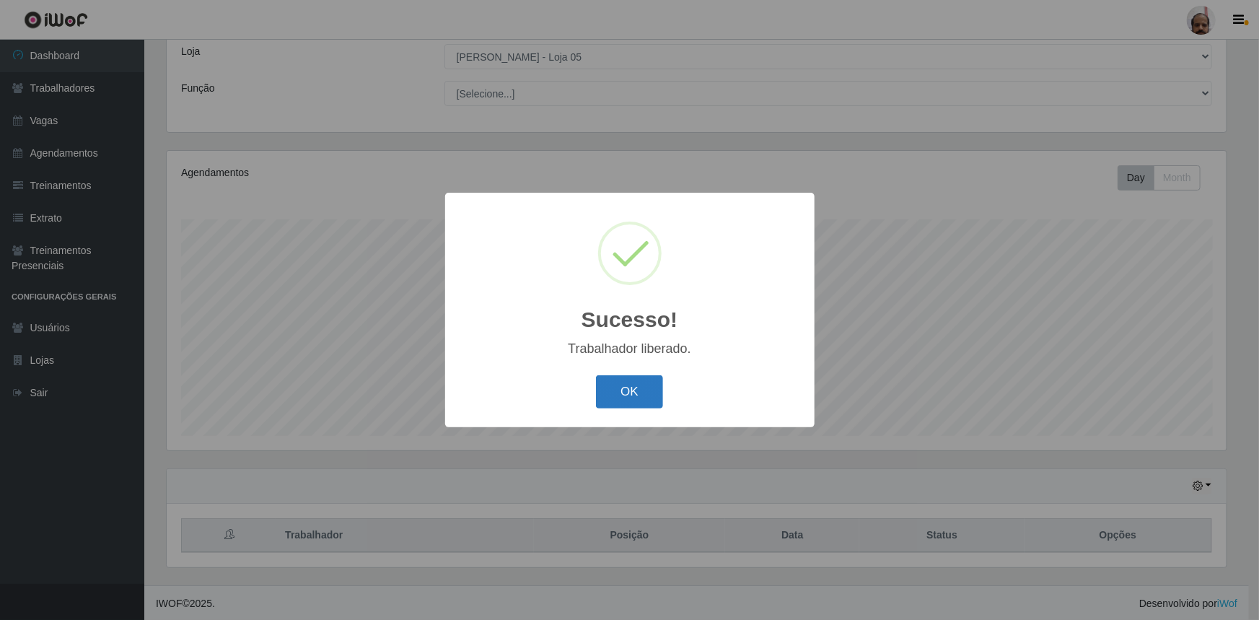
click at [620, 389] on button "OK" at bounding box center [629, 392] width 67 height 34
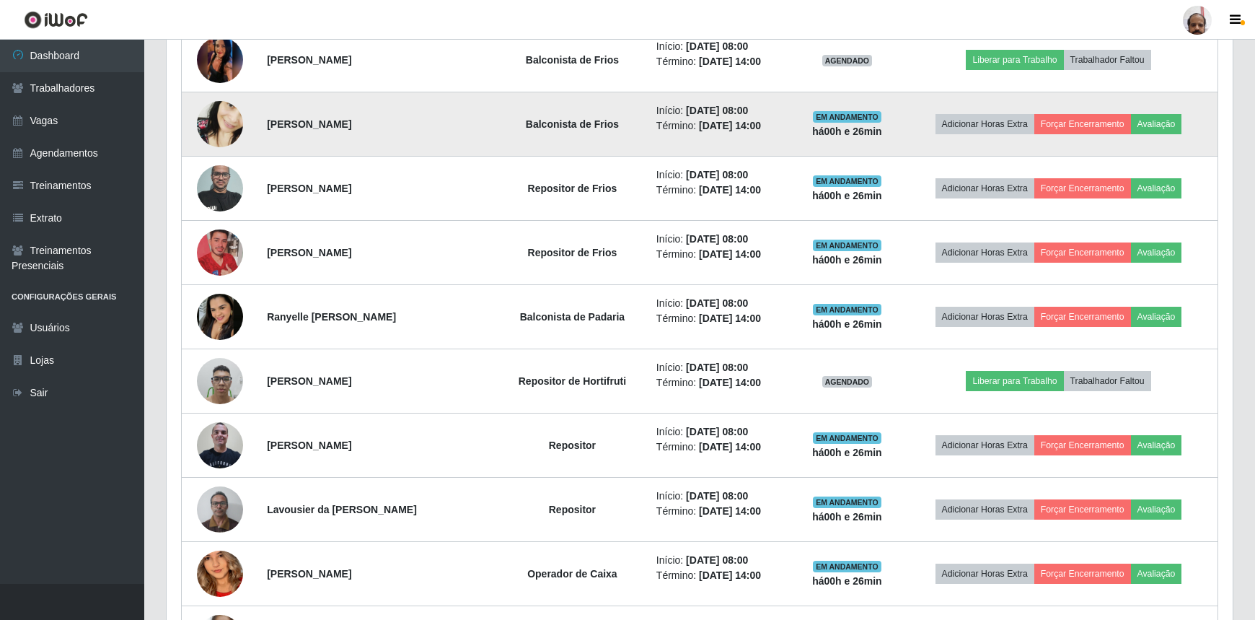
scroll to position [605, 0]
